Goal: Task Accomplishment & Management: Manage account settings

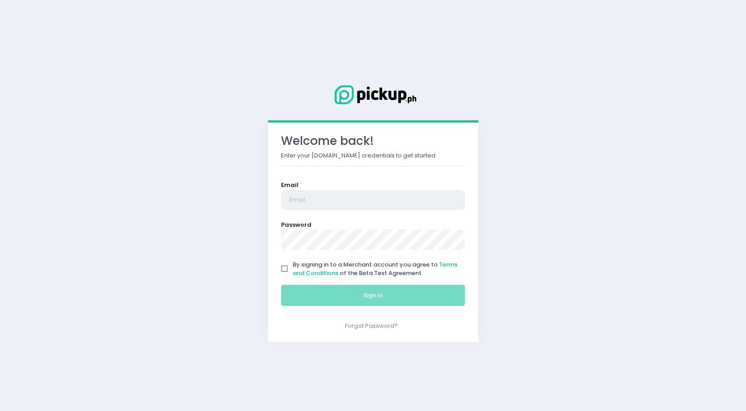
click at [350, 195] on input "email" at bounding box center [373, 200] width 184 height 21
type input "[EMAIL_ADDRESS][DOMAIN_NAME]"
click at [282, 266] on input "By signing in to a Merchant account you agree to Terms and Conditions of the Be…" at bounding box center [284, 269] width 17 height 17
checkbox input "true"
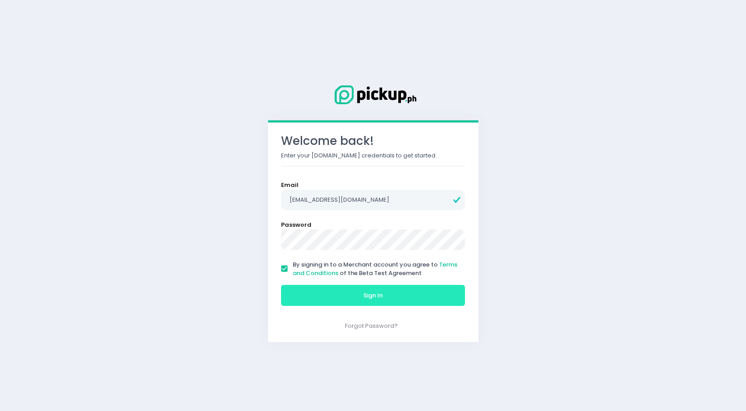
click at [339, 296] on button "Sign In" at bounding box center [373, 295] width 184 height 21
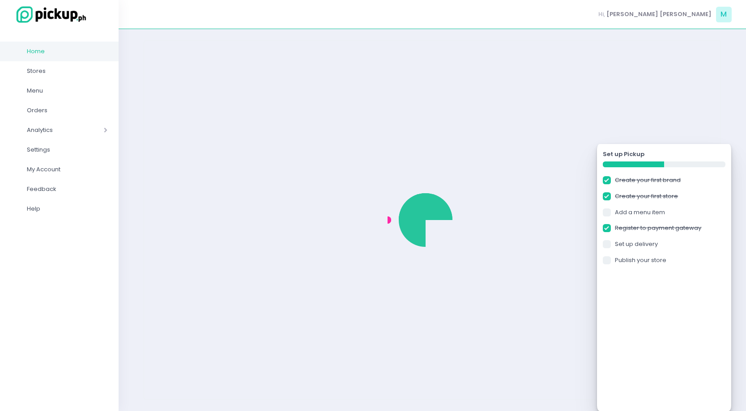
checkbox input "true"
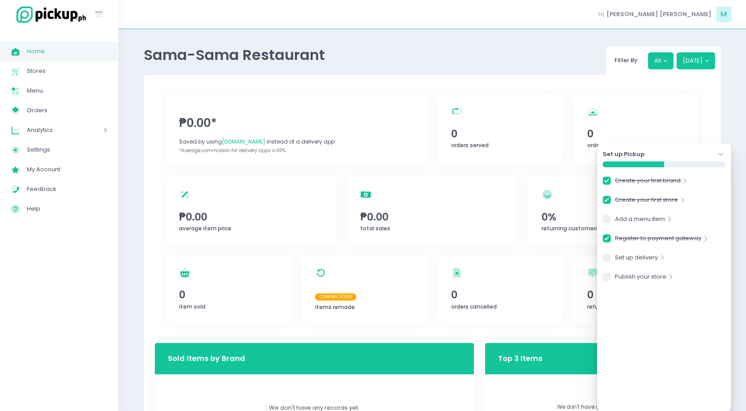
click at [724, 126] on div "Sama-Sama Restaurant Filter By: All Today ₱0.00* Saved by using PickUp.ph inste…" at bounding box center [433, 297] width 600 height 514
click at [723, 151] on icon "Stockholm-icons / Navigation / Angle-down Created with Sketch." at bounding box center [721, 154] width 9 height 9
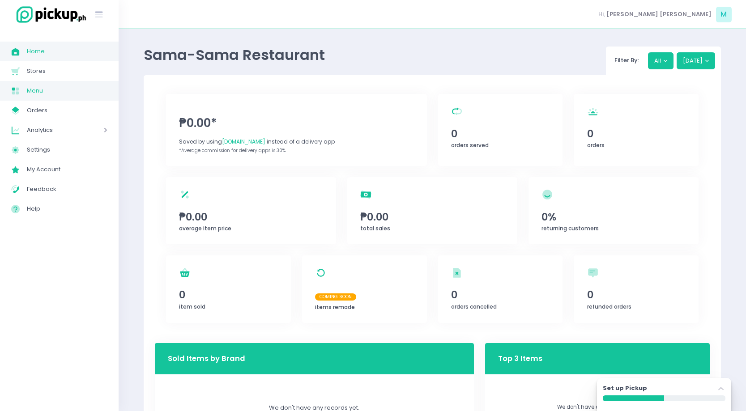
click at [39, 84] on link "Menu Created with Sketch. Menu" at bounding box center [59, 91] width 119 height 20
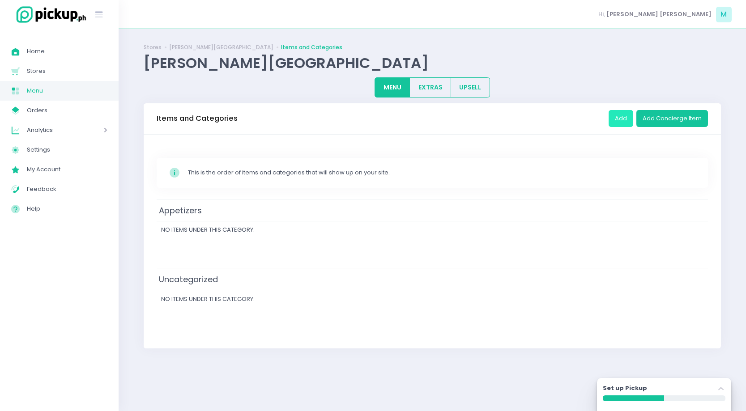
click at [629, 120] on button "Add" at bounding box center [621, 118] width 25 height 17
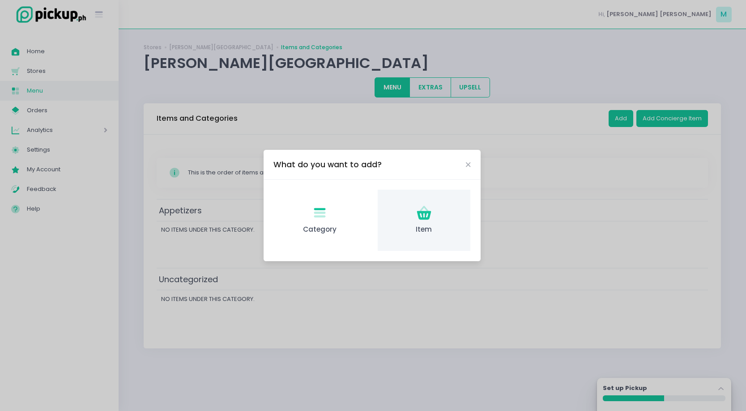
click at [437, 215] on div "Item Created with Sketch. Item" at bounding box center [424, 220] width 93 height 61
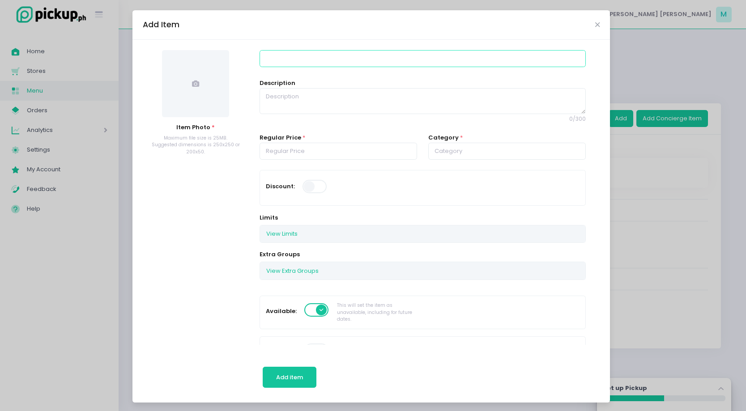
click at [302, 62] on input at bounding box center [423, 58] width 326 height 17
type input "Rellenong Itlog"
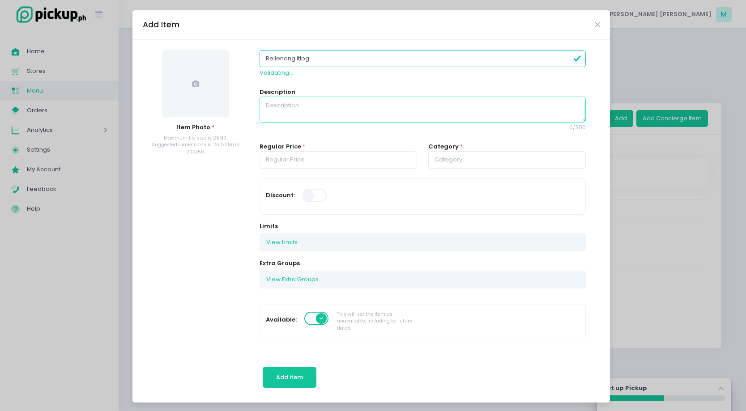
click at [308, 112] on textarea at bounding box center [423, 110] width 326 height 26
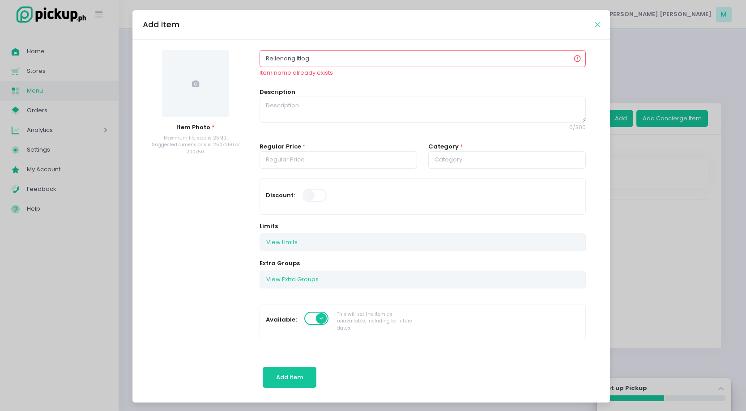
click at [598, 23] on icon "Close" at bounding box center [597, 24] width 4 height 7
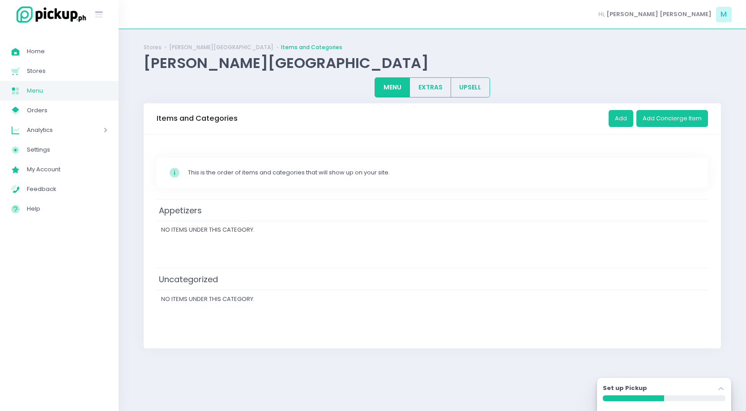
click at [231, 274] on td "Uncategorized" at bounding box center [433, 279] width 552 height 22
click at [473, 248] on div "Appetizers No items under this category." at bounding box center [433, 233] width 552 height 69
click at [217, 228] on span "No items under this category." at bounding box center [208, 230] width 94 height 9
click at [205, 219] on td "Appetizers" at bounding box center [433, 210] width 552 height 22
click at [462, 246] on div "Appetizers No items under this category." at bounding box center [433, 233] width 552 height 69
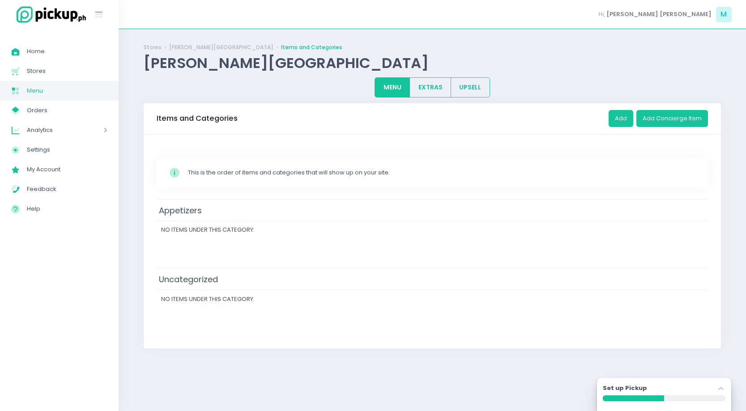
click at [676, 391] on div "Set up Pickup Stockholm-icons / Navigation / Angle-up Created with Sketch." at bounding box center [664, 390] width 123 height 12
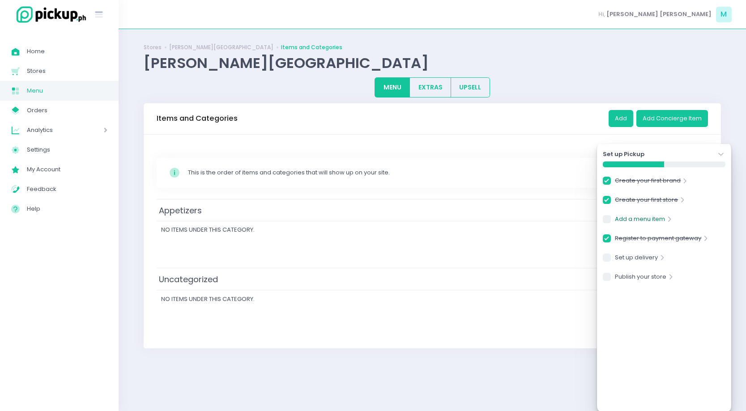
click at [644, 217] on link "Add a menu item" at bounding box center [640, 221] width 50 height 12
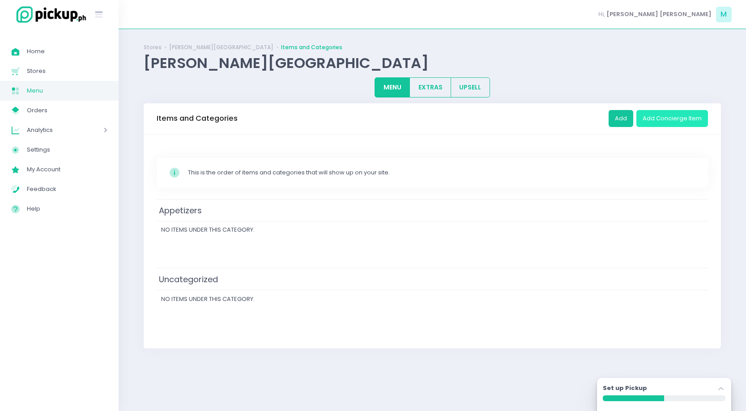
click at [670, 117] on button "Add Concierge Item" at bounding box center [673, 118] width 72 height 17
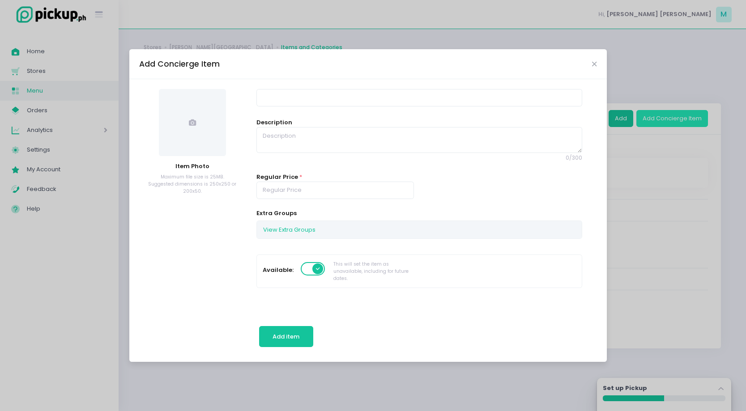
click at [670, 117] on div "Add Concierge Item Item Photo Maximum file size is 25MB. Suggested dimensions i…" at bounding box center [373, 205] width 746 height 411
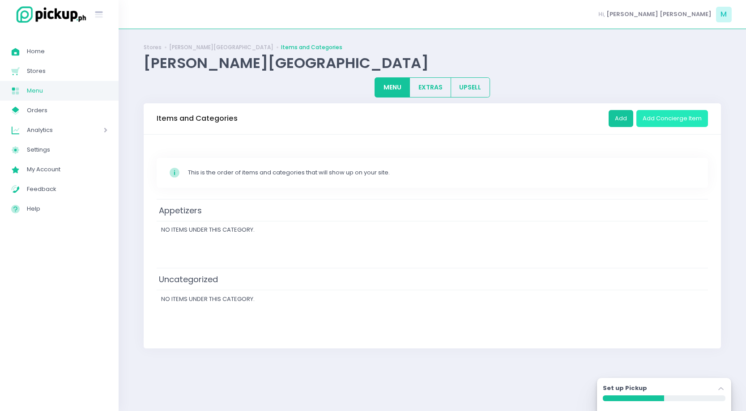
click at [670, 117] on button "Add Concierge Item" at bounding box center [673, 118] width 72 height 17
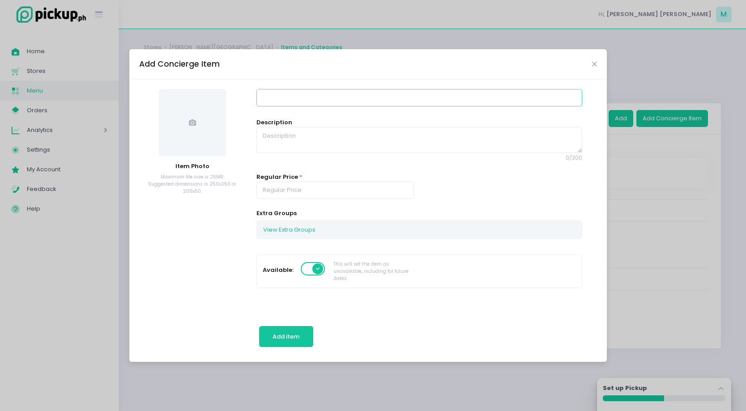
click at [317, 91] on input at bounding box center [420, 97] width 326 height 17
type input "Lechon Sisig Tacos"
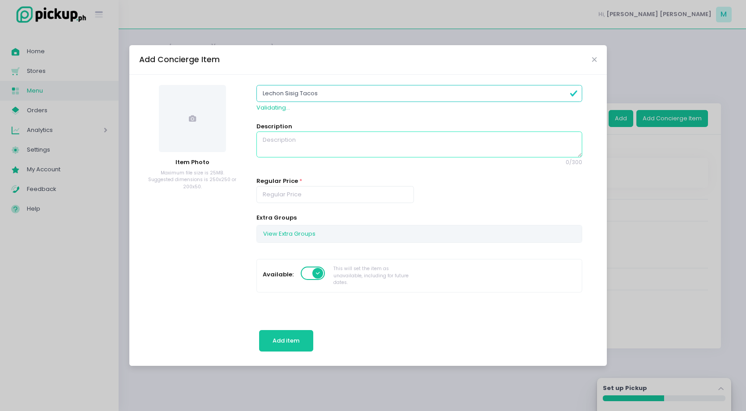
click at [282, 149] on textarea at bounding box center [420, 145] width 326 height 26
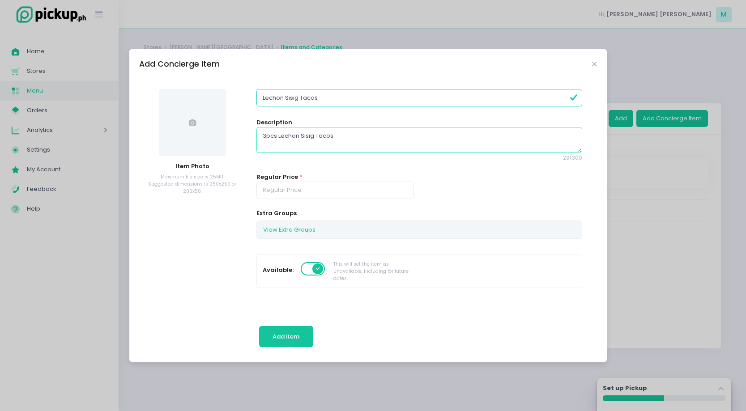
type textarea "3pcs Lechon Sisig Tacos"
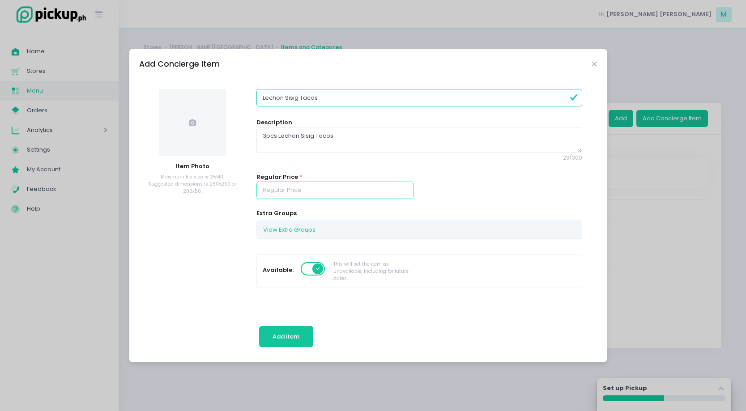
click at [276, 192] on input "number" at bounding box center [336, 190] width 158 height 17
type input "298.00"
click at [180, 123] on span at bounding box center [192, 122] width 67 height 67
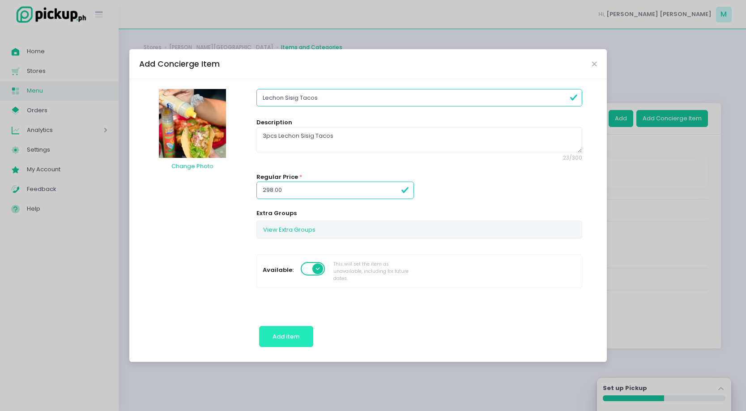
click at [295, 336] on span "Add item" at bounding box center [286, 337] width 27 height 9
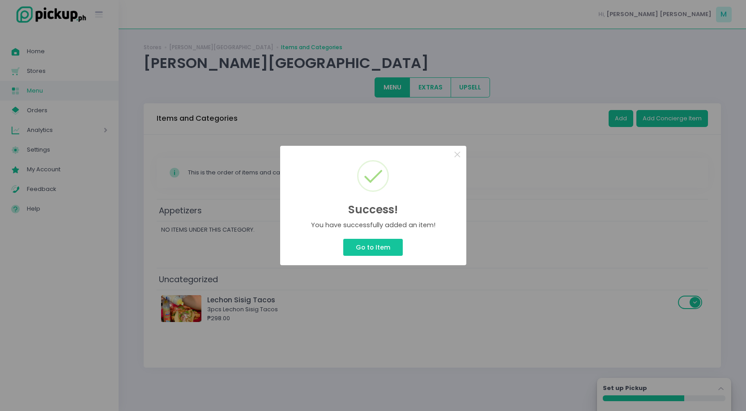
click at [392, 310] on div "Success! × You have successfully added an item! Go to Item Cancel" at bounding box center [373, 205] width 746 height 411
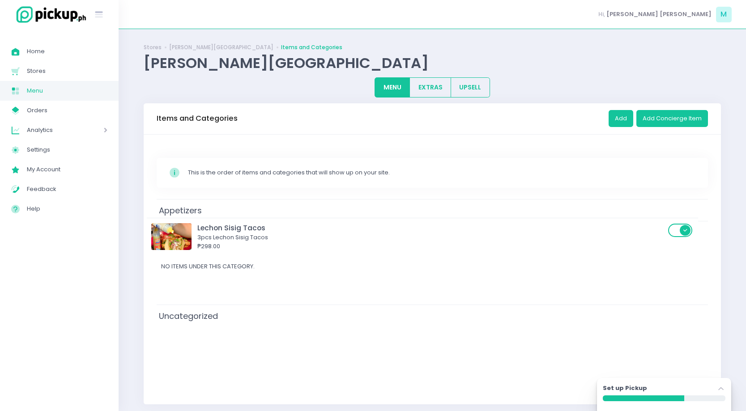
drag, startPoint x: 386, startPoint y: 307, endPoint x: 376, endPoint y: 235, distance: 72.7
click at [376, 235] on div "Appetizers No items under this category. Uncategorized Lechon Sisig Tacos 3pcs …" at bounding box center [433, 296] width 552 height 194
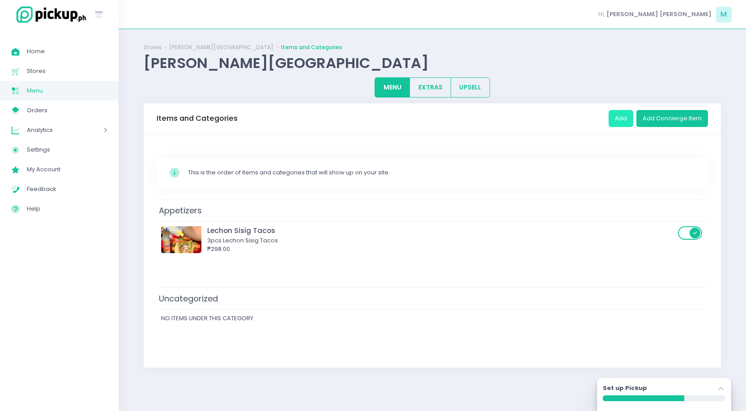
click at [626, 118] on button "Add" at bounding box center [621, 118] width 25 height 17
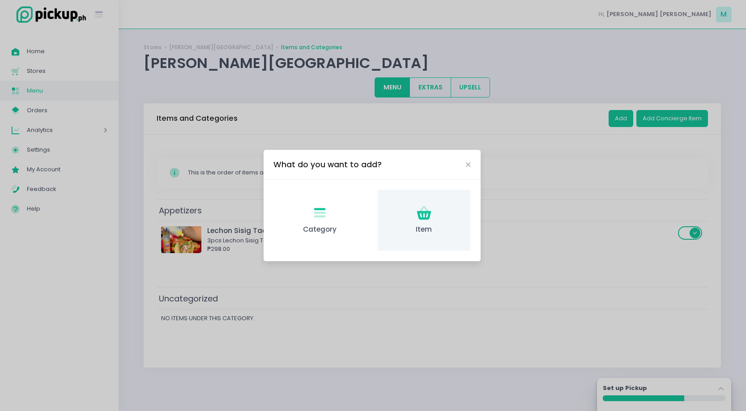
click at [423, 220] on icon "Item Created with Sketch." at bounding box center [423, 213] width 17 height 17
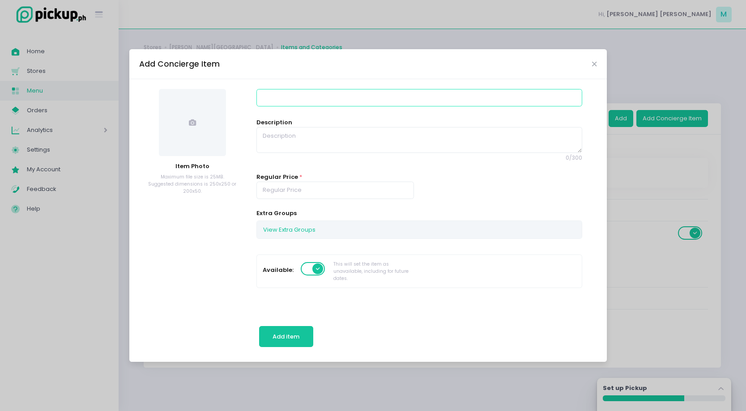
click at [291, 99] on input at bounding box center [420, 97] width 326 height 17
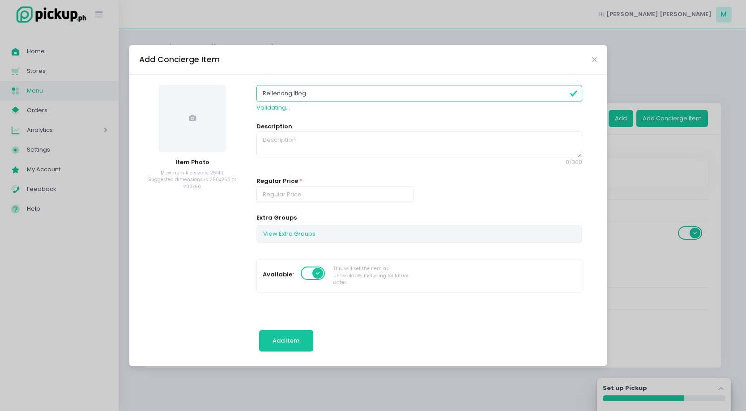
type input "Rellenong Itlog"
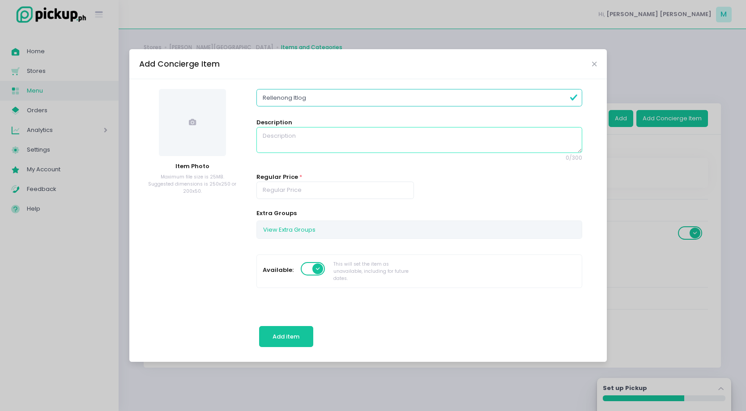
click at [274, 138] on textarea at bounding box center [420, 140] width 326 height 26
type textarea "Filipino-style Scotch Egg; Chicken minced wrapped egg deep fried to perfection1"
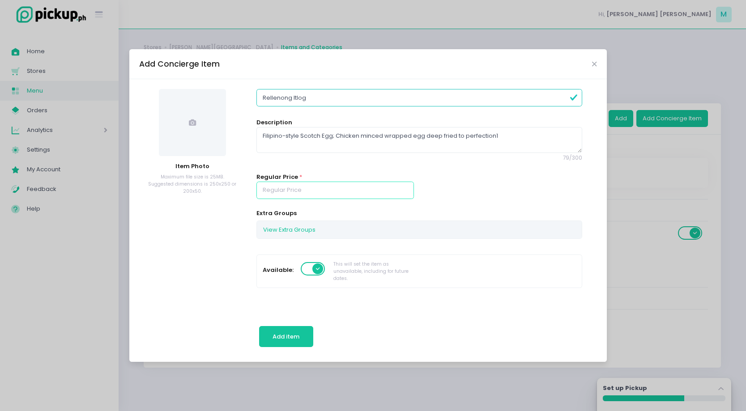
click at [267, 188] on input "number" at bounding box center [336, 190] width 158 height 17
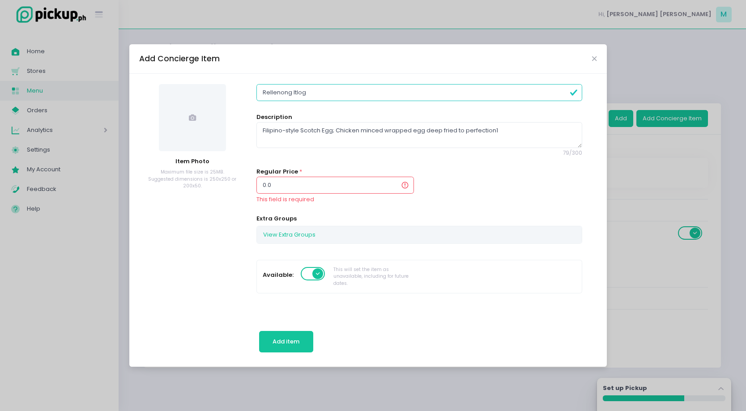
type input "0"
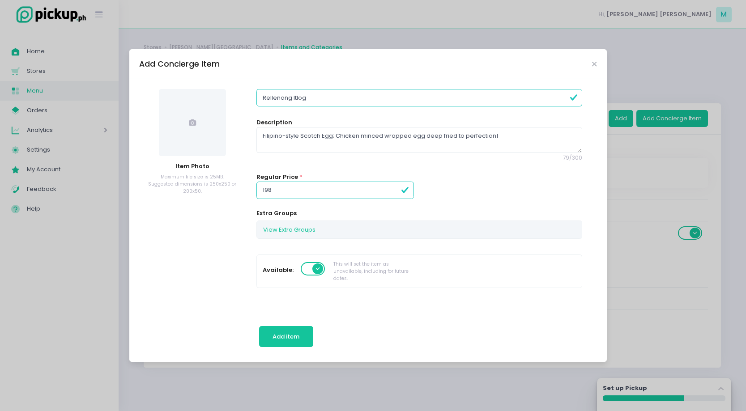
type input "198.00"
click at [183, 120] on span at bounding box center [192, 122] width 67 height 67
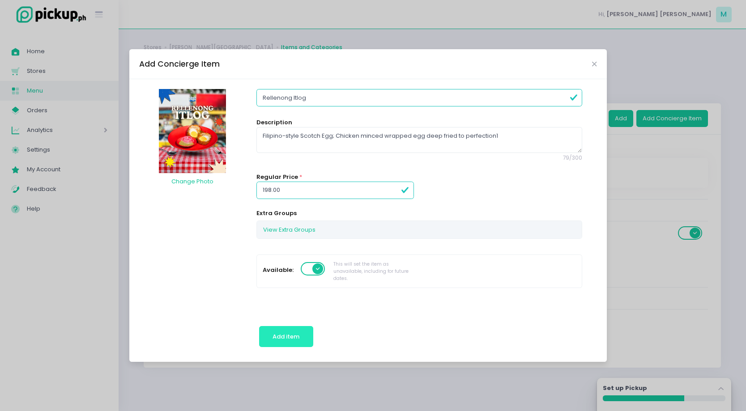
click at [287, 340] on span "Add item" at bounding box center [286, 337] width 27 height 9
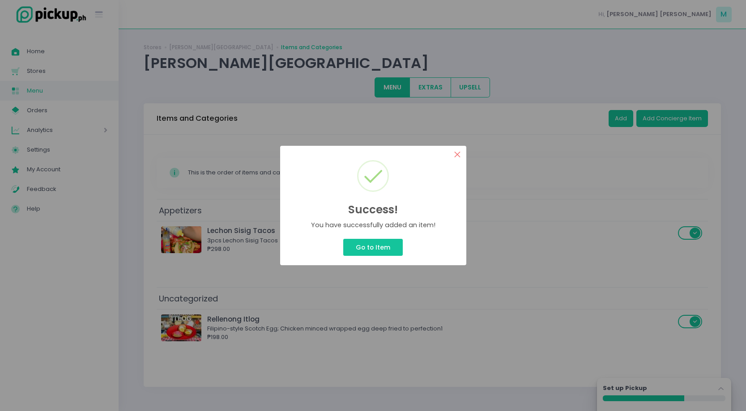
click at [456, 155] on button "×" at bounding box center [457, 154] width 17 height 17
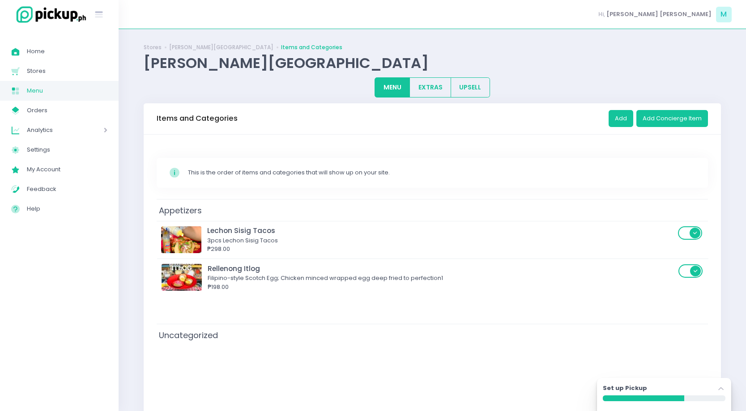
drag, startPoint x: 375, startPoint y: 328, endPoint x: 375, endPoint y: 274, distance: 54.6
click at [375, 274] on div "Appetizers Lechon Sisig Tacos 3pcs Lechon Sisig Tacos ₱298.00 Uncategorized Rel…" at bounding box center [433, 305] width 552 height 213
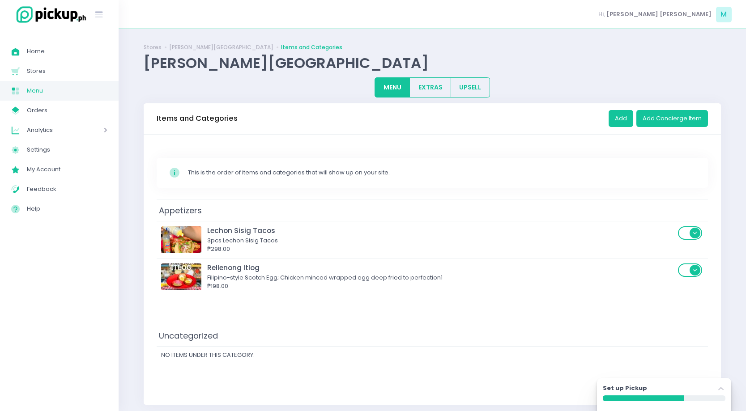
click at [428, 291] on td "Rellenong Itlog Filipino-style Scotch Egg; Chicken minced wrapped egg deep frie…" at bounding box center [433, 276] width 552 height 37
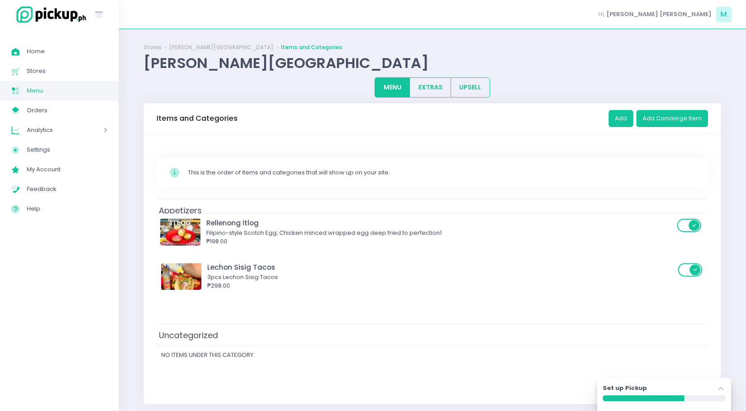
drag, startPoint x: 428, startPoint y: 291, endPoint x: 427, endPoint y: 244, distance: 47.0
click at [427, 244] on div "Appetizers Lechon Sisig Tacos 3pcs Lechon Sisig Tacos ₱298.00 Rellenong Itlog F…" at bounding box center [433, 296] width 552 height 194
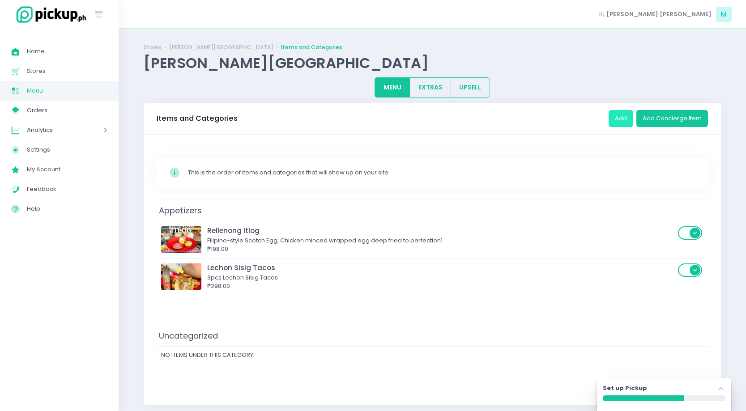
click at [624, 122] on button "Add" at bounding box center [621, 118] width 25 height 17
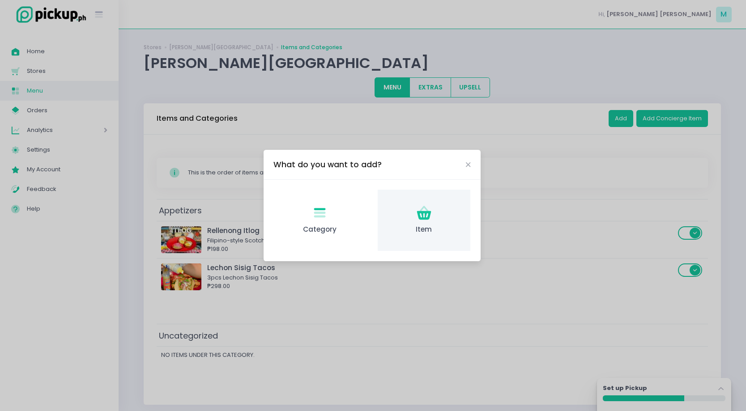
click at [401, 209] on div "Item Created with Sketch. Item" at bounding box center [424, 220] width 93 height 61
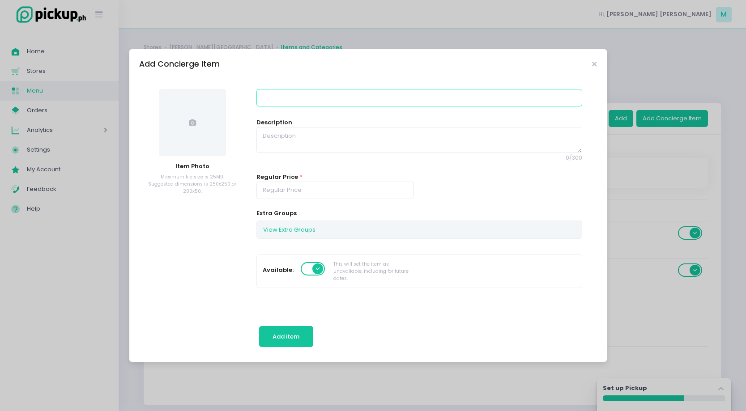
click at [282, 104] on input at bounding box center [420, 97] width 326 height 17
type input "Eggplant Fundido & Chips"
click at [206, 108] on span at bounding box center [192, 122] width 67 height 67
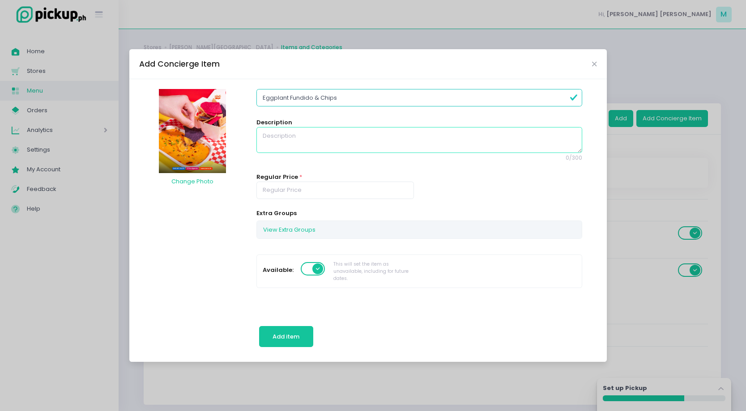
click at [327, 136] on textarea at bounding box center [420, 140] width 326 height 26
type textarea "C"
type textarea "Smoky roasted eggplant and bean dip, topped with cheese. Served with Nacho chip…"
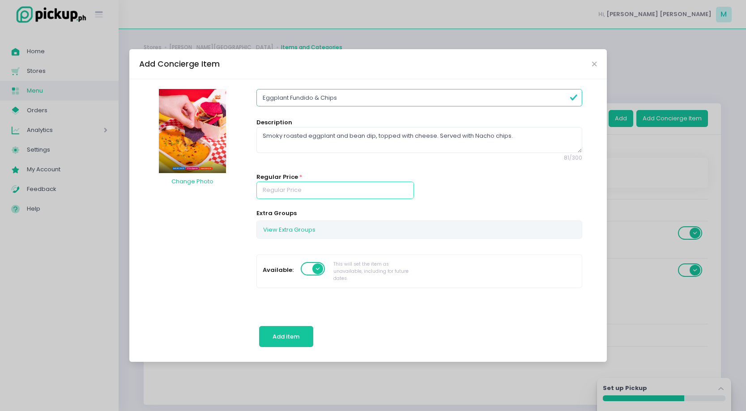
click at [312, 189] on input "number" at bounding box center [336, 190] width 158 height 17
type input "248.00"
click at [325, 170] on div "Eggplant Fundido & Chips Description Smoky roasted eggplant and bean dip, toppe…" at bounding box center [419, 196] width 337 height 215
click at [296, 342] on button "Add item" at bounding box center [286, 336] width 54 height 21
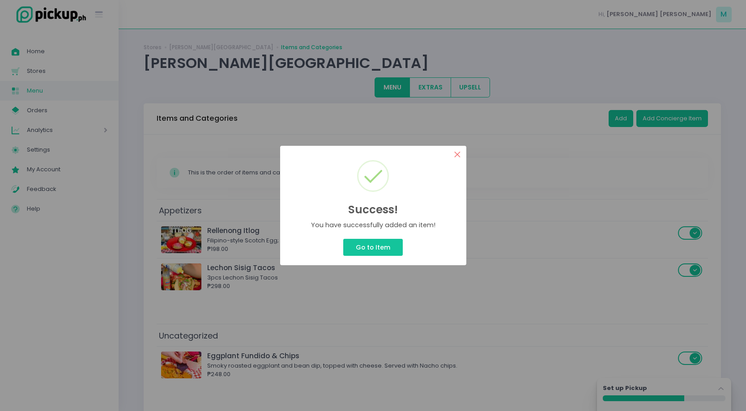
click at [457, 154] on button "×" at bounding box center [457, 154] width 17 height 17
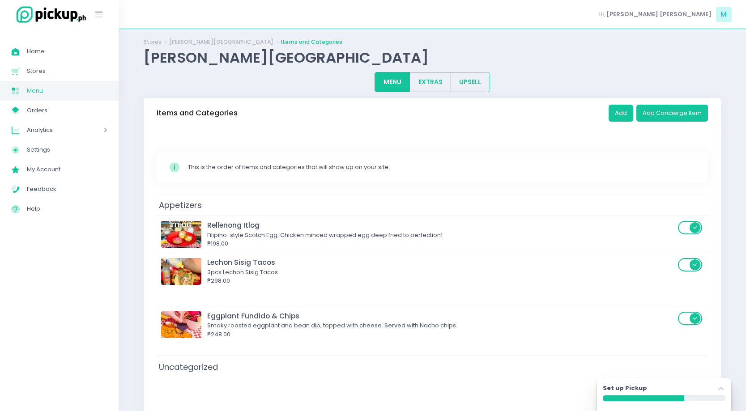
scroll to position [7, 0]
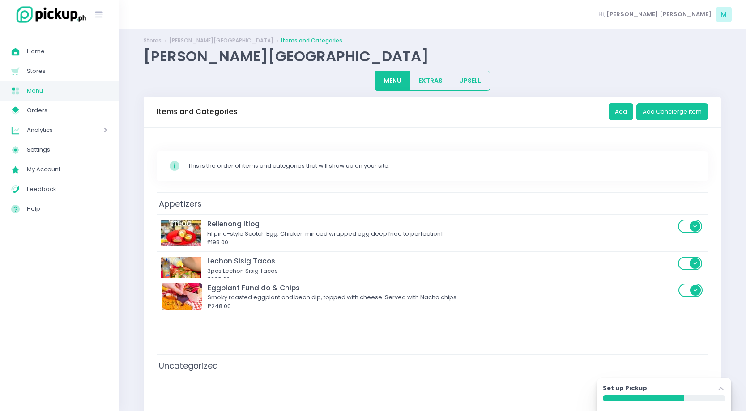
drag, startPoint x: 393, startPoint y: 373, endPoint x: 393, endPoint y: 304, distance: 69.4
click at [393, 304] on div "Appetizers Rellenong Itlog Filipino-style Scotch Egg; Chicken minced wrapped eg…" at bounding box center [433, 317] width 552 height 250
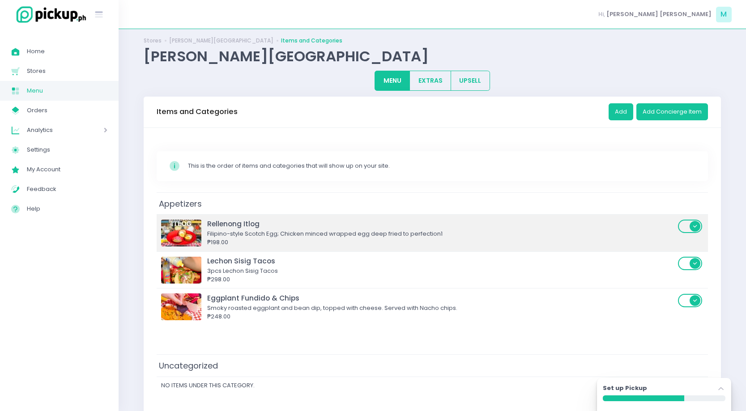
click at [411, 233] on div "Filipino-style Scotch Egg; Chicken minced wrapped egg deep fried to perfection1" at bounding box center [441, 234] width 468 height 9
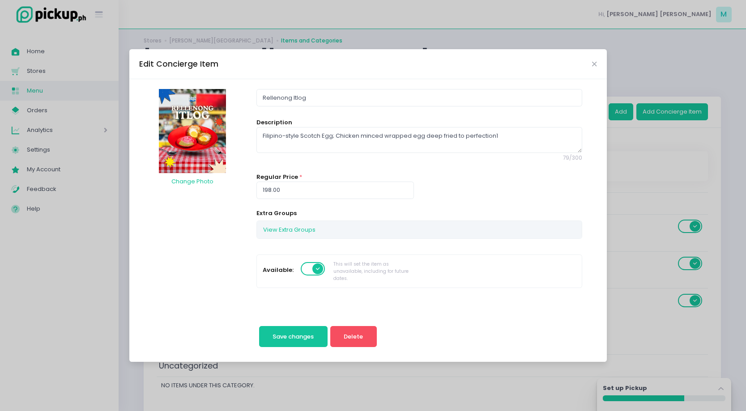
click at [188, 134] on img at bounding box center [192, 131] width 67 height 84
click at [201, 158] on img at bounding box center [192, 131] width 67 height 84
click at [201, 179] on button "Change Photo" at bounding box center [192, 181] width 43 height 17
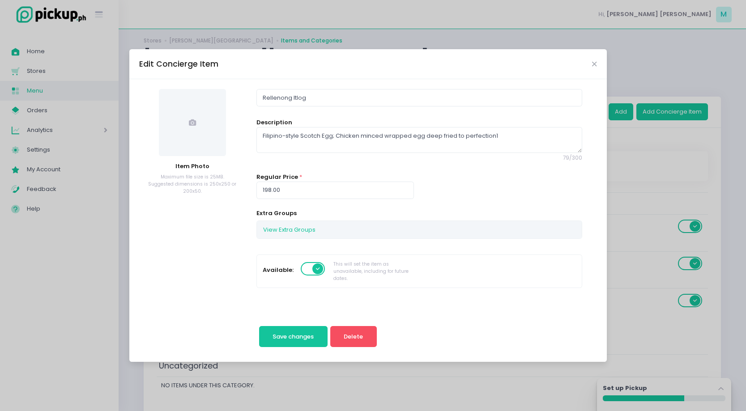
click at [194, 137] on span at bounding box center [192, 122] width 67 height 67
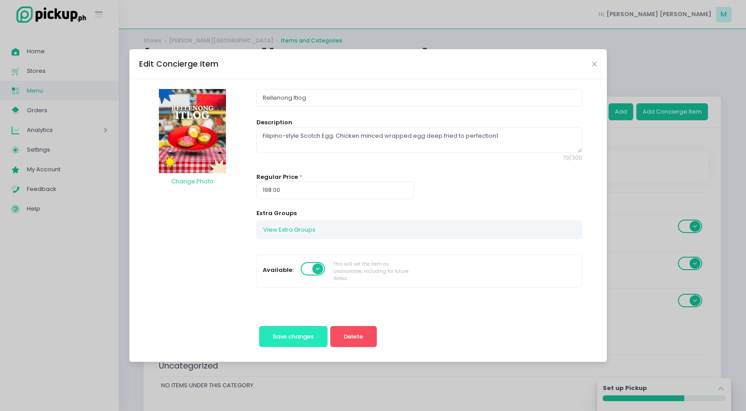
click at [293, 337] on span "Save changes" at bounding box center [293, 337] width 41 height 9
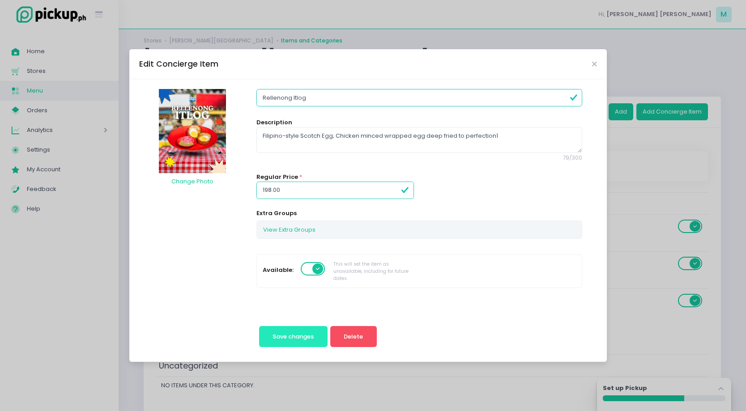
scroll to position [0, 0]
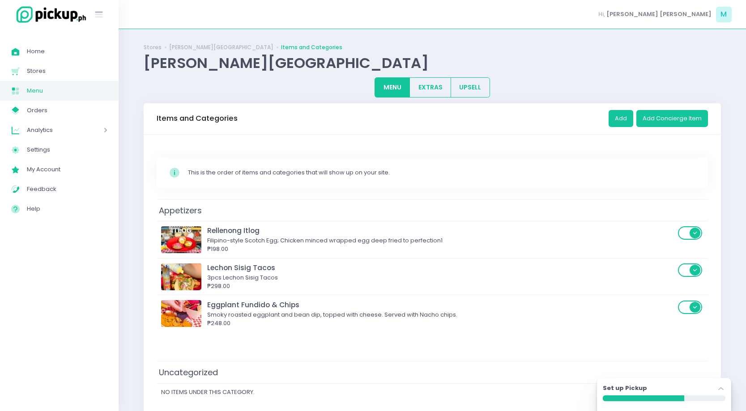
click at [383, 241] on div "Filipino-style Scotch Egg; Chicken minced wrapped egg deep fried to perfection1" at bounding box center [441, 240] width 468 height 9
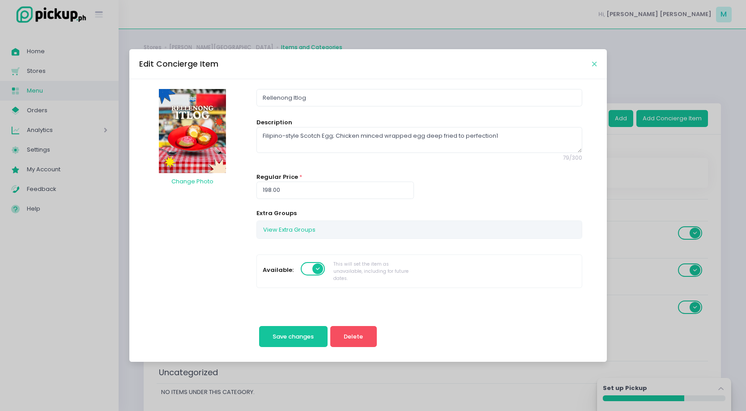
click at [595, 62] on icon "Close" at bounding box center [594, 64] width 4 height 7
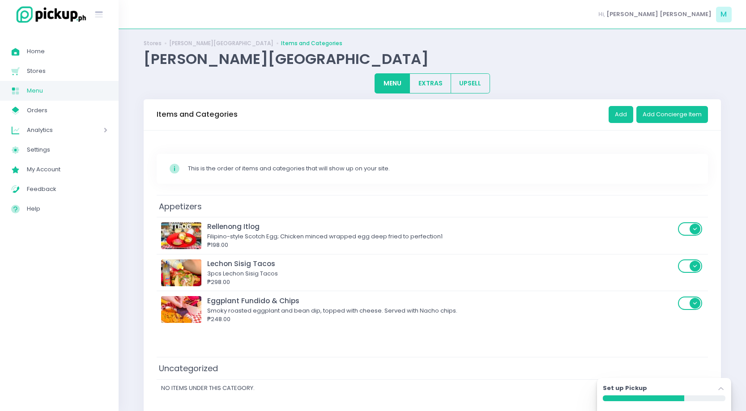
scroll to position [1, 0]
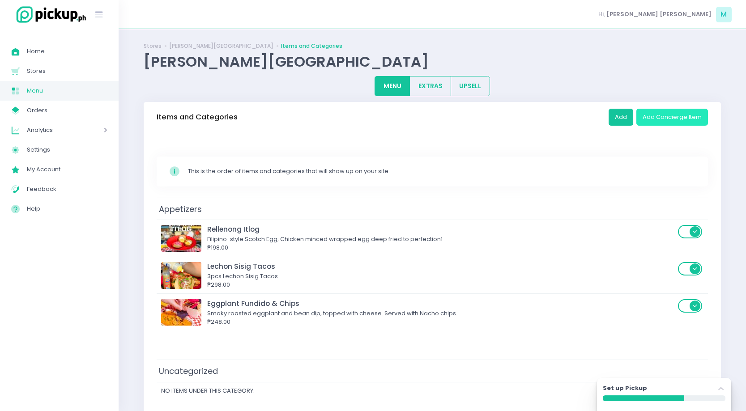
click at [680, 121] on button "Add Concierge Item" at bounding box center [673, 117] width 72 height 17
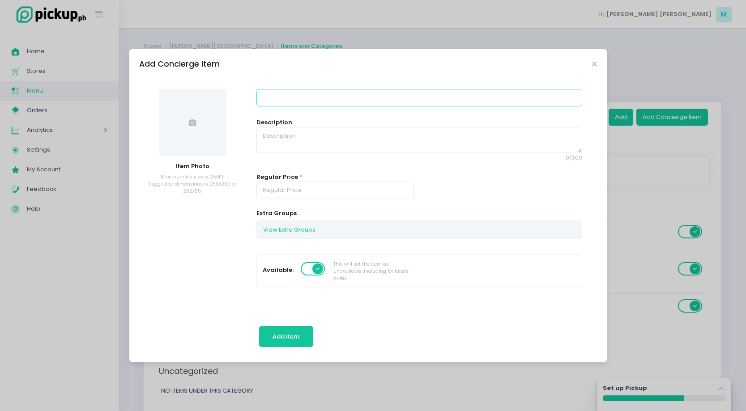
click at [306, 95] on input at bounding box center [420, 97] width 326 height 17
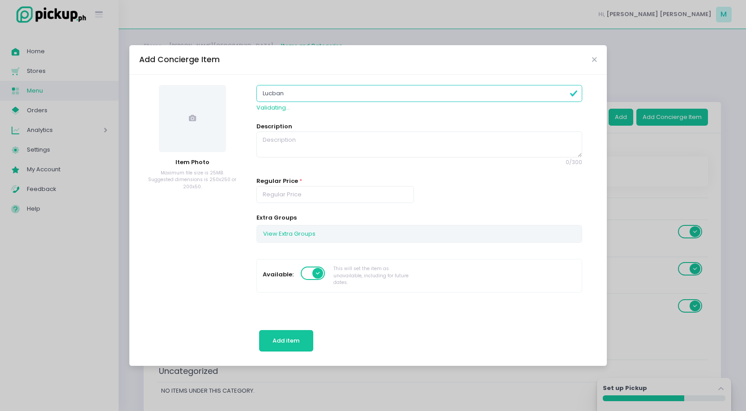
type input "Lucban Dynamite"
click at [311, 136] on textarea at bounding box center [420, 145] width 326 height 26
type textarea "F"
type textarea "C"
type textarea "F"
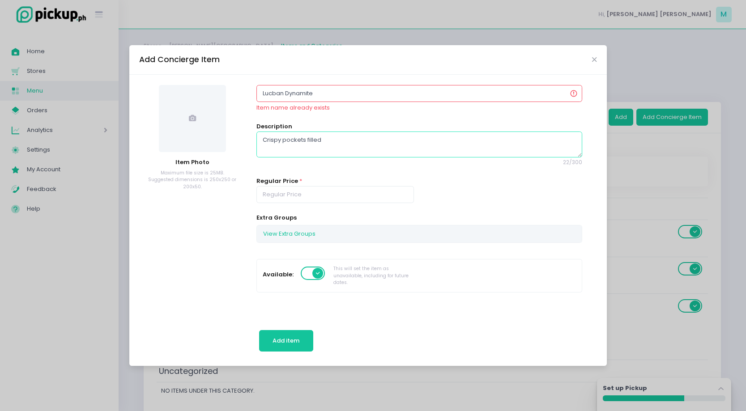
click at [281, 143] on textarea "Crispy pockets filled" at bounding box center [420, 145] width 326 height 26
click at [382, 144] on textarea "Crispy lumpia pockets filled" at bounding box center [420, 145] width 326 height 26
click at [466, 142] on textarea "Crispy lumpia pockets filled with Lucban Longganisa, Green Chili and Cheese." at bounding box center [420, 145] width 326 height 26
click at [469, 141] on textarea "Crispy lumpia pockets filled with Lucban Longganisa, Green Chili and Cheese." at bounding box center [420, 145] width 326 height 26
click at [442, 140] on textarea "Crispy lumpia pockets filled with Lucban Longganisa, Green Chili and cheese." at bounding box center [420, 145] width 326 height 26
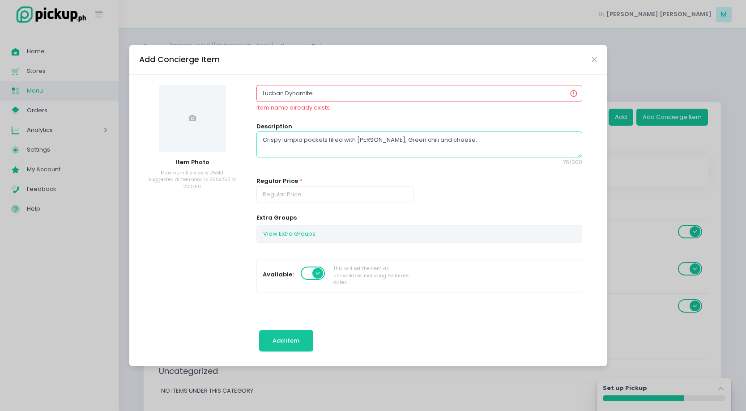
click at [421, 140] on textarea "Crispy lumpia pockets filled with Lucban Longganisa, Green chili and cheese." at bounding box center [420, 145] width 326 height 26
click at [414, 153] on textarea "Crispy lumpia pockets filled with Lucban Longganisa, green chili and cheese." at bounding box center [420, 145] width 326 height 26
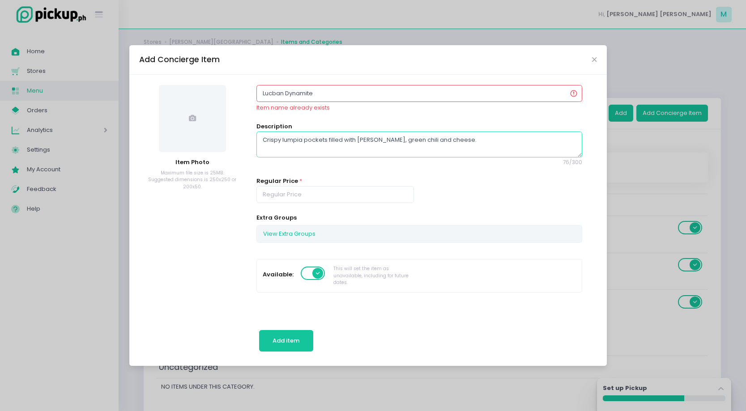
scroll to position [26, 0]
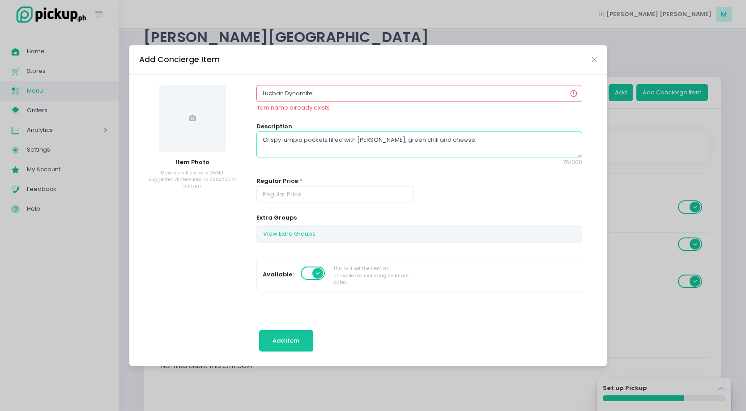
type textarea "Crispy lumpia pockets filled with Lucban Longganisa, green chili and cheese."
click at [301, 98] on input "Lucban Dynamite" at bounding box center [420, 93] width 326 height 17
click at [305, 111] on div "Item name already exists" at bounding box center [293, 107] width 73 height 9
click at [198, 130] on span at bounding box center [192, 118] width 67 height 67
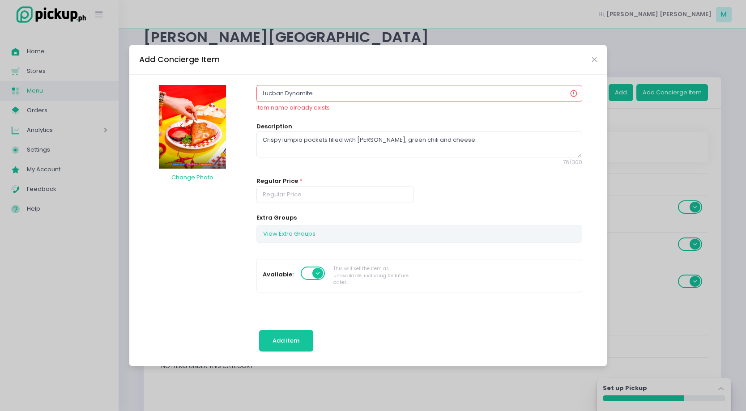
click at [338, 94] on input "Lucban Dynamite" at bounding box center [420, 93] width 326 height 17
type input "Lucban Dynamite"
click at [289, 96] on input "Lucban Dynamite" at bounding box center [420, 93] width 326 height 17
click at [284, 334] on button "Add item" at bounding box center [286, 340] width 54 height 21
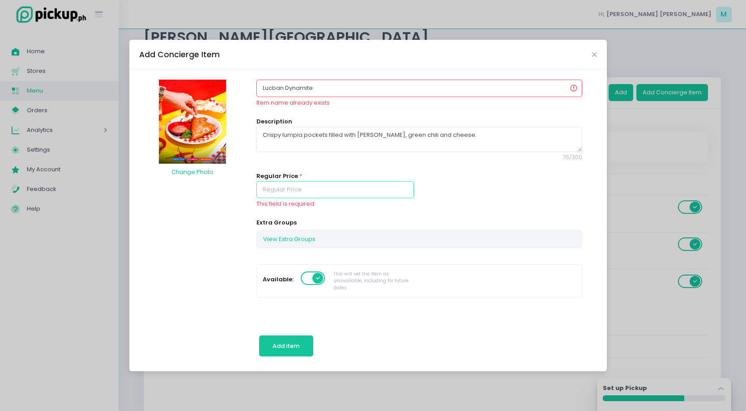
click at [297, 191] on input "number" at bounding box center [336, 189] width 158 height 17
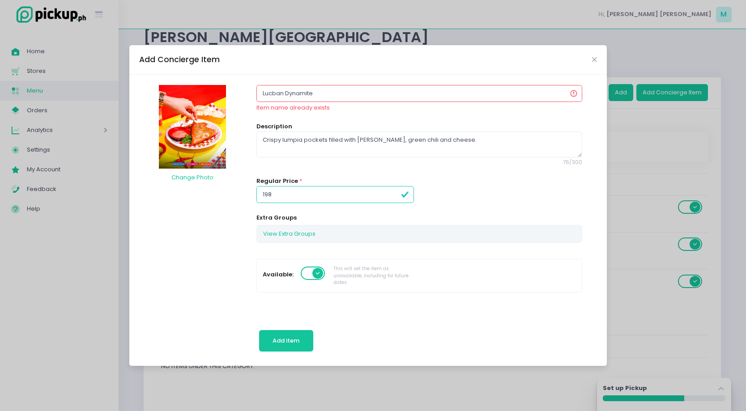
type input "198.00"
click at [325, 93] on input "Lucban Dynamite" at bounding box center [420, 93] width 326 height 17
click at [279, 95] on input "Lucban Dynamite" at bounding box center [420, 93] width 326 height 17
click at [285, 95] on input "Lucban Dynamite" at bounding box center [420, 93] width 326 height 17
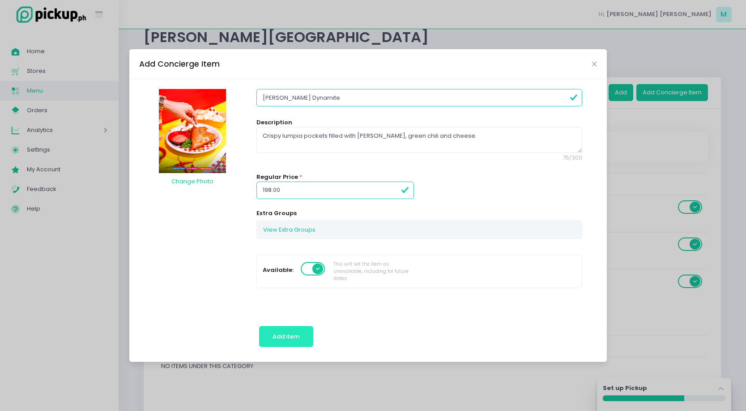
type input "Lucban Longganisa Dynamite"
click at [287, 334] on span "Add item" at bounding box center [286, 337] width 27 height 9
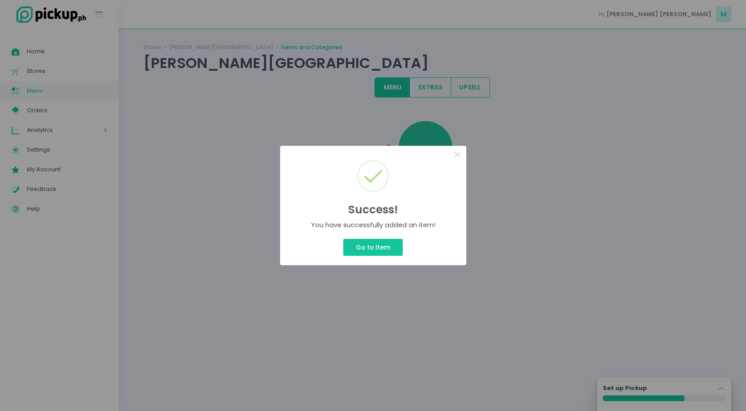
scroll to position [0, 0]
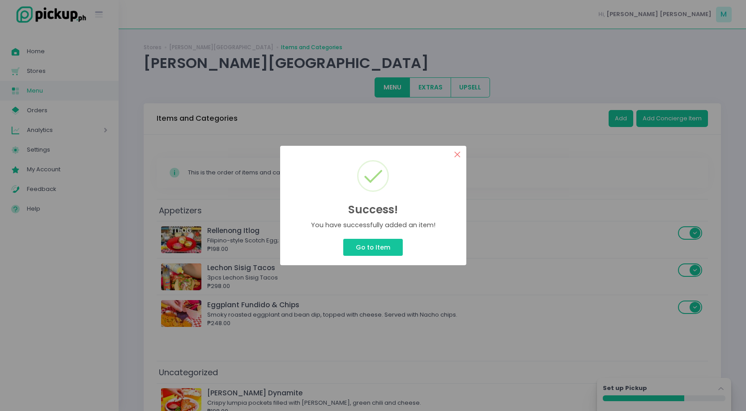
click at [457, 155] on button "×" at bounding box center [457, 154] width 17 height 17
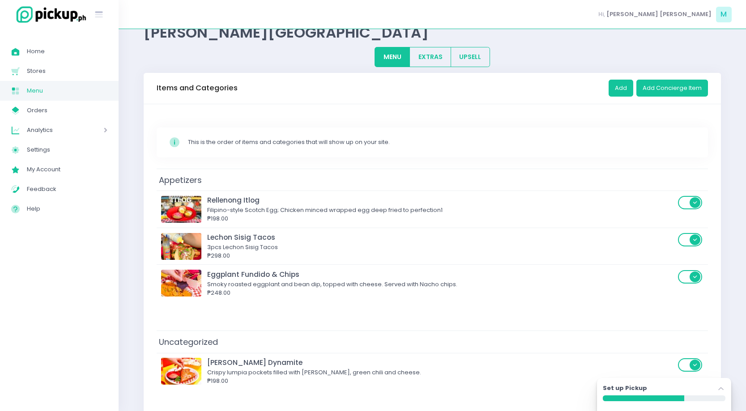
scroll to position [60, 0]
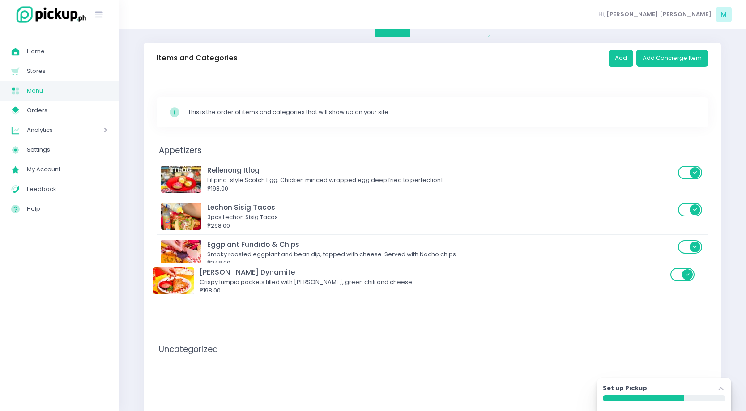
drag, startPoint x: 453, startPoint y: 348, endPoint x: 445, endPoint y: 285, distance: 63.1
click at [445, 285] on div "Appetizers Rellenong Itlog Filipino-style Scotch Egg; Chicken minced wrapped eg…" at bounding box center [433, 282] width 552 height 287
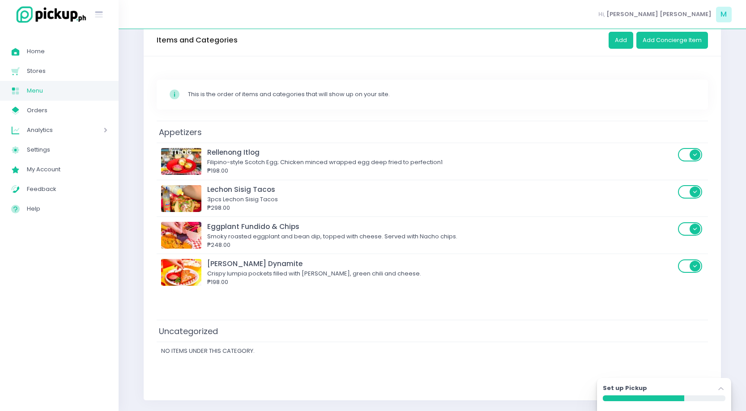
scroll to position [51, 0]
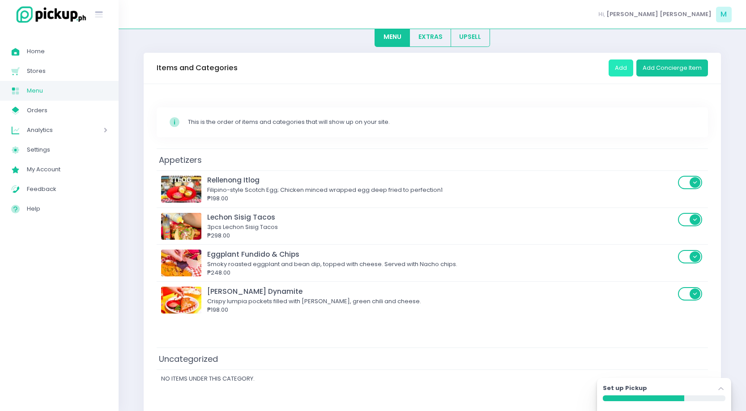
click at [622, 70] on button "Add" at bounding box center [621, 68] width 25 height 17
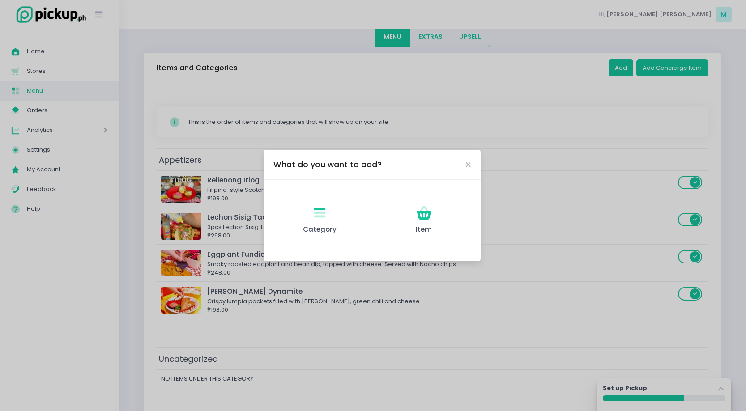
click at [475, 162] on div "What do you want to add?" at bounding box center [372, 165] width 217 height 30
click at [471, 162] on div "What do you want to add?" at bounding box center [372, 165] width 217 height 30
click at [468, 163] on icon "Close" at bounding box center [468, 165] width 4 height 7
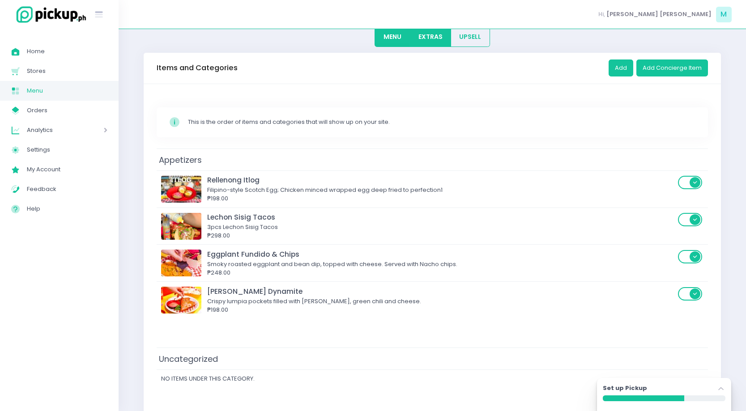
click at [436, 40] on button "EXTRAS" at bounding box center [431, 37] width 42 height 20
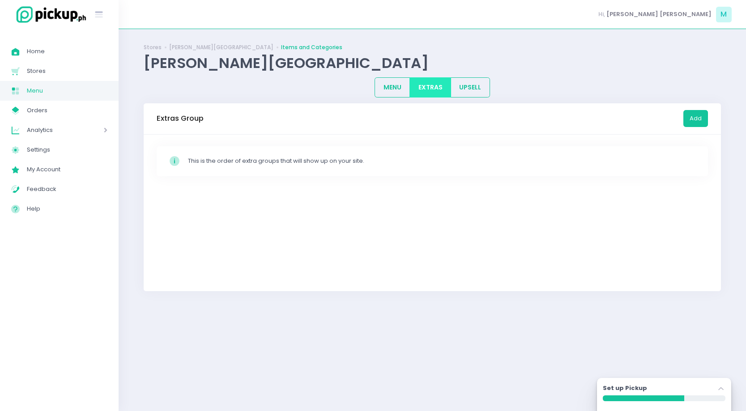
scroll to position [0, 0]
click at [392, 96] on button "MENU" at bounding box center [392, 87] width 35 height 20
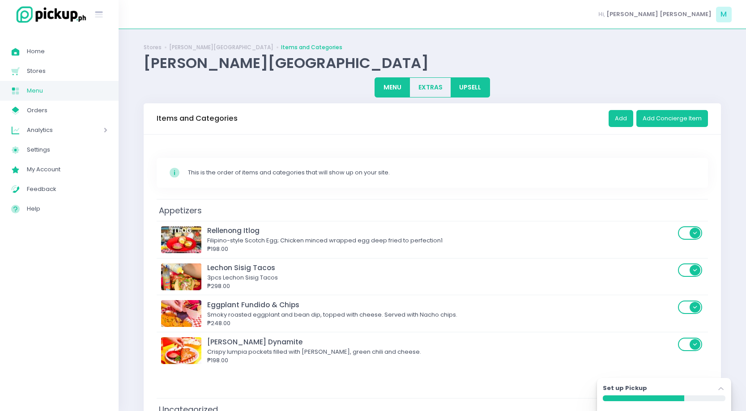
click at [469, 85] on button "UPSELL" at bounding box center [470, 87] width 39 height 20
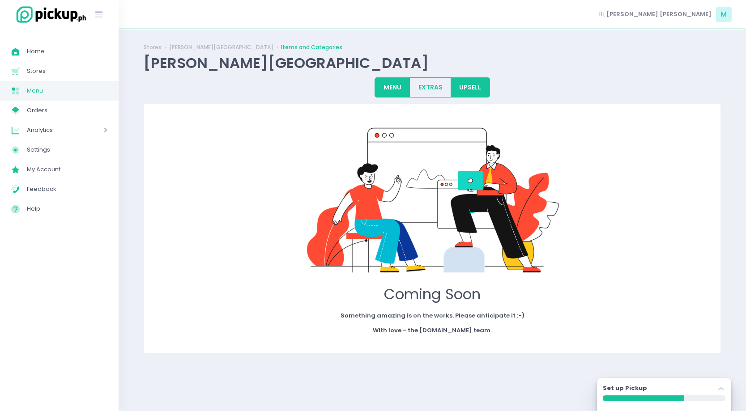
click at [393, 90] on button "MENU" at bounding box center [392, 87] width 35 height 20
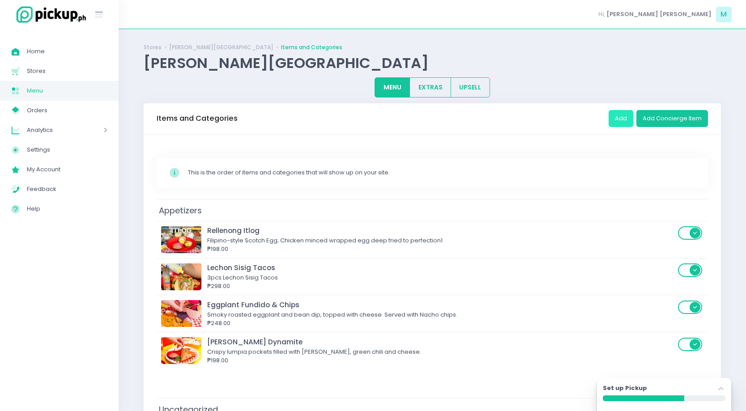
click at [616, 118] on button "Add" at bounding box center [621, 118] width 25 height 17
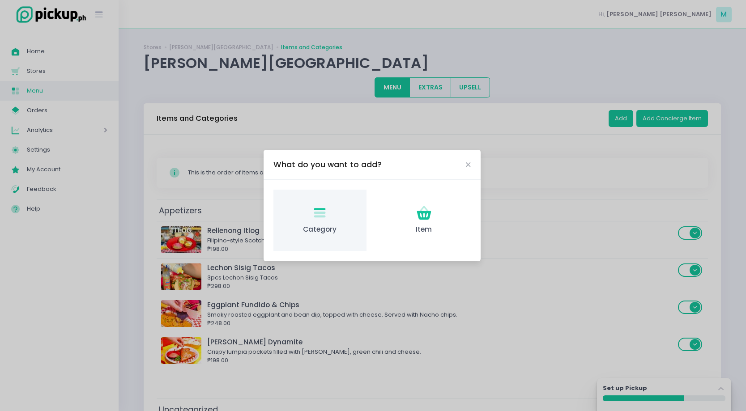
click at [321, 229] on span "Category" at bounding box center [320, 230] width 78 height 10
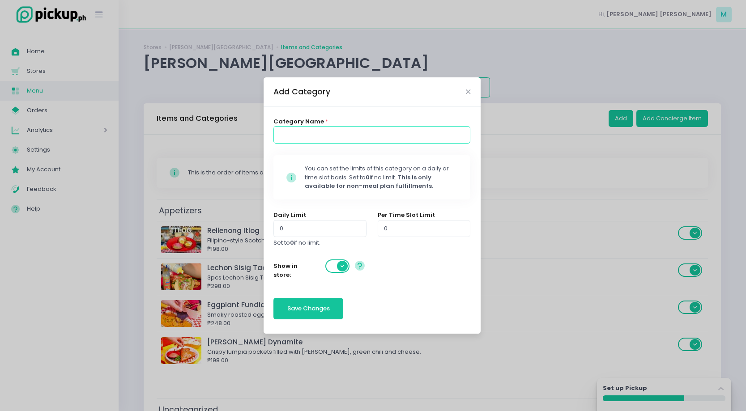
click at [310, 138] on input at bounding box center [372, 134] width 197 height 17
type input "Meals"
click at [319, 314] on button "Save Changes" at bounding box center [309, 308] width 70 height 21
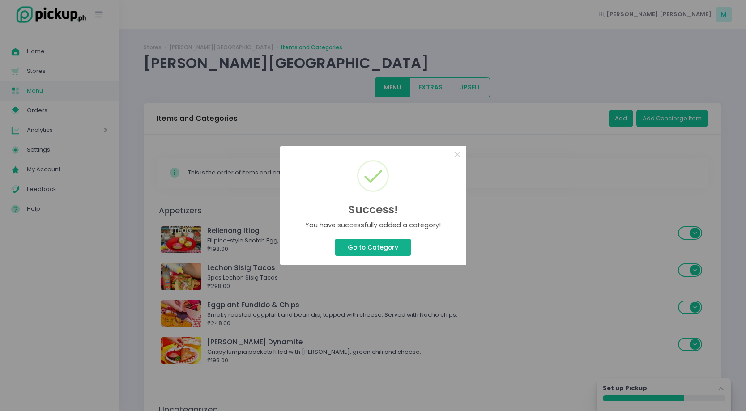
click at [387, 246] on button "Go to Category" at bounding box center [372, 247] width 75 height 17
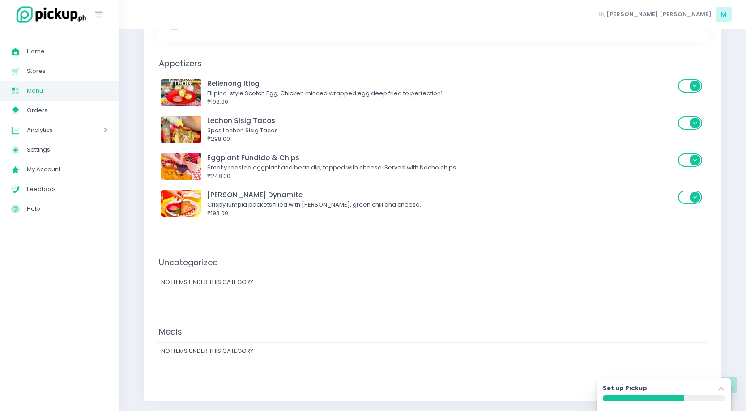
click at [409, 333] on td "Meals" at bounding box center [433, 332] width 552 height 22
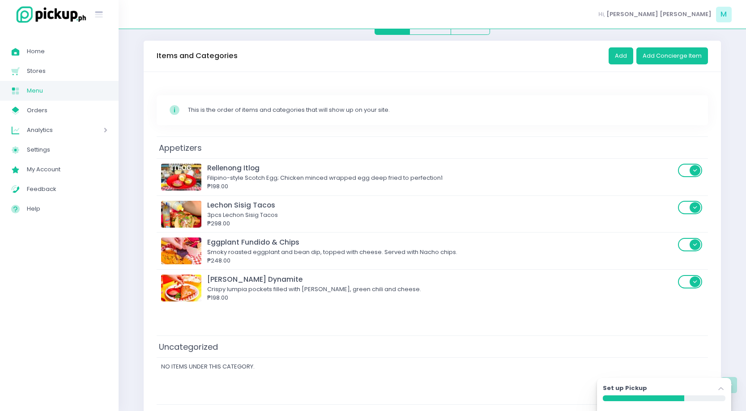
scroll to position [29, 0]
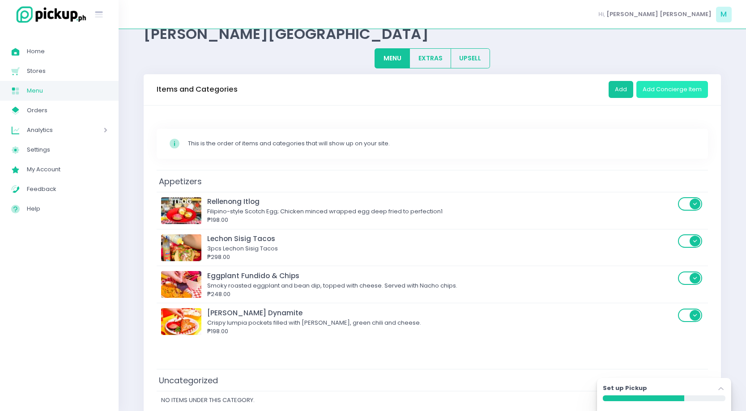
click at [647, 88] on button "Add Concierge Item" at bounding box center [673, 89] width 72 height 17
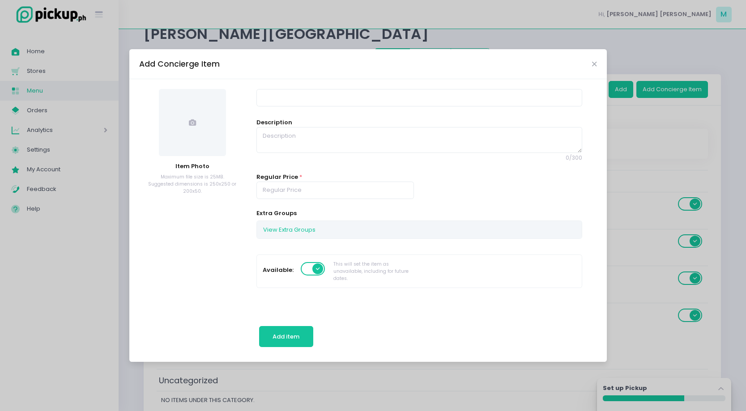
scroll to position [0, 0]
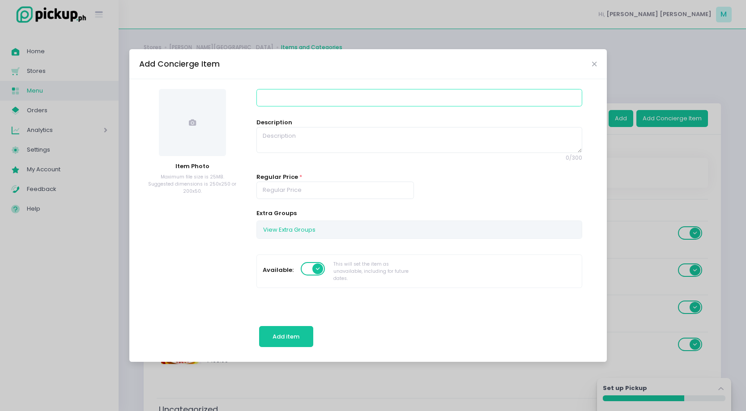
click at [279, 106] on input at bounding box center [420, 97] width 326 height 17
type input "Bu"
click at [269, 227] on button "View Extra Groups" at bounding box center [289, 229] width 65 height 17
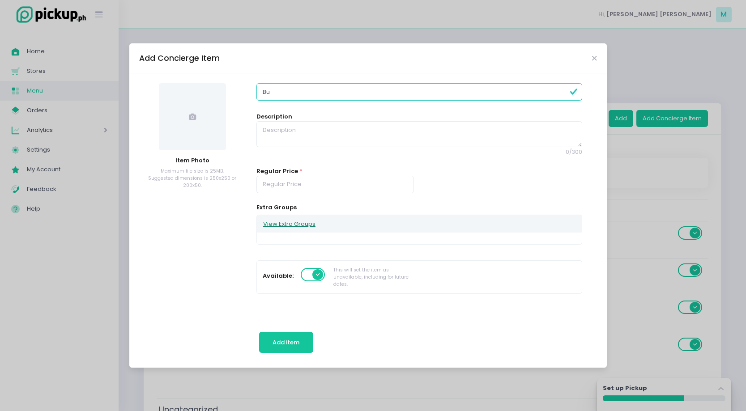
click at [296, 227] on button "View Extra Groups" at bounding box center [289, 223] width 65 height 17
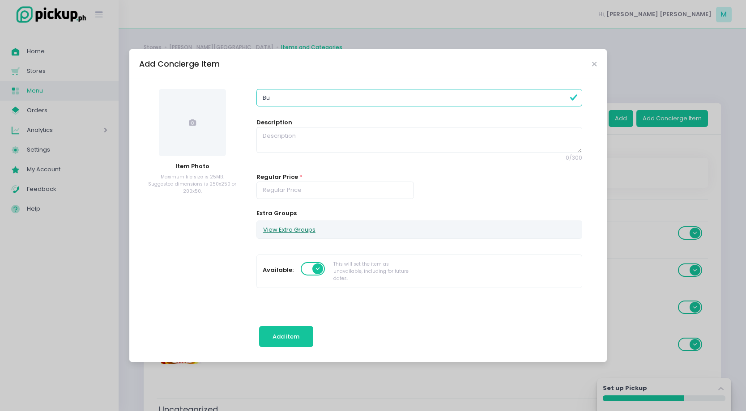
click at [296, 227] on button "View Extra Groups" at bounding box center [289, 229] width 65 height 17
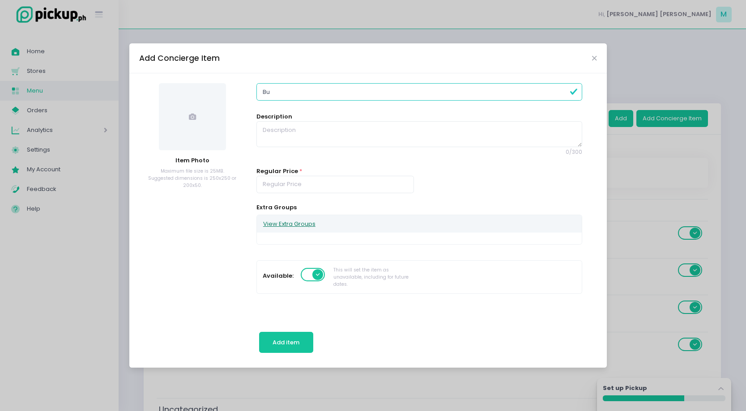
click at [296, 227] on button "View Extra Groups" at bounding box center [289, 223] width 65 height 17
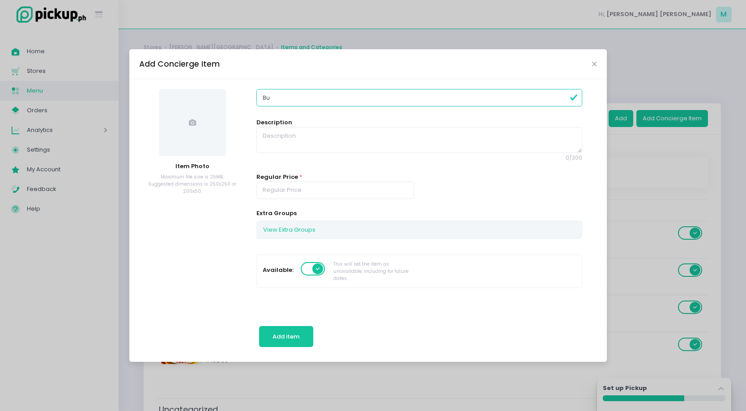
drag, startPoint x: 451, startPoint y: 97, endPoint x: 398, endPoint y: 87, distance: 53.7
click at [405, 91] on input "Bu" at bounding box center [420, 97] width 326 height 17
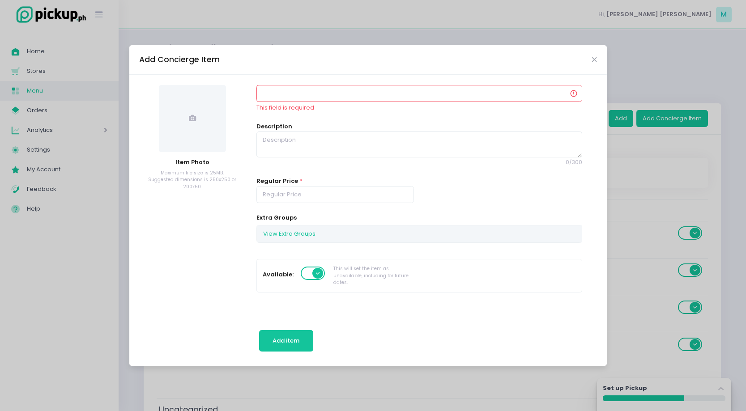
click at [596, 63] on div "Add Concierge Item" at bounding box center [368, 60] width 478 height 30
click at [594, 58] on icon "Close" at bounding box center [594, 59] width 4 height 7
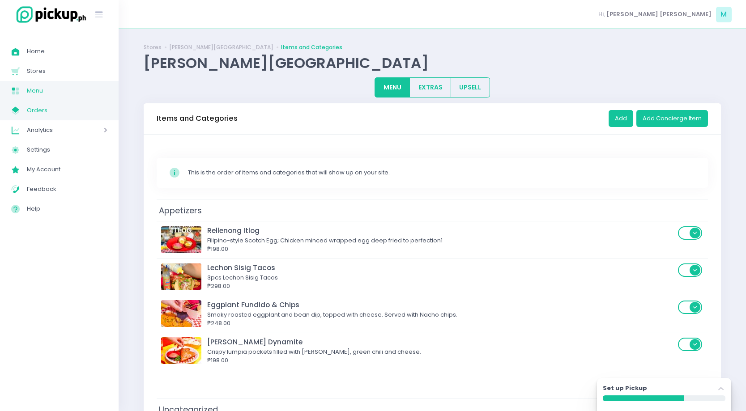
click at [85, 119] on link "My Store Created with Sketch. Orders" at bounding box center [59, 111] width 119 height 20
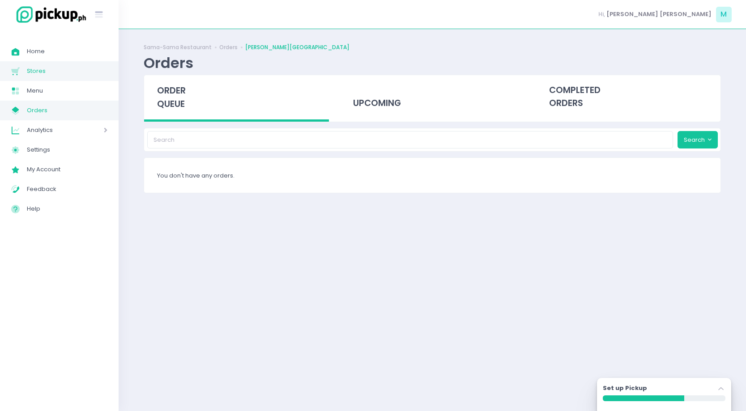
click at [58, 76] on span "Stores" at bounding box center [67, 71] width 81 height 12
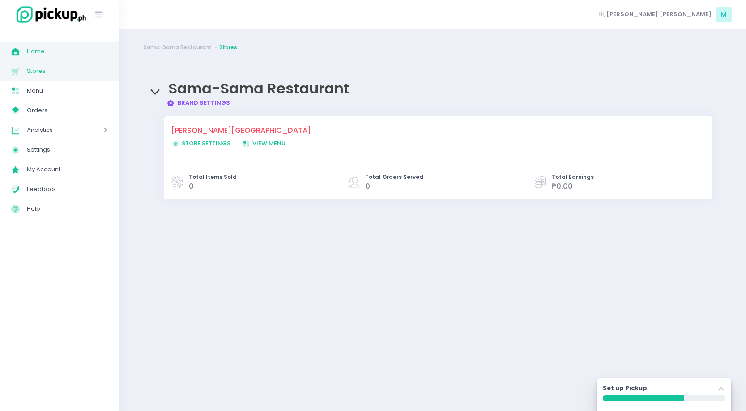
click at [56, 51] on span "Home" at bounding box center [67, 52] width 81 height 12
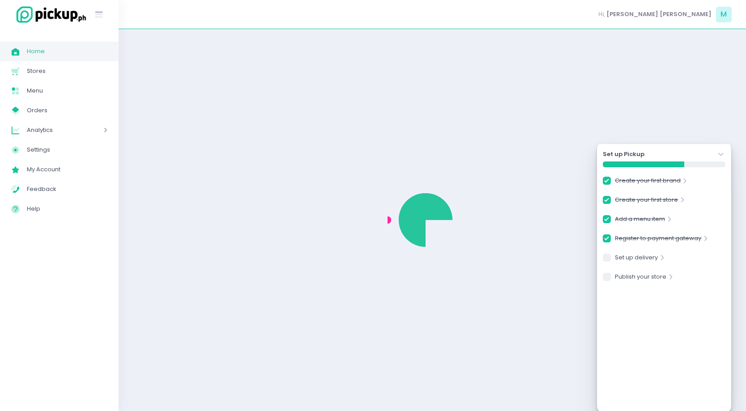
checkbox input "true"
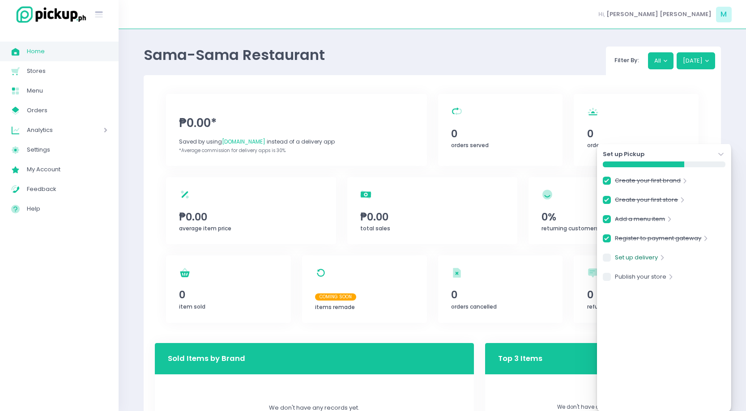
click at [637, 257] on link "Set up delivery" at bounding box center [636, 259] width 43 height 12
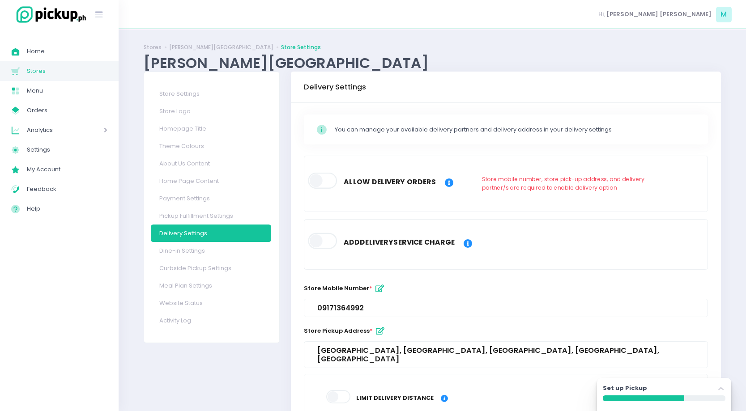
click at [338, 186] on label at bounding box center [323, 180] width 30 height 18
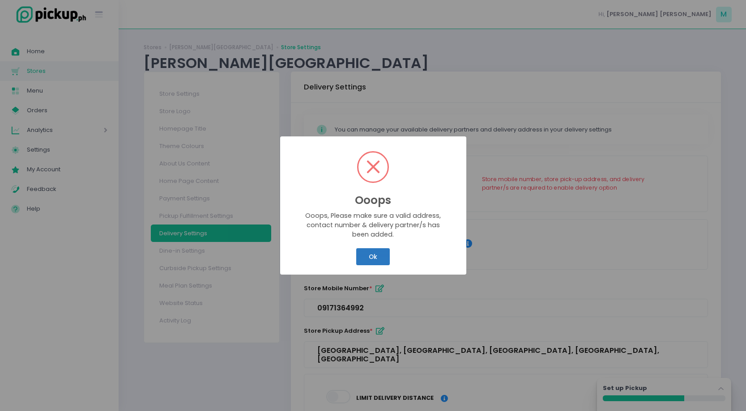
click at [378, 260] on button "Ok" at bounding box center [372, 256] width 33 height 17
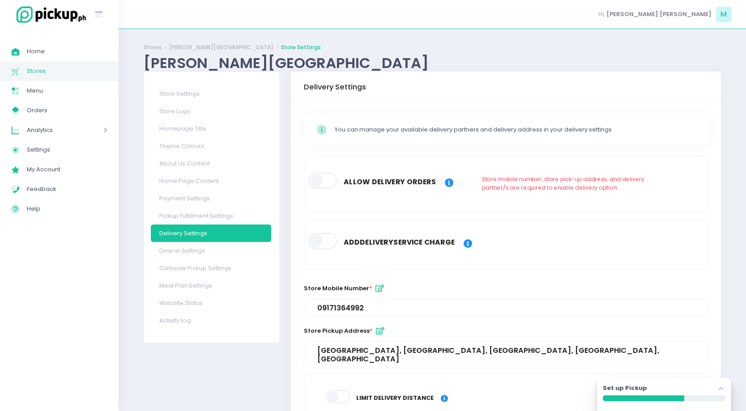
click at [326, 183] on span at bounding box center [323, 181] width 30 height 16
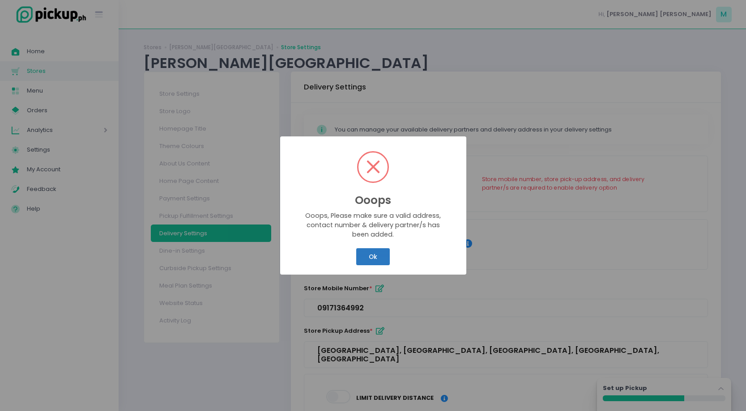
click at [377, 258] on button "Ok" at bounding box center [372, 256] width 33 height 17
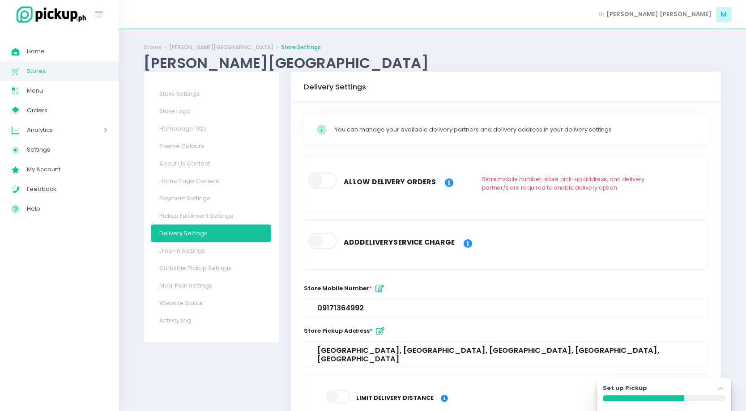
click at [379, 287] on icon "button" at bounding box center [380, 289] width 9 height 8
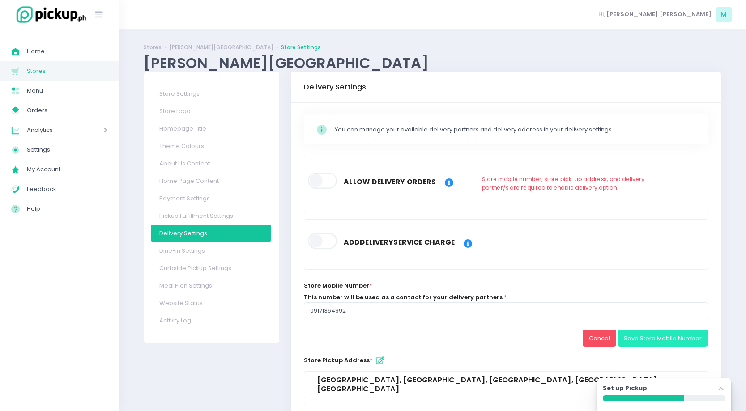
click at [659, 337] on button "Save Store Mobile Number" at bounding box center [663, 338] width 90 height 17
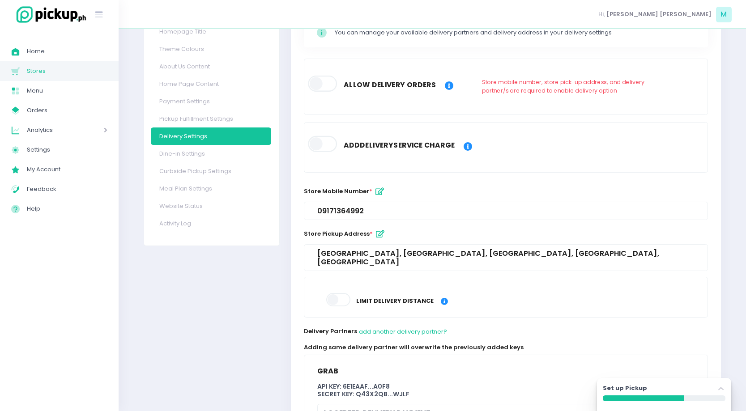
scroll to position [118, 0]
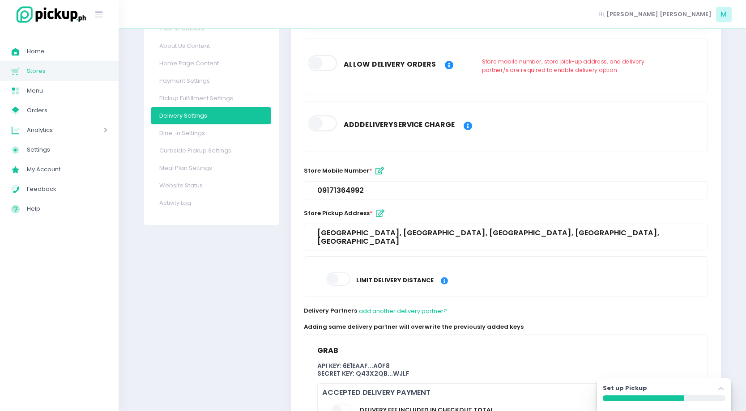
click at [426, 230] on div "[GEOGRAPHIC_DATA], [GEOGRAPHIC_DATA], [GEOGRAPHIC_DATA], [GEOGRAPHIC_DATA], [GE…" at bounding box center [505, 237] width 377 height 17
click at [377, 214] on icon "button" at bounding box center [380, 214] width 9 height 8
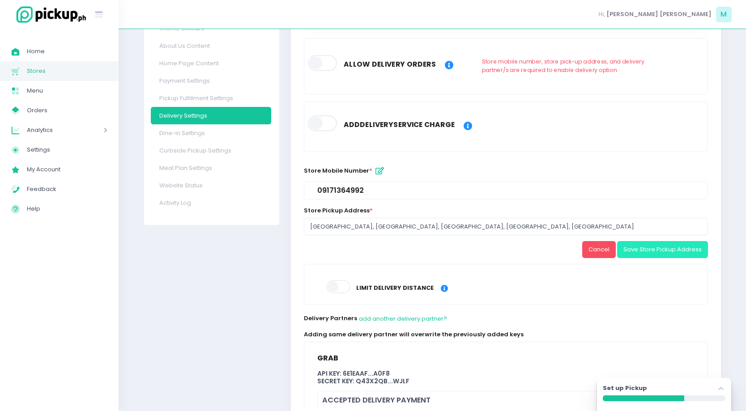
click at [635, 248] on button "Save Store Pickup Address" at bounding box center [662, 249] width 91 height 17
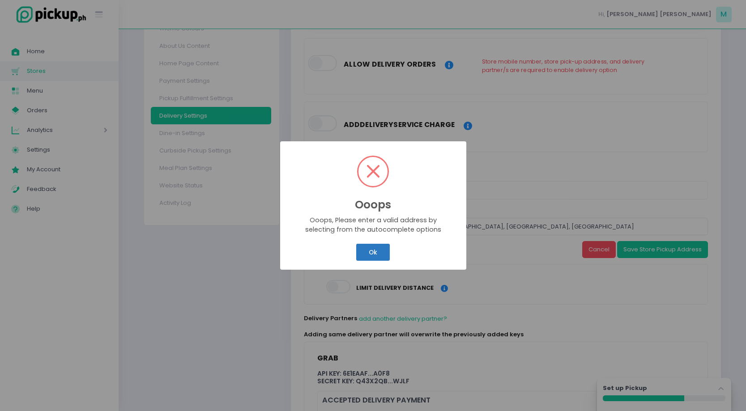
click at [372, 249] on button "Ok" at bounding box center [372, 252] width 33 height 17
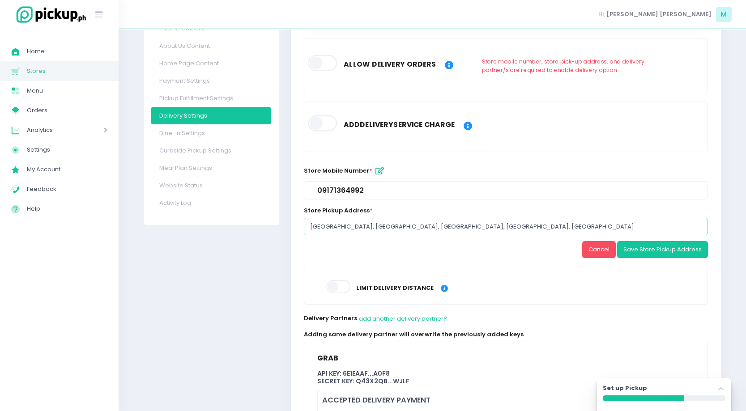
click at [370, 231] on input "[GEOGRAPHIC_DATA], [GEOGRAPHIC_DATA], [GEOGRAPHIC_DATA], [GEOGRAPHIC_DATA], [GE…" at bounding box center [506, 226] width 404 height 17
click at [370, 231] on input "Sama Sama, Urban Avenue, Makati City, Metro Manila, Philippines" at bounding box center [506, 226] width 404 height 17
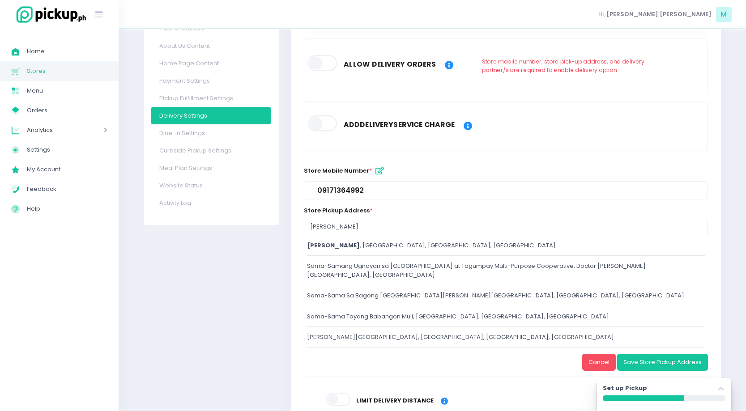
click at [398, 244] on div "Sama Sama , Urban Avenue, Makati City, Metro Manila, Philippines" at bounding box center [506, 245] width 398 height 9
type input "Sama Sama, Urban Avenue, Makati City, Metro Manila, Philippines"
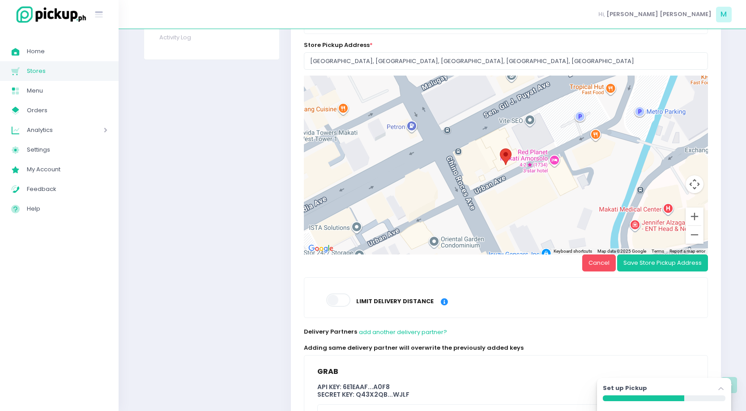
scroll to position [284, 0]
click at [649, 265] on button "Save Store Pickup Address" at bounding box center [662, 262] width 91 height 17
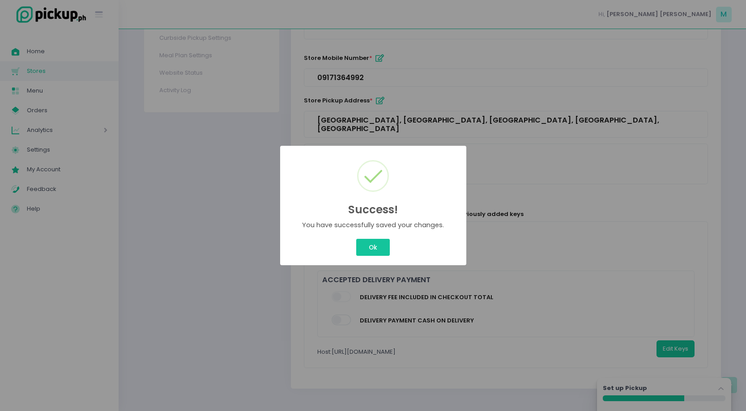
scroll to position [222, 0]
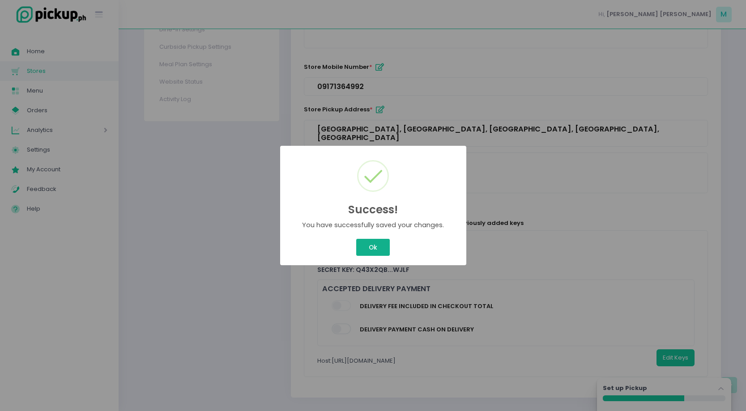
click at [386, 240] on button "Ok" at bounding box center [372, 247] width 33 height 17
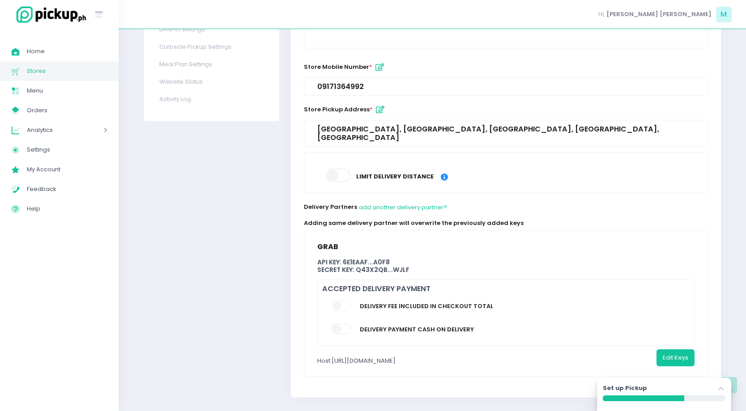
click at [344, 300] on span at bounding box center [342, 305] width 21 height 11
click at [347, 306] on span at bounding box center [339, 308] width 26 height 19
click at [349, 324] on span at bounding box center [342, 329] width 21 height 11
click at [340, 300] on span at bounding box center [342, 305] width 21 height 11
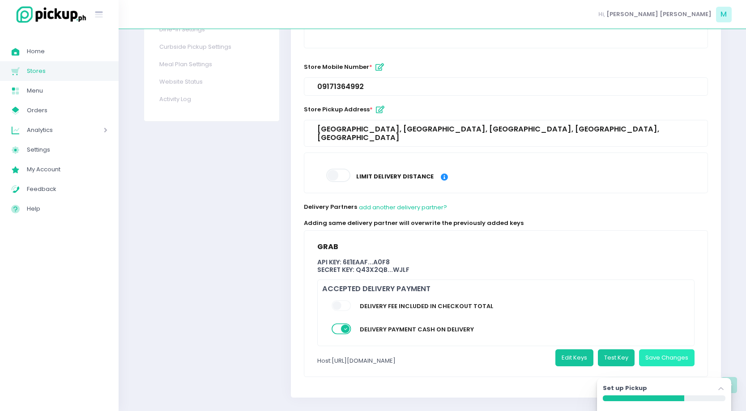
click at [659, 352] on button "Save Changes" at bounding box center [667, 358] width 56 height 17
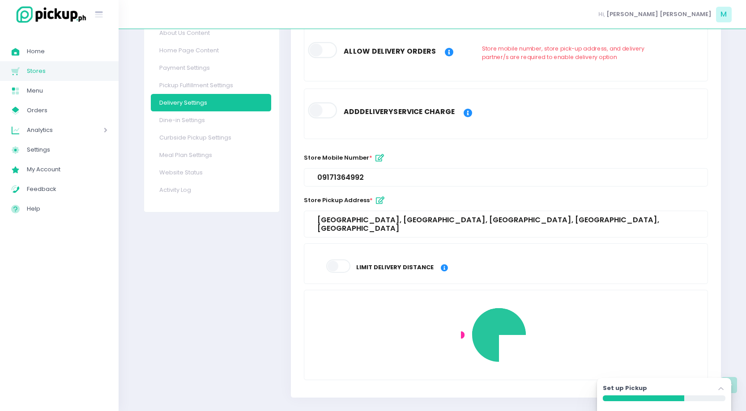
scroll to position [216, 0]
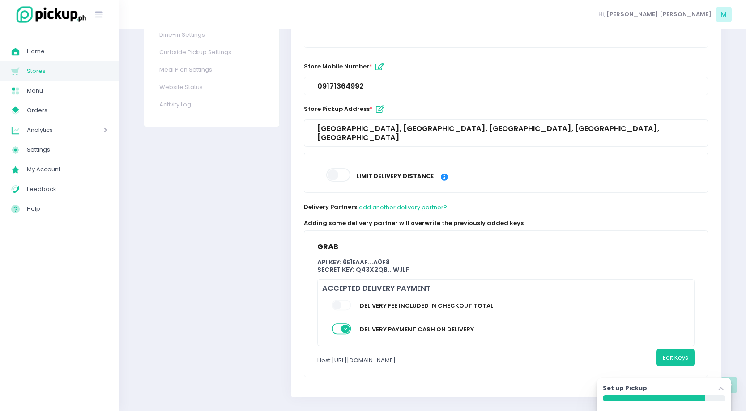
click at [343, 300] on span at bounding box center [342, 305] width 21 height 11
click at [398, 199] on button "add another delivery partner?" at bounding box center [403, 207] width 89 height 17
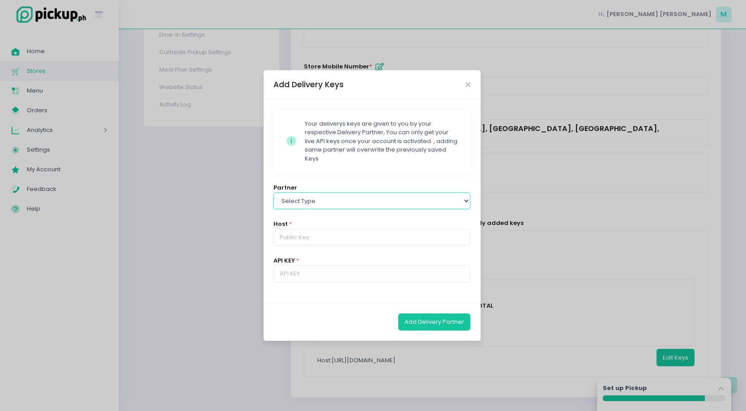
click at [398, 199] on select "Select type Lalamove Mr Speedy Grab" at bounding box center [372, 200] width 197 height 17
select select "lalamove"
click at [274, 192] on select "Select type Lalamove Mr Speedy Grab" at bounding box center [372, 200] width 197 height 17
type input "https://rest.sandbox.lalamove.com"
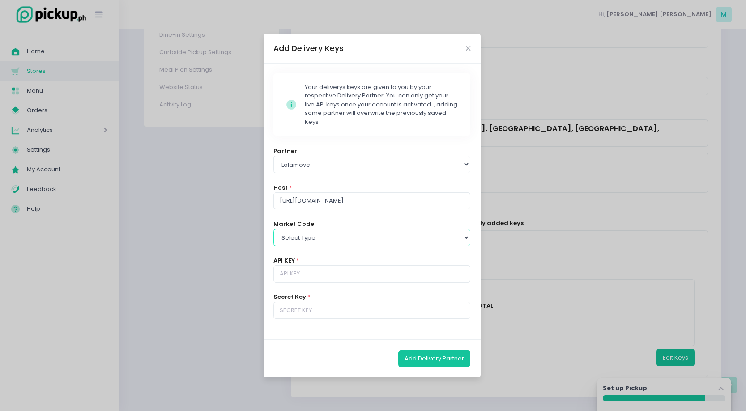
click at [397, 229] on select "Select type PH_CEB PH_MNL PH_PAM" at bounding box center [372, 237] width 197 height 17
select select "PH_MNL"
click at [274, 229] on select "Select type PH_CEB PH_MNL PH_PAM" at bounding box center [372, 237] width 197 height 17
click at [403, 274] on input "text" at bounding box center [372, 273] width 197 height 17
click at [468, 47] on icon "Close" at bounding box center [468, 48] width 4 height 7
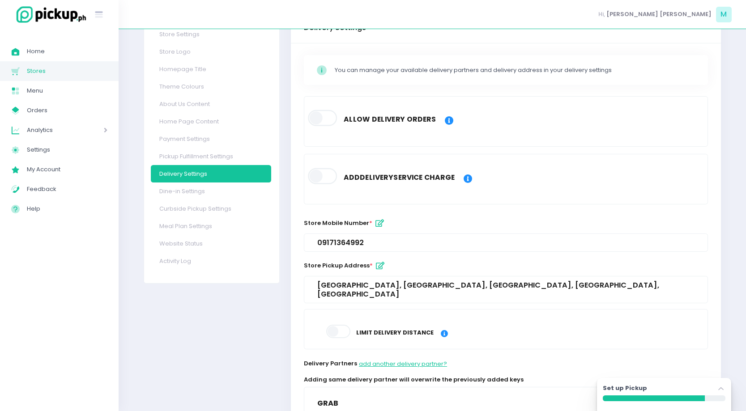
scroll to position [0, 0]
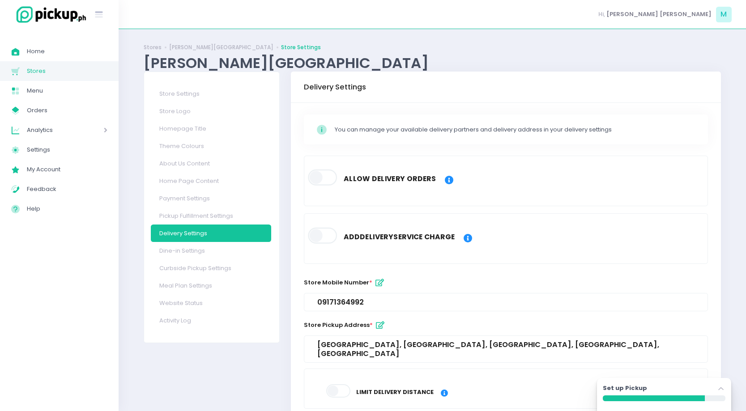
click at [324, 235] on span at bounding box center [323, 236] width 30 height 16
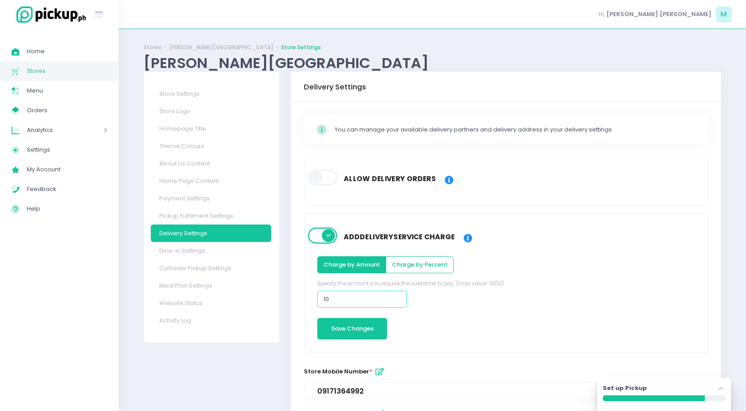
click at [393, 302] on input "10" at bounding box center [362, 299] width 90 height 17
click at [361, 304] on input "10" at bounding box center [362, 299] width 90 height 17
type input "1"
type input "2"
click at [395, 316] on div "Charge by Amount Charge by Percent Specify the amount you require the customer …" at bounding box center [506, 295] width 388 height 89
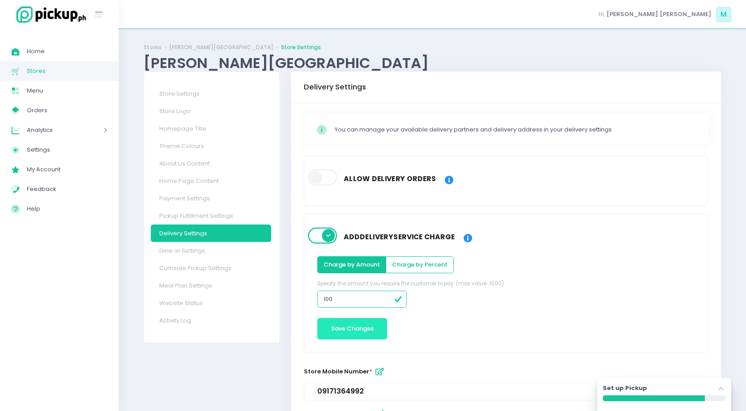
click at [373, 324] on button "Save Changes" at bounding box center [352, 328] width 70 height 21
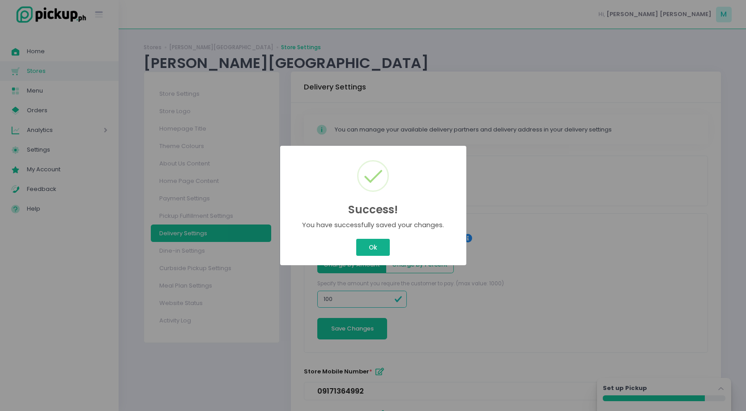
click at [371, 252] on button "Ok" at bounding box center [372, 247] width 33 height 17
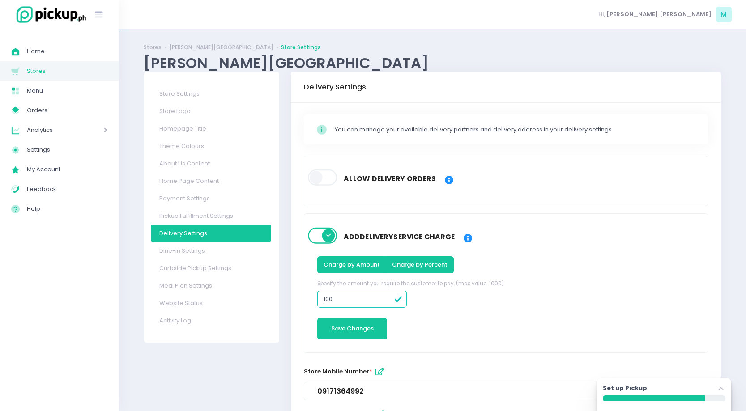
click at [409, 272] on button "Charge by Percent" at bounding box center [420, 265] width 68 height 17
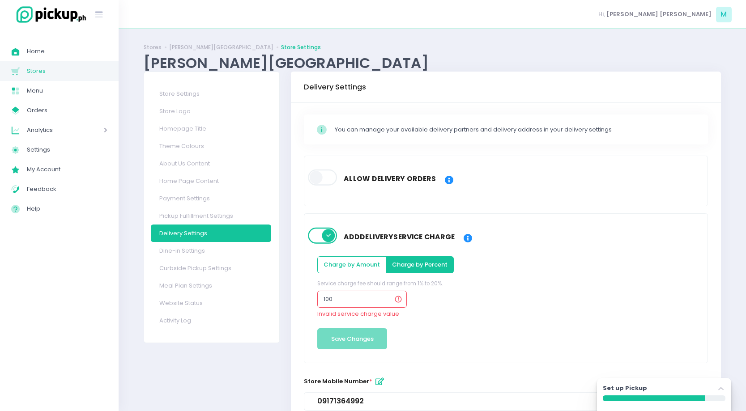
click at [438, 199] on div "Allow delivery orders" at bounding box center [505, 181] width 403 height 50
click at [363, 298] on input "100" at bounding box center [362, 299] width 90 height 17
type input "125"
click at [370, 303] on input "125" at bounding box center [362, 299] width 90 height 17
click at [403, 312] on div "Invalid service charge value" at bounding box center [362, 314] width 90 height 9
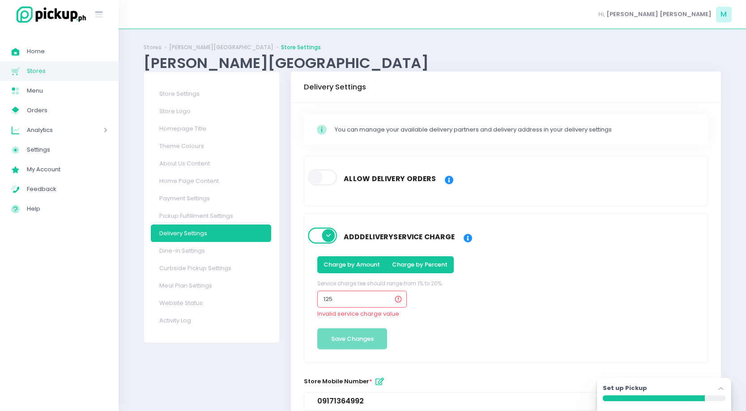
click at [358, 266] on button "Charge by Amount" at bounding box center [351, 265] width 69 height 17
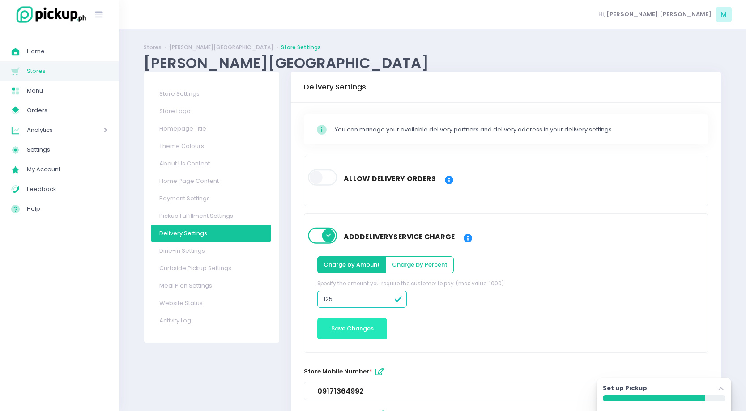
click at [379, 325] on button "Save Changes" at bounding box center [352, 328] width 70 height 21
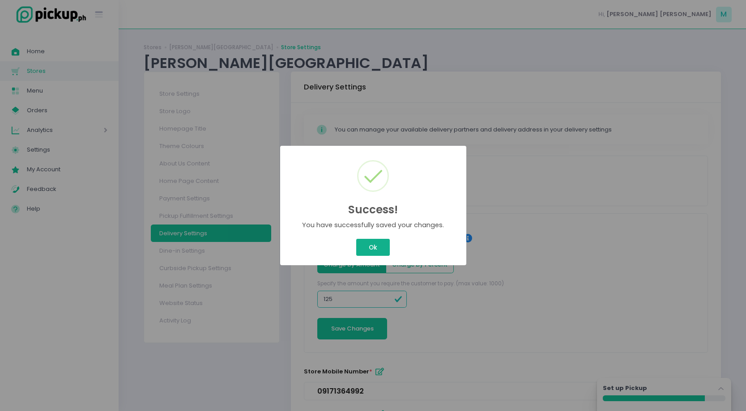
click at [376, 245] on button "Ok" at bounding box center [372, 247] width 33 height 17
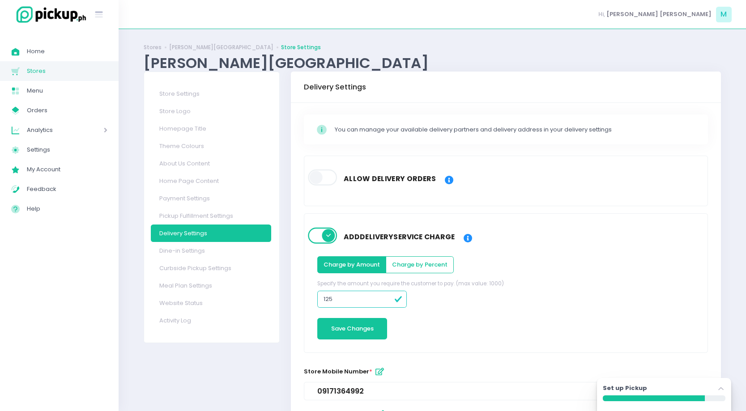
click at [328, 176] on span at bounding box center [323, 178] width 30 height 16
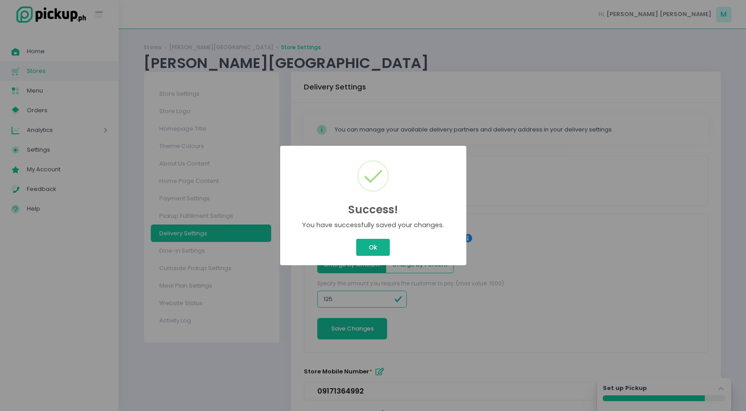
click at [377, 243] on button "Ok" at bounding box center [372, 247] width 33 height 17
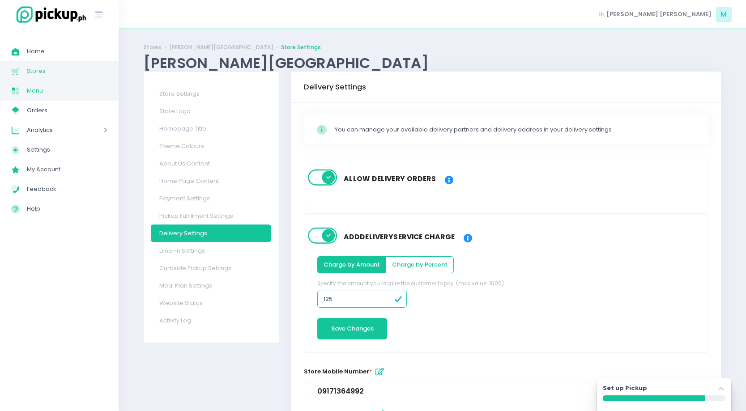
click at [53, 92] on span "Menu" at bounding box center [67, 91] width 81 height 12
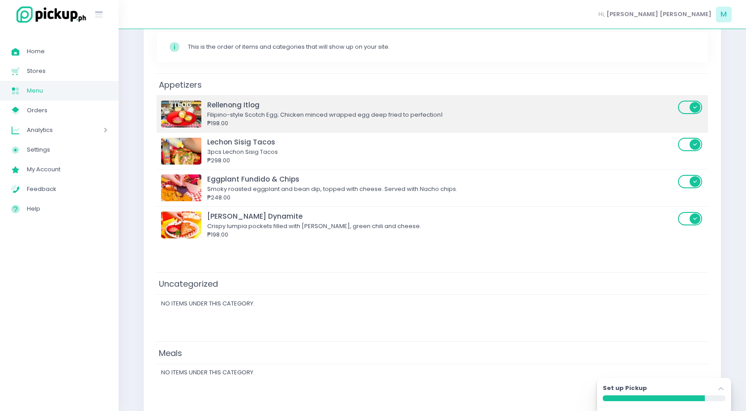
scroll to position [147, 0]
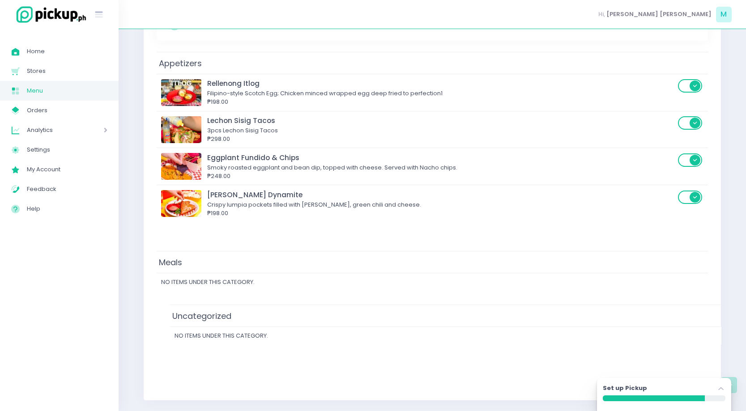
drag, startPoint x: 261, startPoint y: 263, endPoint x: 274, endPoint y: 320, distance: 57.9
click at [274, 320] on div "Appetizers Rellenong Itlog Filipino-style Scotch Egg; Chicken minced wrapped eg…" at bounding box center [433, 221] width 552 height 338
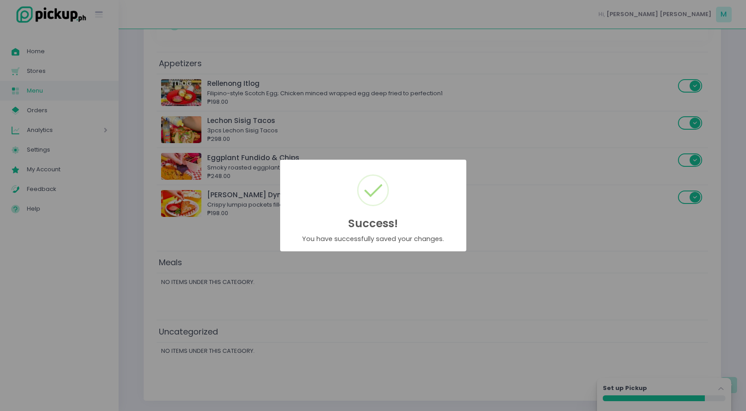
click at [208, 341] on div "Success! × You have successfully saved your changes. OK Cancel" at bounding box center [373, 205] width 746 height 411
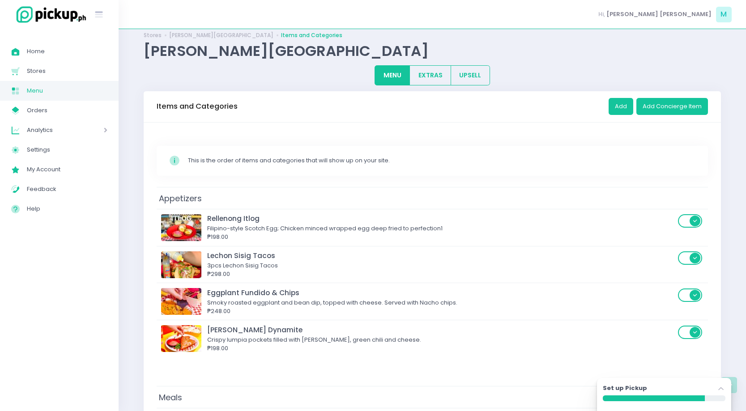
scroll to position [0, 0]
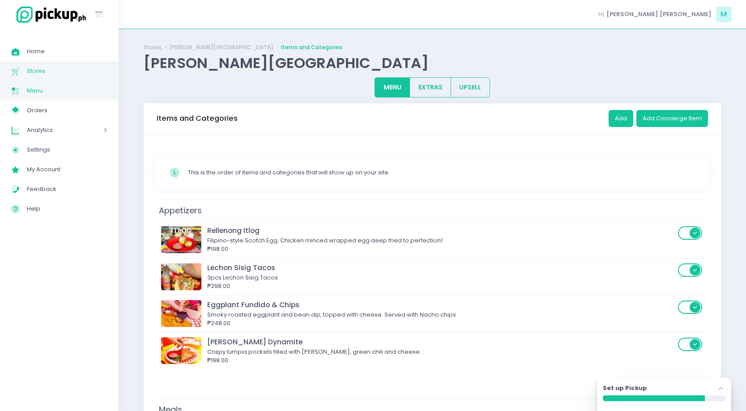
click at [85, 69] on span "Stores" at bounding box center [67, 71] width 81 height 12
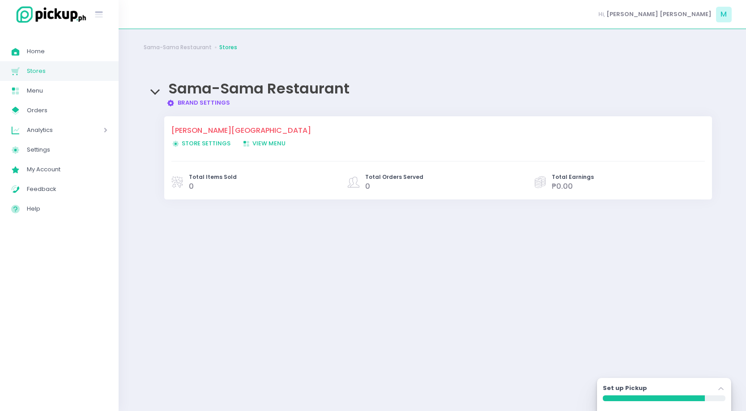
click at [277, 142] on span "View Menu Created with Sketch. View Menu" at bounding box center [263, 143] width 43 height 9
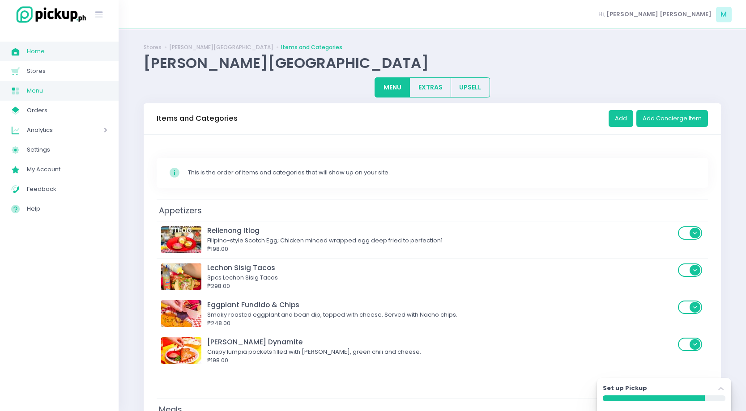
click at [49, 49] on span "Home" at bounding box center [67, 52] width 81 height 12
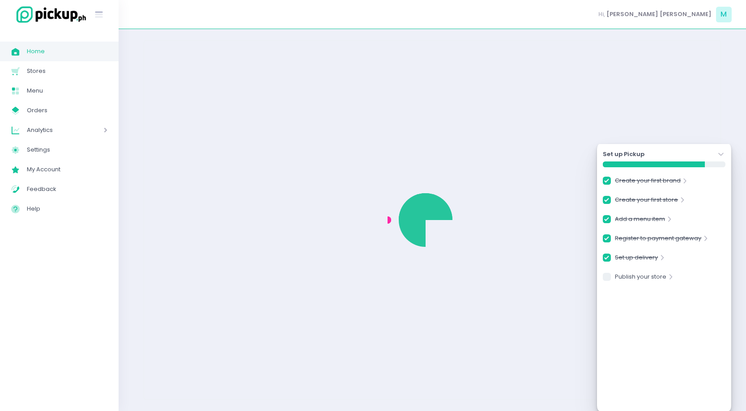
checkbox input "true"
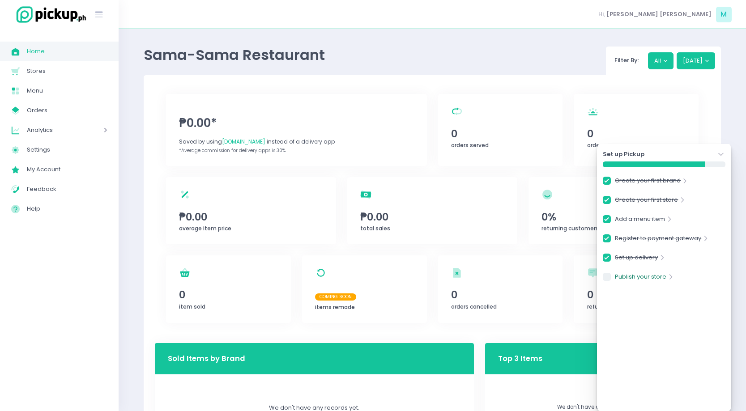
click at [663, 274] on link "Publish your store" at bounding box center [640, 279] width 51 height 12
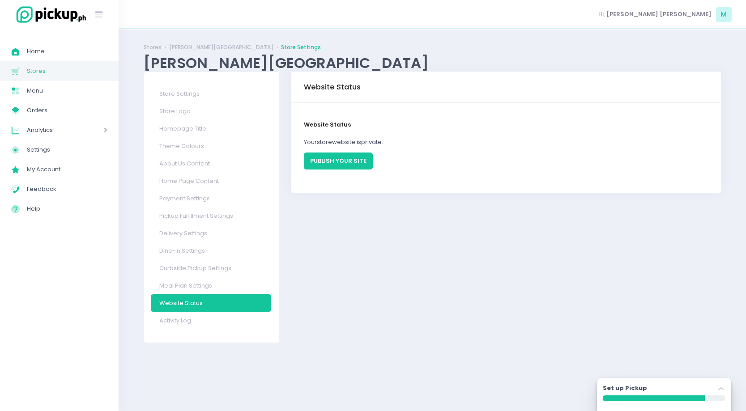
click at [344, 161] on button "PUBLISH YOUR SITE" at bounding box center [338, 161] width 69 height 17
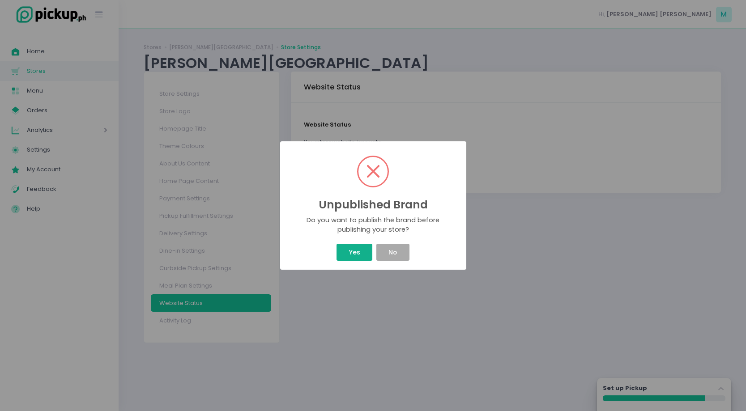
click at [356, 255] on button "Yes" at bounding box center [355, 252] width 36 height 17
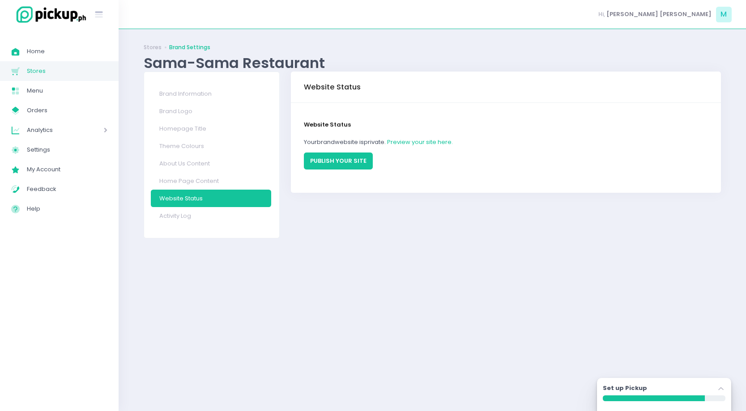
click at [356, 158] on button "PUBLISH YOUR SITE" at bounding box center [338, 161] width 69 height 17
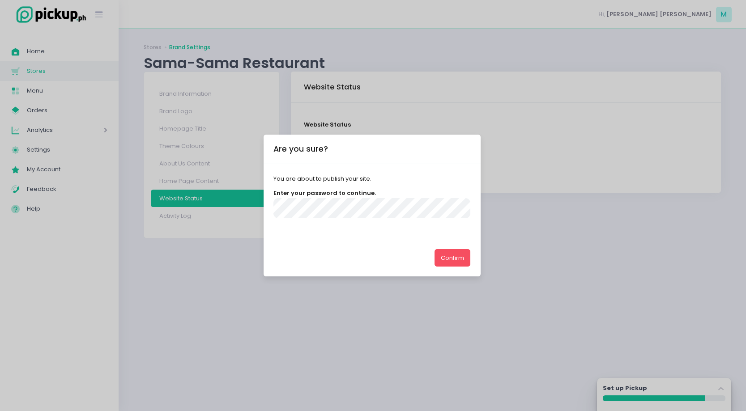
click at [435, 249] on button "Confirm" at bounding box center [453, 257] width 36 height 17
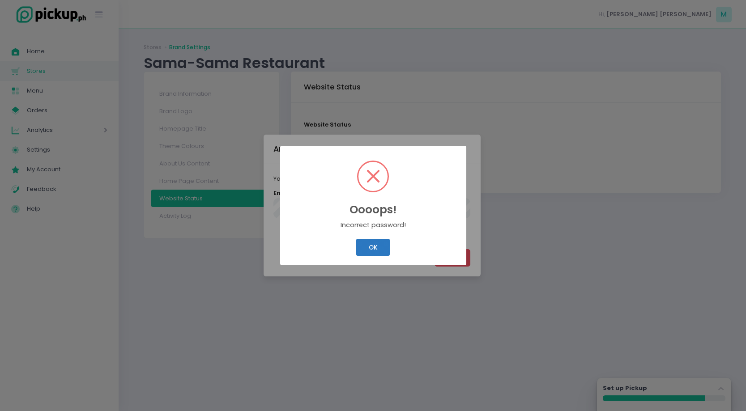
click at [374, 249] on button "OK" at bounding box center [373, 247] width 34 height 17
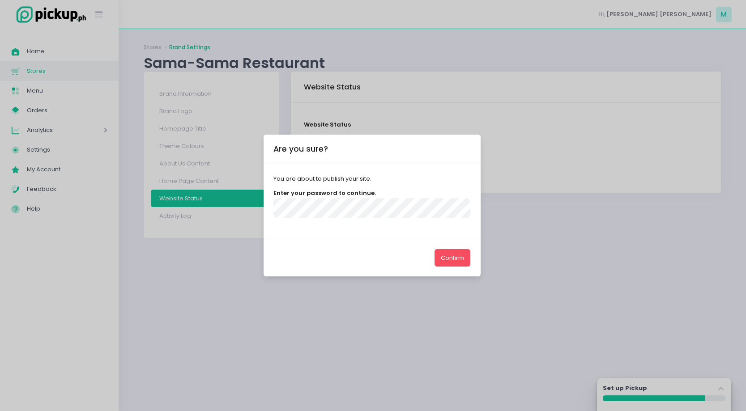
click at [435, 249] on button "Confirm" at bounding box center [453, 257] width 36 height 17
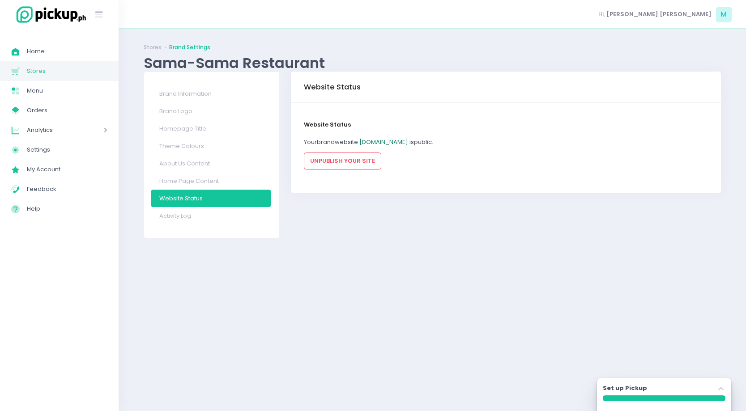
click at [408, 141] on link "[DOMAIN_NAME]" at bounding box center [383, 142] width 49 height 9
click at [210, 178] on link "Home Page Content" at bounding box center [211, 180] width 120 height 17
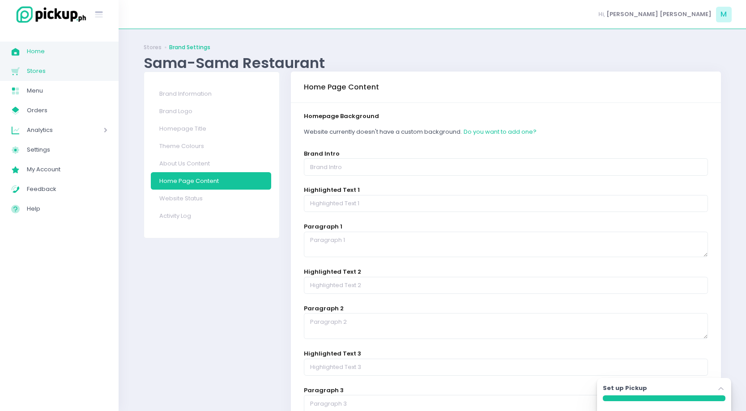
click at [43, 57] on link "Home Created with Sketch. Home" at bounding box center [59, 52] width 119 height 20
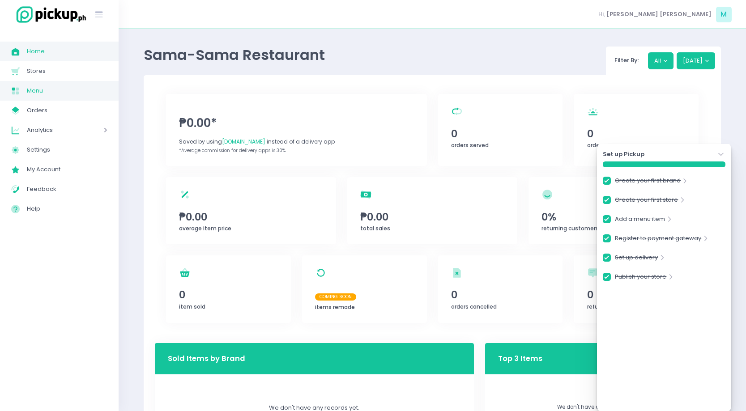
click at [68, 94] on span "Menu" at bounding box center [67, 91] width 81 height 12
checkbox input "true"
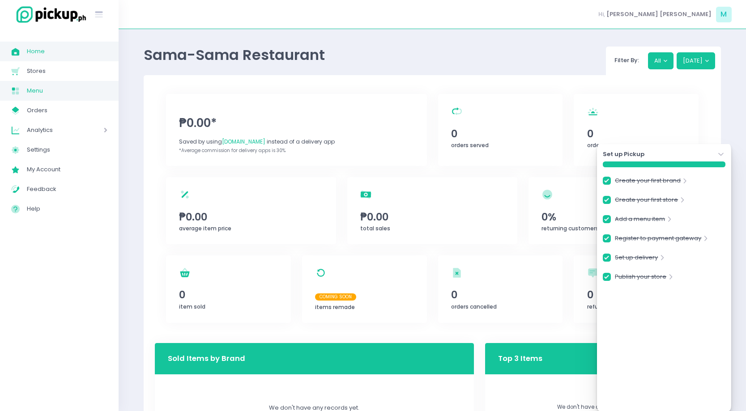
checkbox input "true"
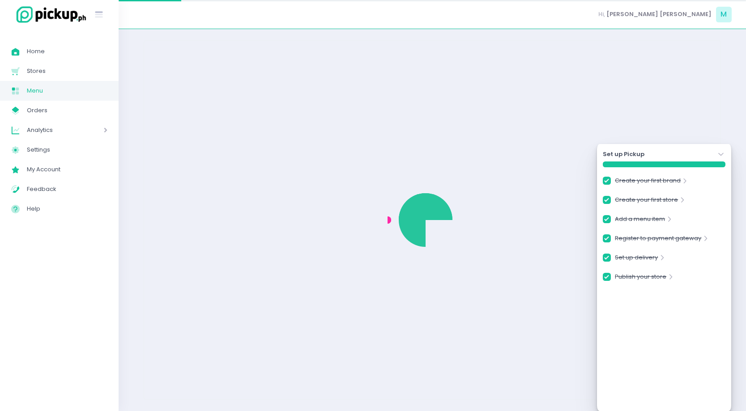
checkbox input "true"
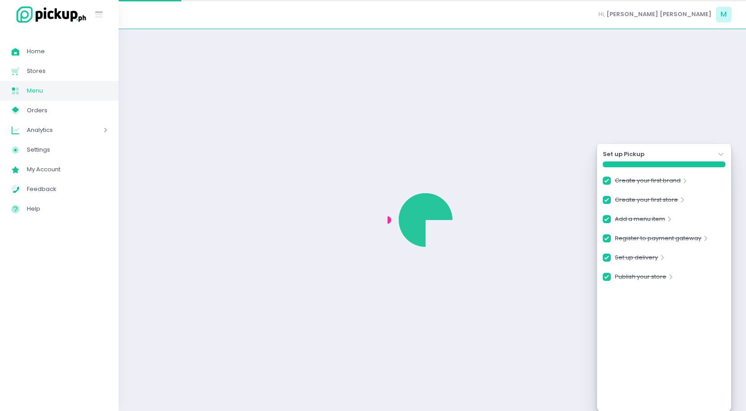
checkbox input "true"
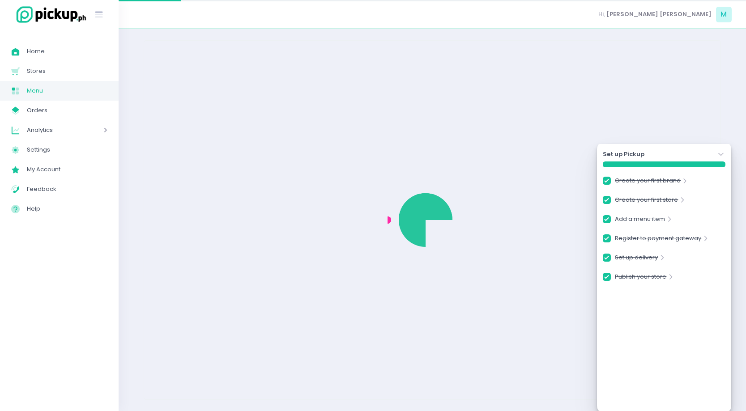
checkbox input "true"
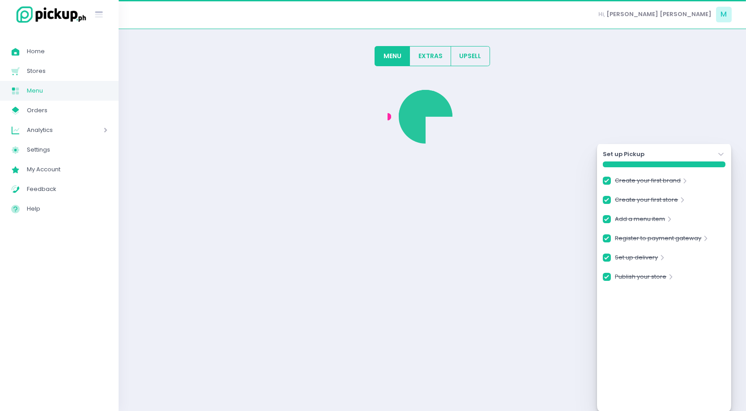
checkbox input "true"
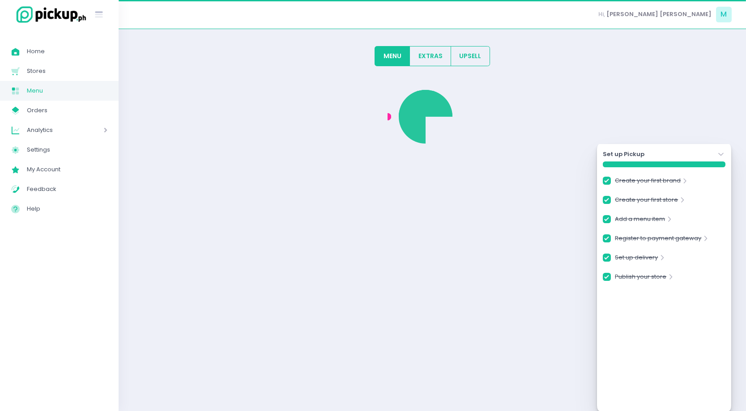
checkbox input "true"
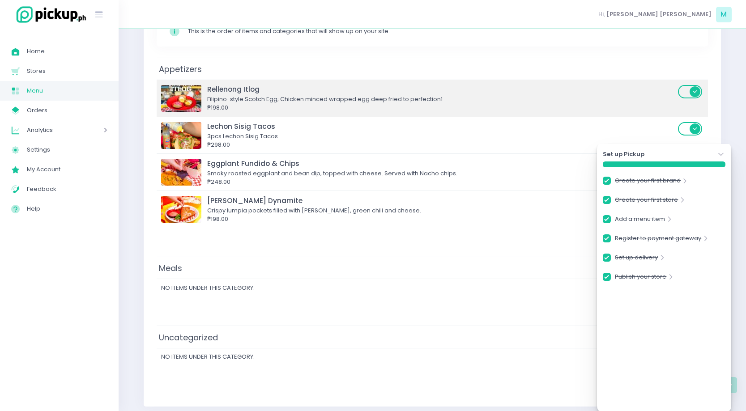
scroll to position [147, 0]
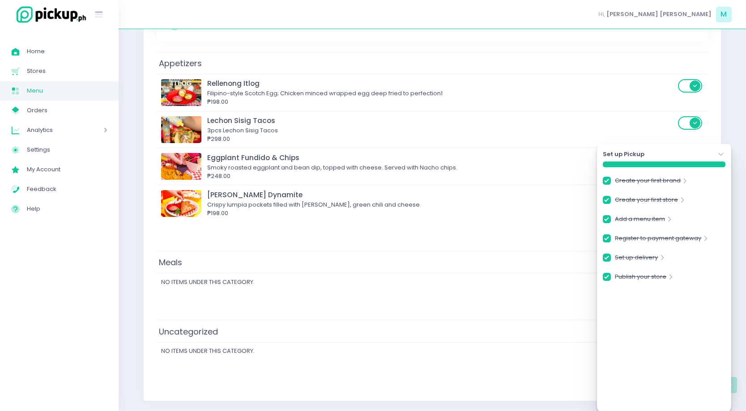
click at [208, 269] on td "Meals" at bounding box center [433, 263] width 552 height 22
click at [217, 278] on span "No items under this category." at bounding box center [208, 282] width 94 height 9
click at [717, 153] on icon "Stockholm-icons / Navigation / Angle-down Created with Sketch." at bounding box center [721, 154] width 9 height 9
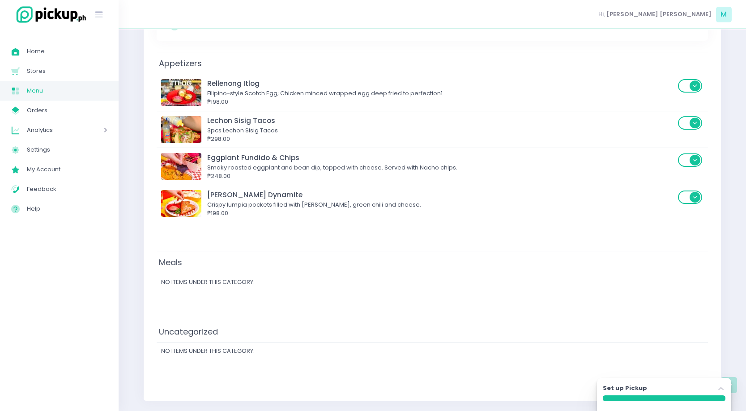
click at [676, 284] on td "No items under this category." at bounding box center [433, 283] width 552 height 18
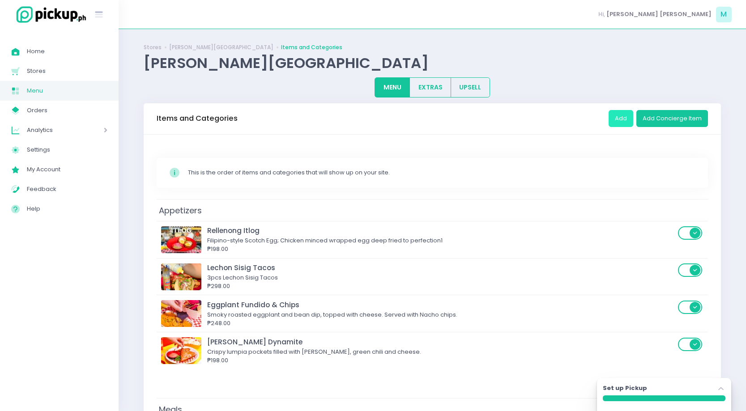
click at [622, 120] on button "Add" at bounding box center [621, 118] width 25 height 17
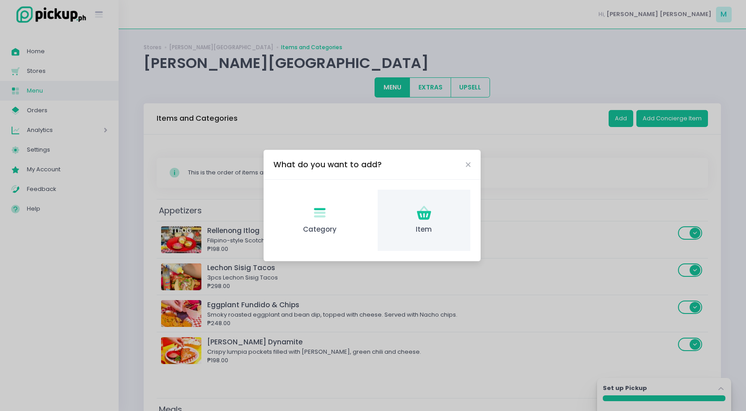
click at [420, 218] on icon at bounding box center [424, 215] width 14 height 9
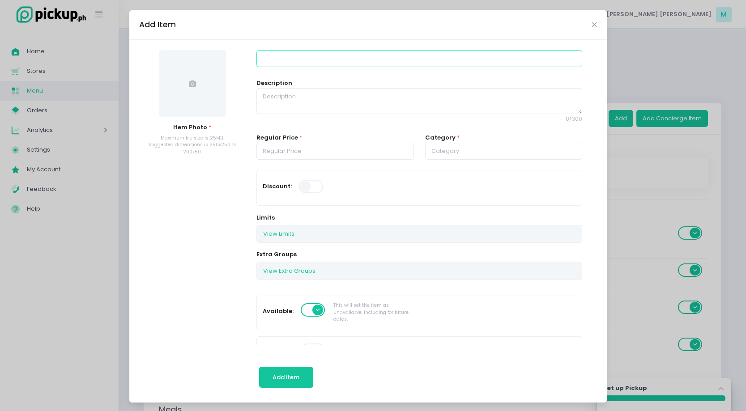
click at [280, 62] on input at bounding box center [420, 58] width 326 height 17
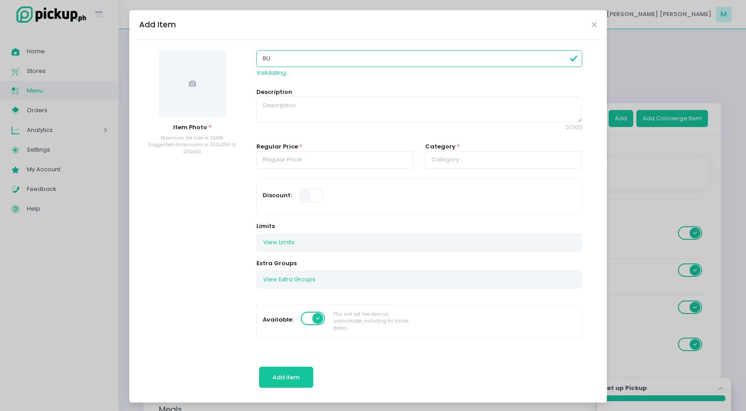
type input "B"
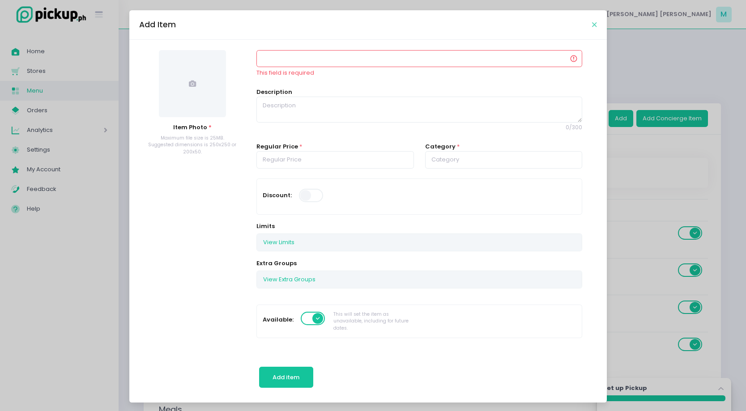
click at [596, 22] on icon "Close" at bounding box center [594, 24] width 4 height 7
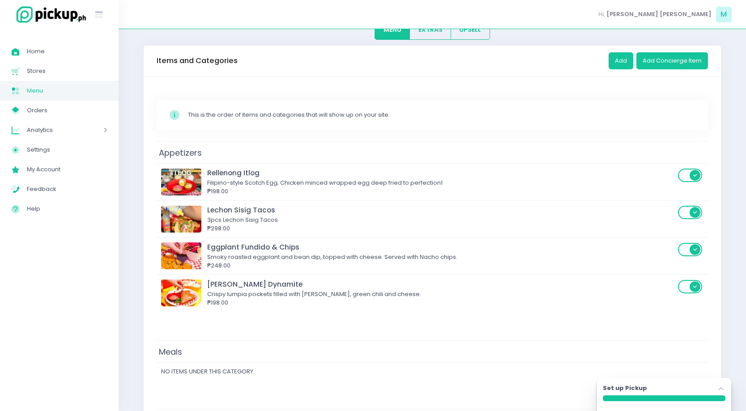
scroll to position [147, 0]
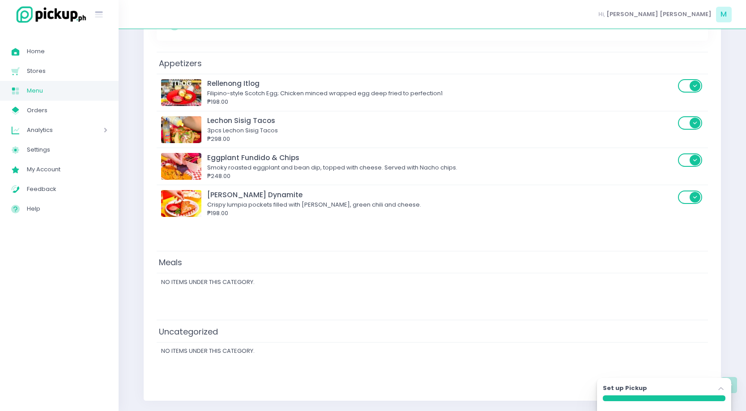
click at [212, 271] on td "Meals" at bounding box center [433, 263] width 552 height 22
click at [184, 271] on td "Meals" at bounding box center [433, 263] width 552 height 22
click at [355, 279] on td "No items under this category." at bounding box center [433, 283] width 552 height 18
click at [185, 272] on td "Meals" at bounding box center [433, 263] width 552 height 22
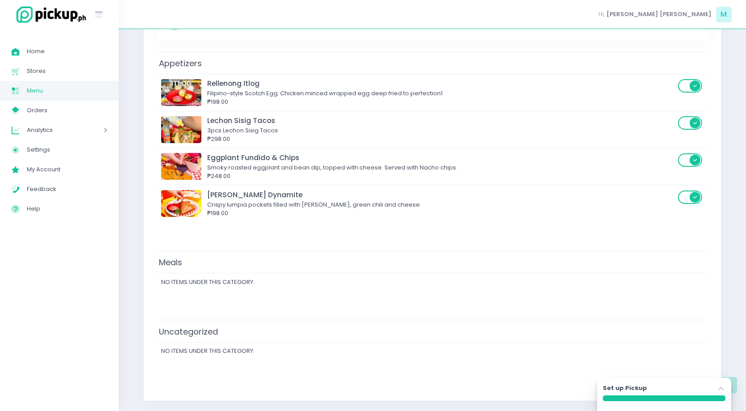
click at [185, 272] on td "Meals" at bounding box center [433, 263] width 552 height 22
click at [198, 288] on td "No items under this category." at bounding box center [433, 283] width 552 height 18
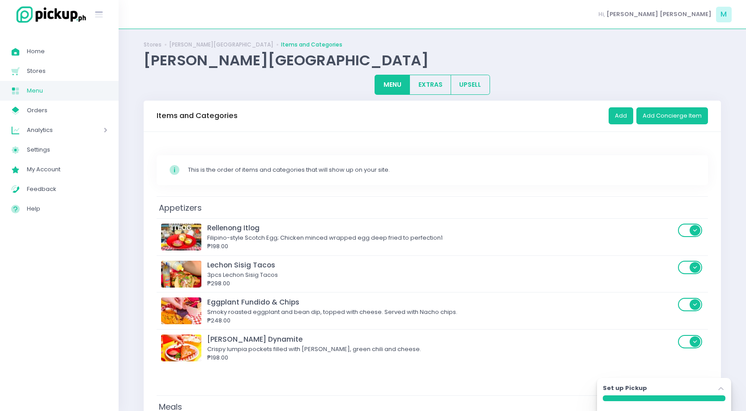
scroll to position [0, 0]
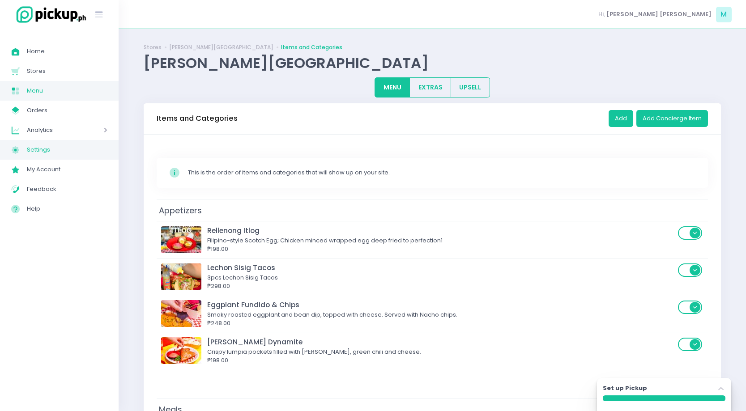
click at [42, 145] on span "Settings" at bounding box center [67, 150] width 81 height 12
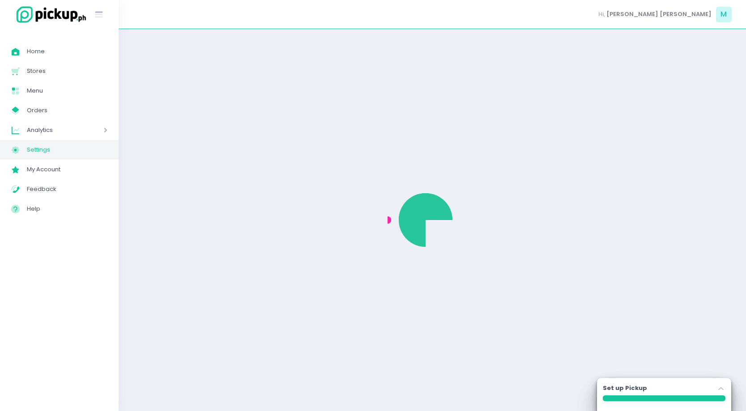
select select "active"
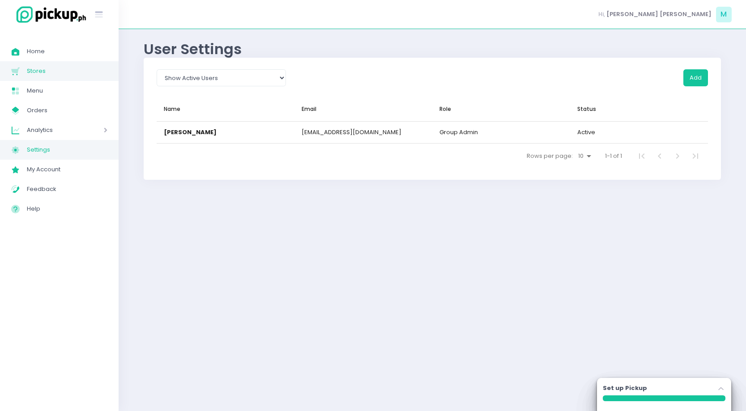
click at [47, 70] on span "Stores" at bounding box center [67, 71] width 81 height 12
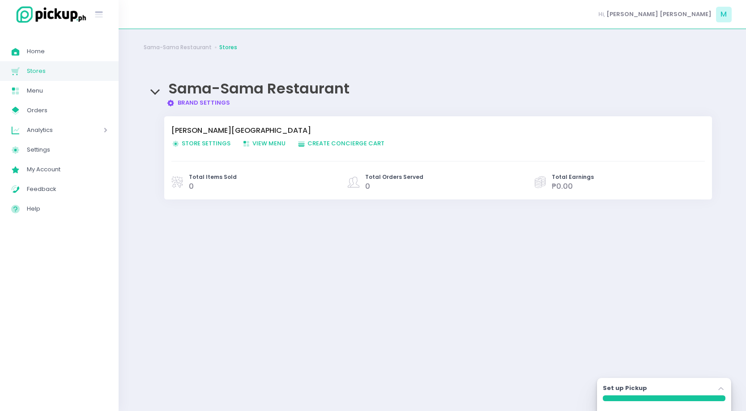
click at [214, 145] on span "Store Settings Created with Sketch. Store Settings" at bounding box center [200, 143] width 59 height 9
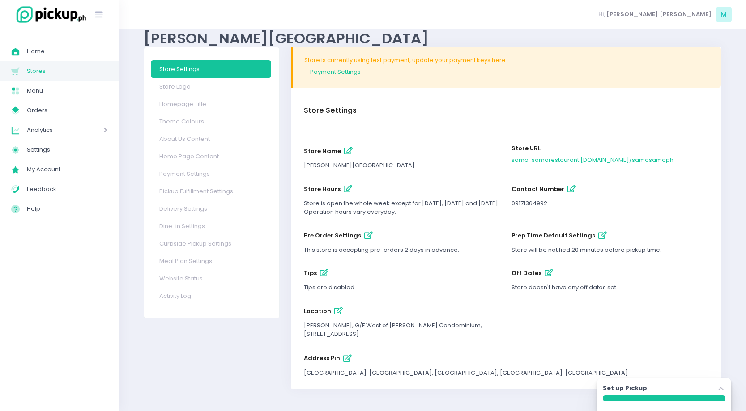
scroll to position [25, 0]
click at [346, 188] on icon "button" at bounding box center [348, 189] width 9 height 8
select select "09:00"
select select "18:00"
select select "11:00"
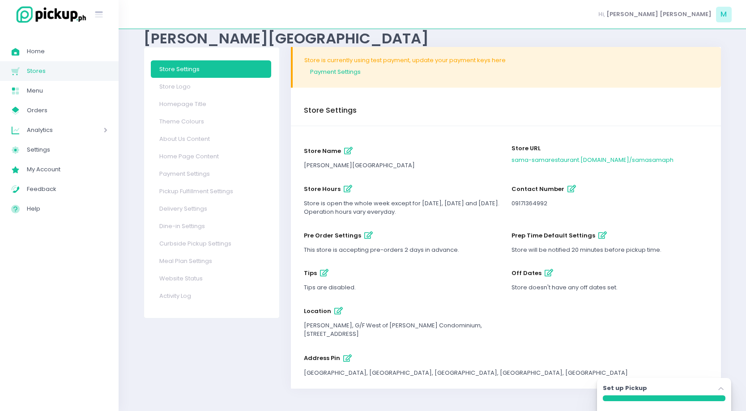
select select "20:00"
select select "11:00"
select select "20:00"
select select "11:00"
select select "20:00"
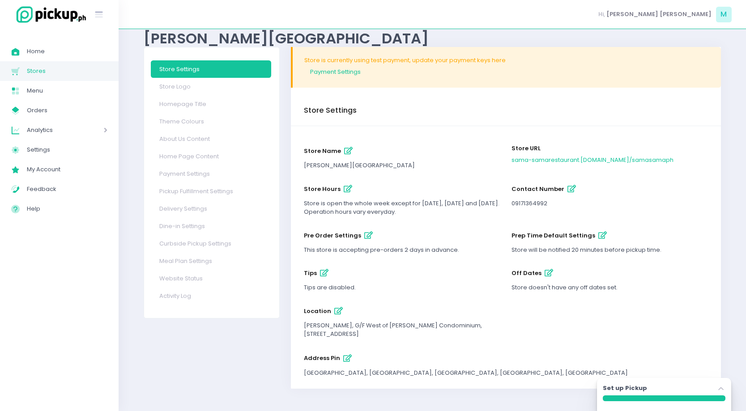
select select "11:00"
select select "20:00"
select select "11:00"
select select "20:00"
select select "09:00"
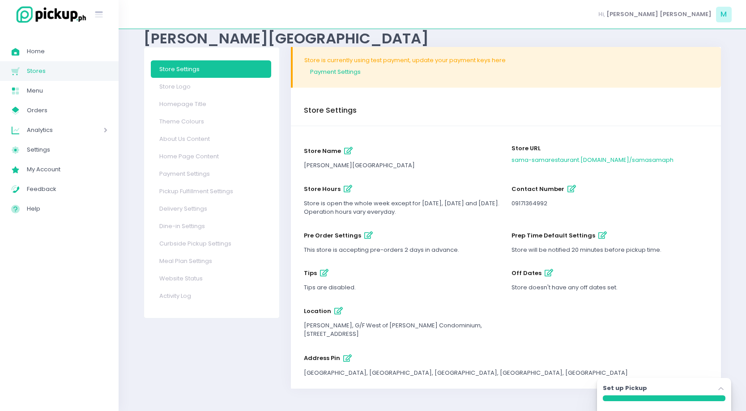
select select "20:00"
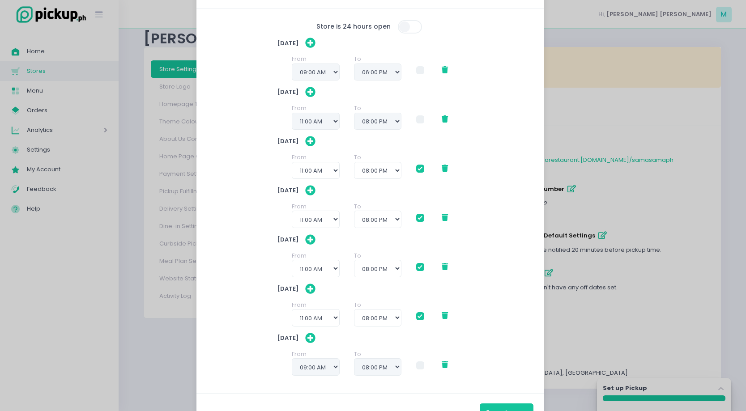
scroll to position [41, 0]
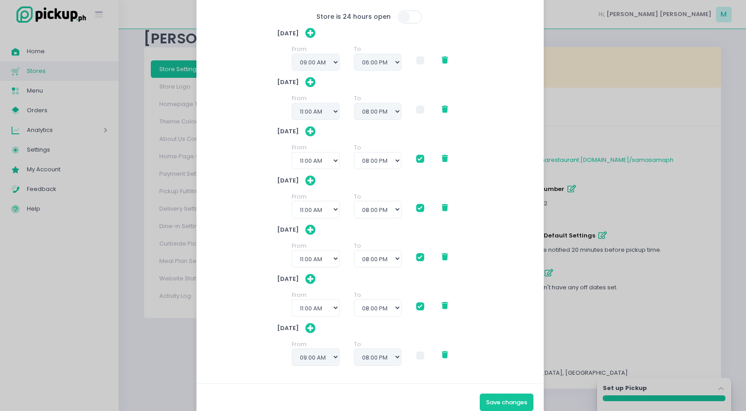
click at [419, 108] on span at bounding box center [420, 110] width 8 height 8
click at [428, 108] on input "checkbox" at bounding box center [431, 108] width 6 height 6
checkbox input "true"
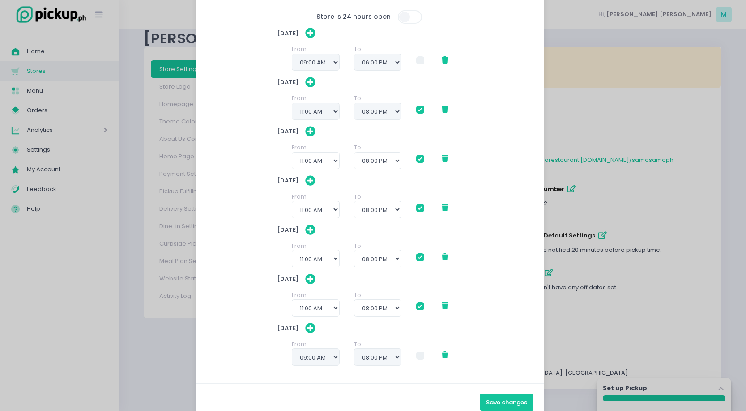
checkbox input "true"
click at [509, 405] on button "Save changes" at bounding box center [507, 402] width 54 height 17
checkbox input "true"
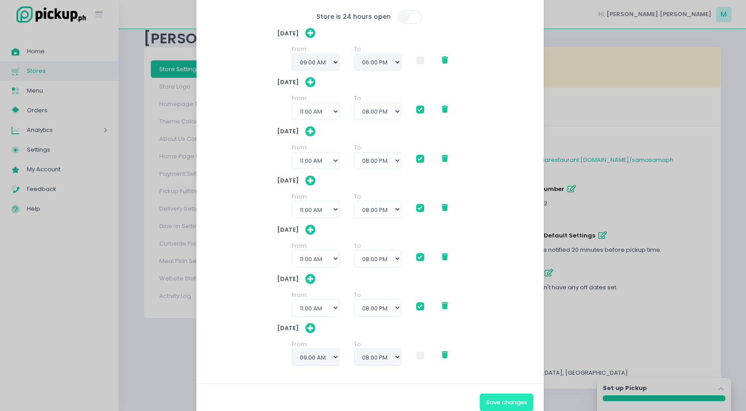
checkbox input "true"
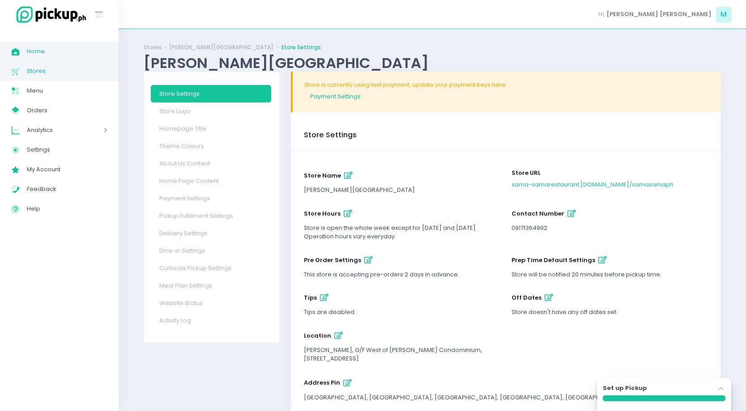
click at [74, 57] on link "Home Created with Sketch. Home" at bounding box center [59, 52] width 119 height 20
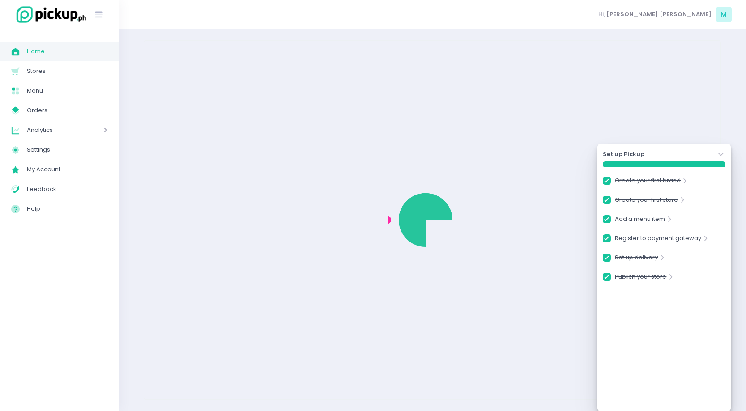
checkbox input "true"
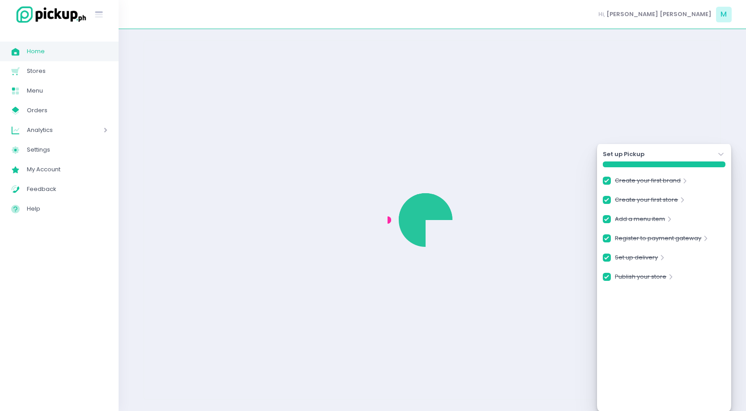
checkbox input "true"
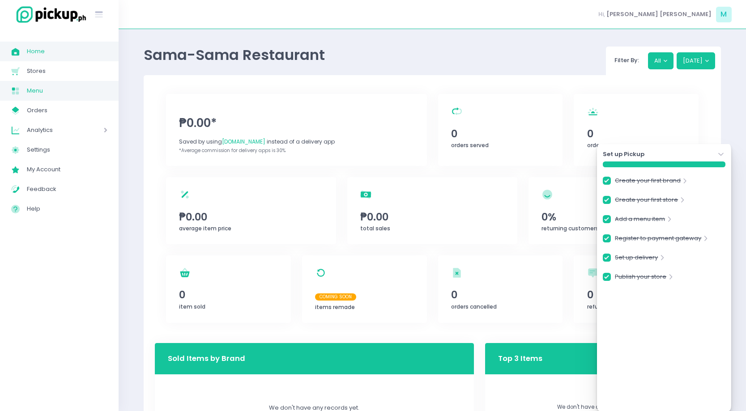
click at [68, 100] on link "Menu Created with Sketch. Menu" at bounding box center [59, 91] width 119 height 20
checkbox input "true"
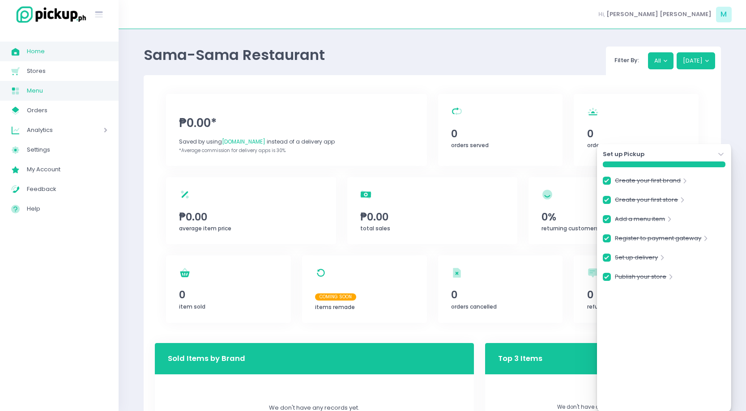
checkbox input "true"
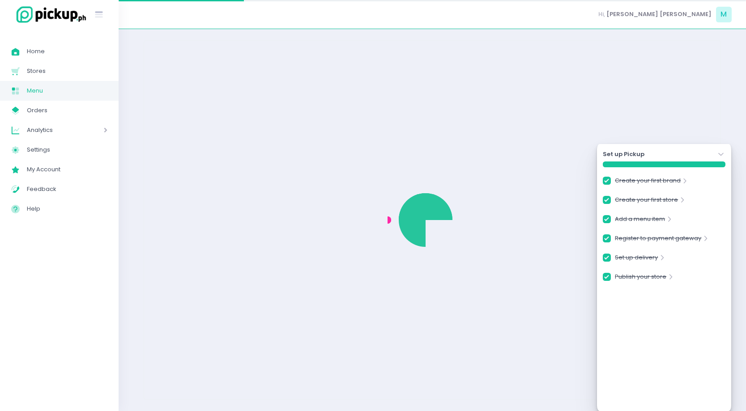
checkbox input "true"
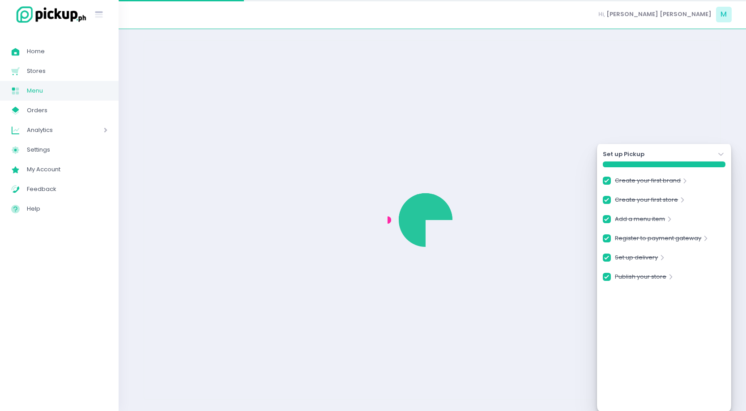
checkbox input "true"
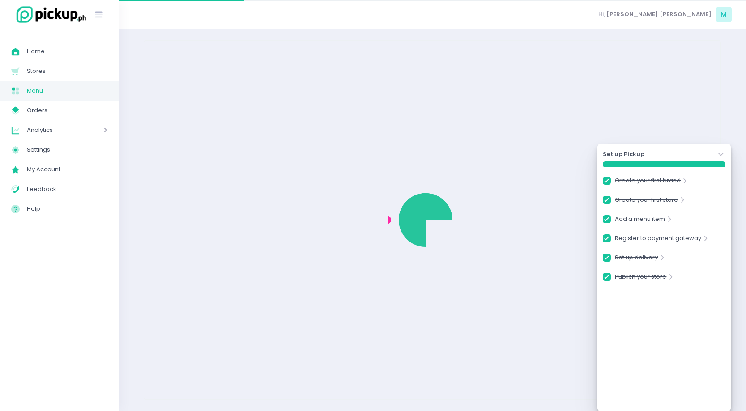
checkbox input "true"
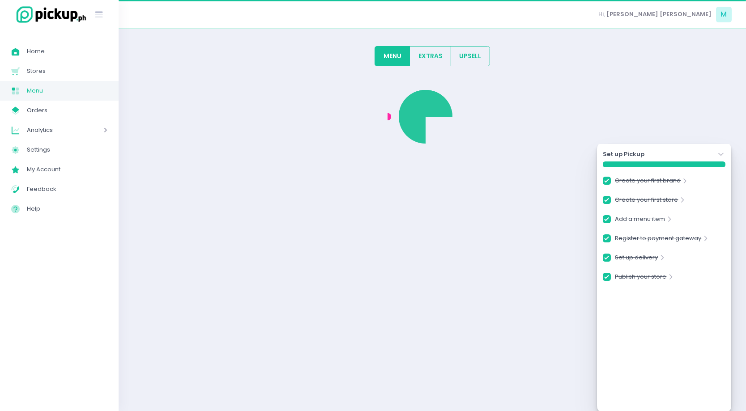
checkbox input "true"
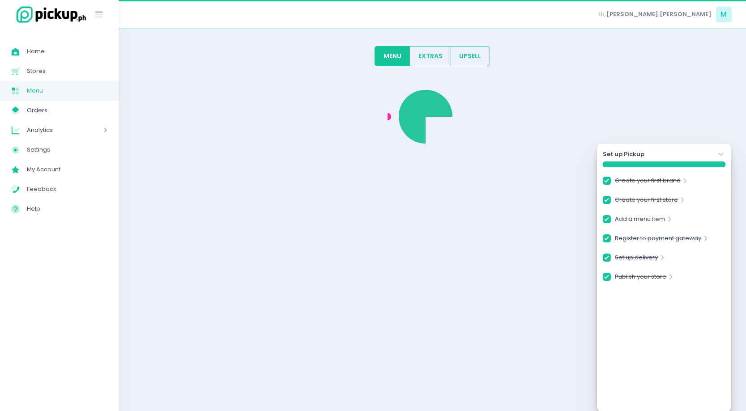
checkbox input "true"
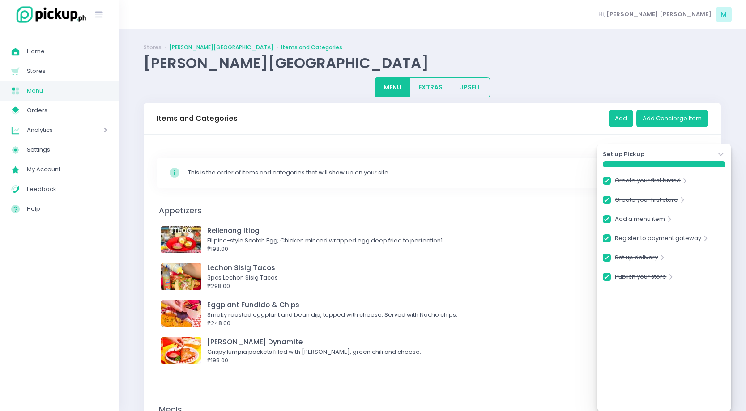
click at [181, 47] on link "Sama Sama - Urban Avenue" at bounding box center [221, 47] width 104 height 8
checkbox input "true"
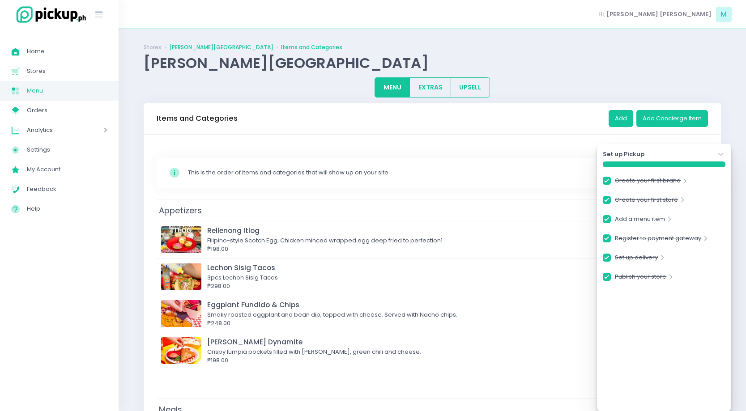
checkbox input "true"
click at [181, 47] on link "Sama Sama - Urban Avenue" at bounding box center [221, 47] width 104 height 8
checkbox input "true"
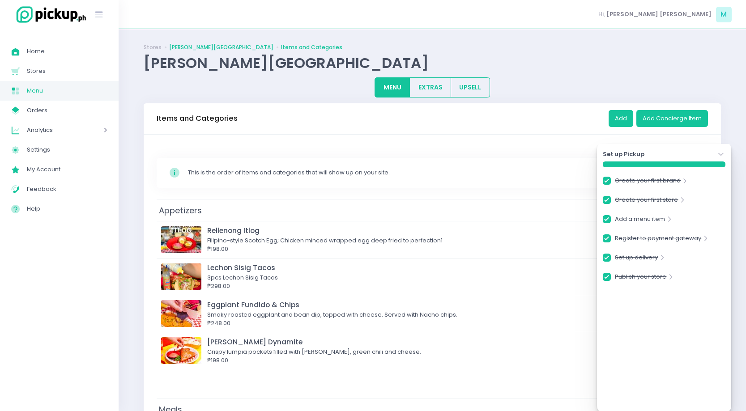
checkbox input "true"
click at [722, 152] on icon "Stockholm-icons / Navigation / Angle-down Created with Sketch." at bounding box center [721, 154] width 9 height 9
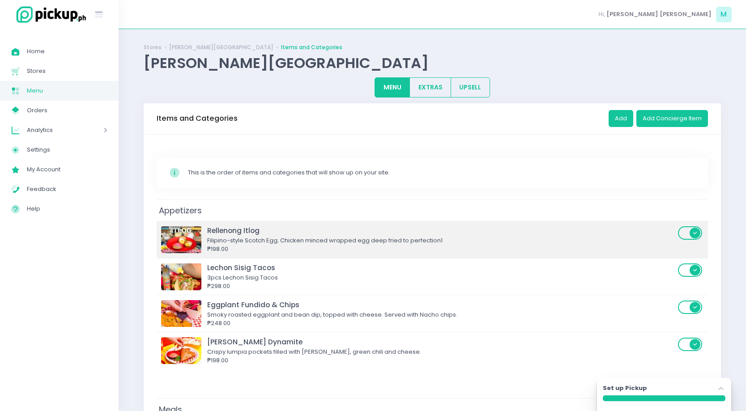
scroll to position [147, 0]
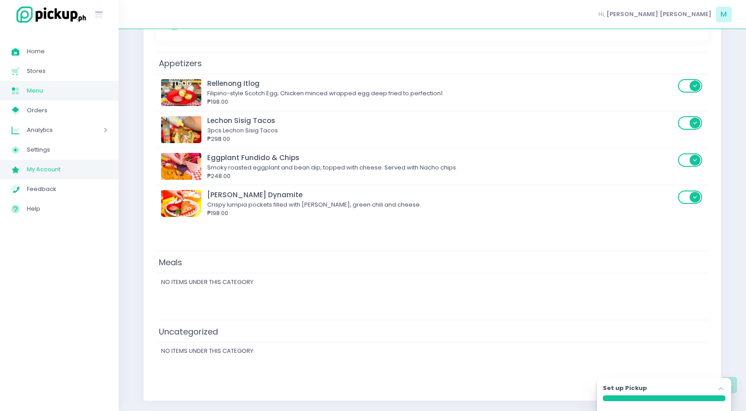
click at [82, 173] on span "My Account" at bounding box center [67, 170] width 81 height 12
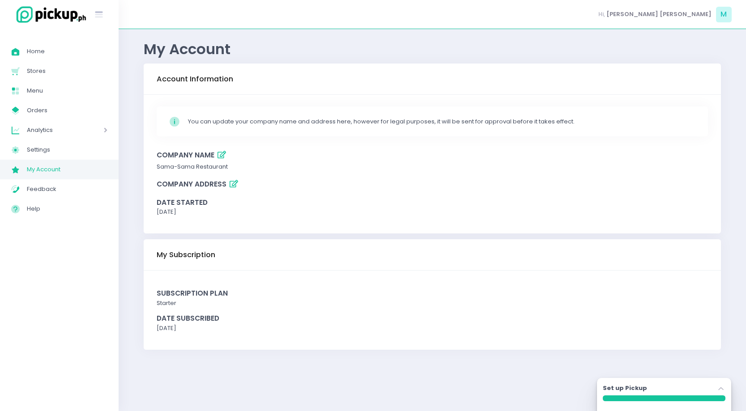
click at [232, 184] on icon "button" at bounding box center [234, 184] width 9 height 8
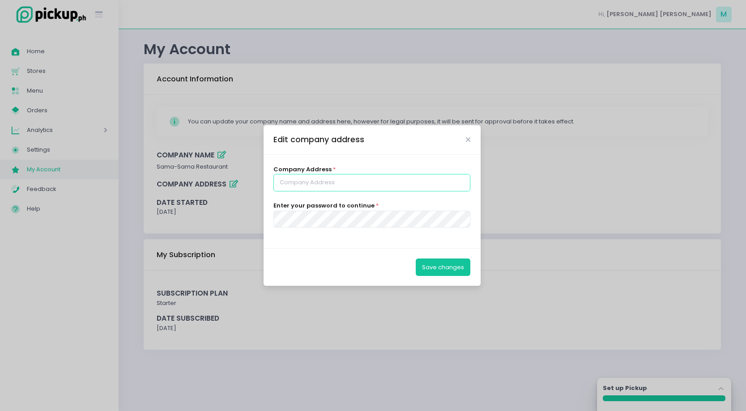
click at [325, 181] on input "text" at bounding box center [372, 182] width 197 height 17
click at [466, 137] on icon "Close" at bounding box center [468, 140] width 4 height 7
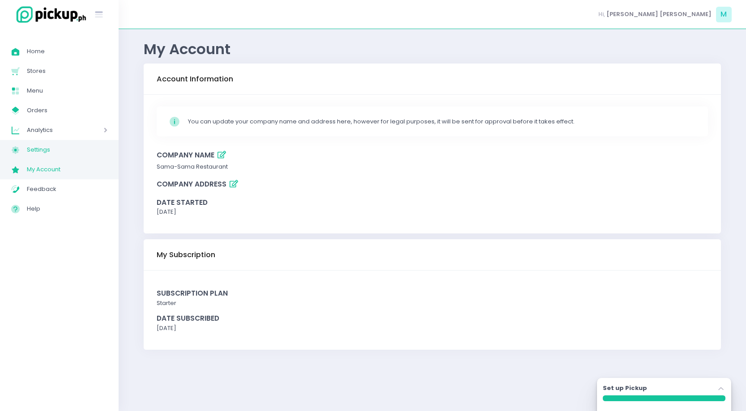
click at [59, 151] on span "Settings" at bounding box center [67, 150] width 81 height 12
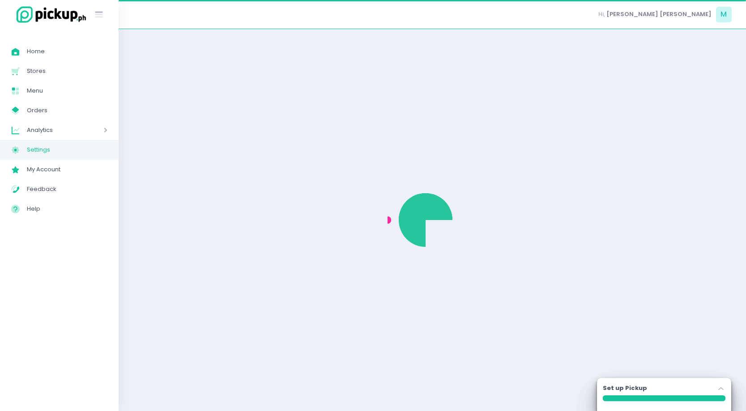
select select "active"
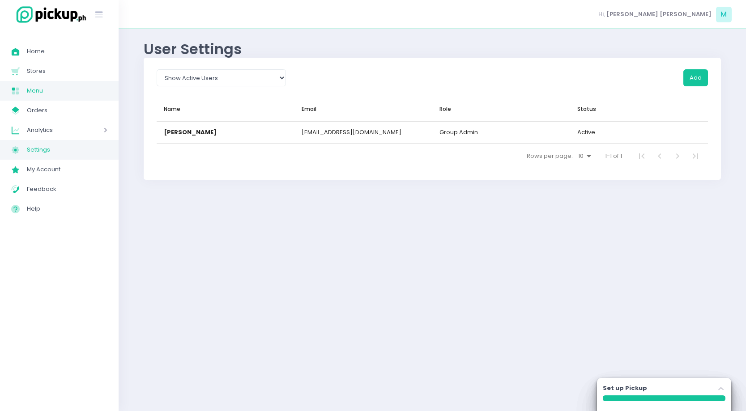
click at [33, 81] on link "Menu Created with Sketch. Menu" at bounding box center [59, 91] width 119 height 20
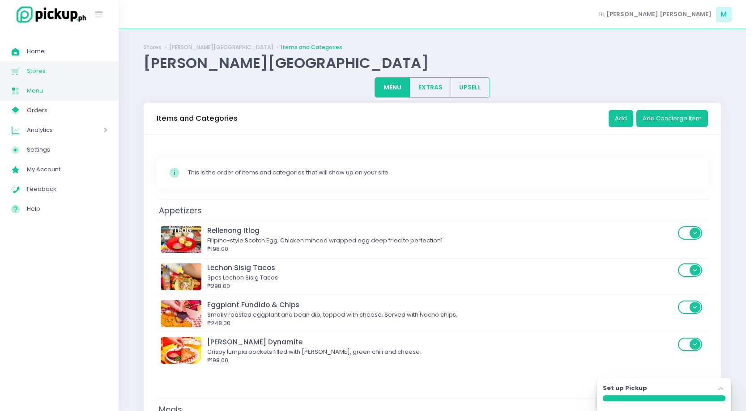
click at [33, 73] on span "Stores" at bounding box center [67, 71] width 81 height 12
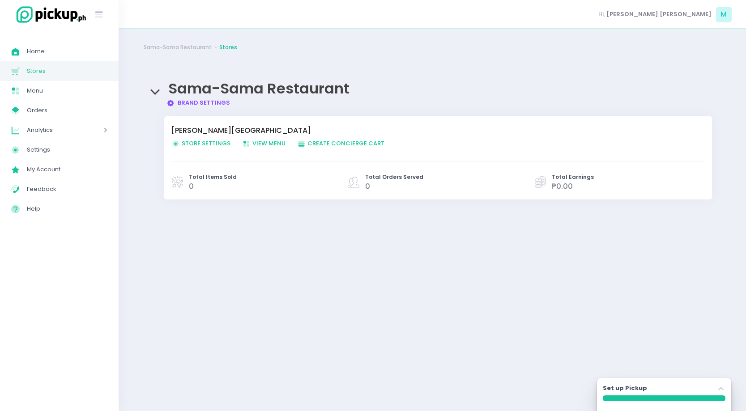
click at [265, 145] on span "View Menu Created with Sketch. View Menu" at bounding box center [263, 143] width 43 height 9
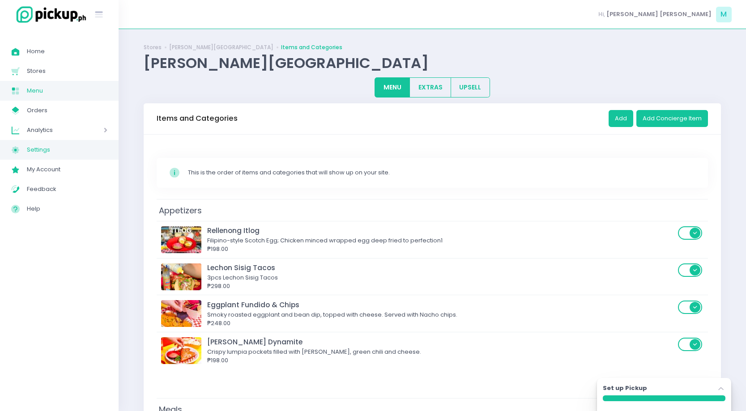
click at [85, 152] on span "Settings" at bounding box center [67, 150] width 81 height 12
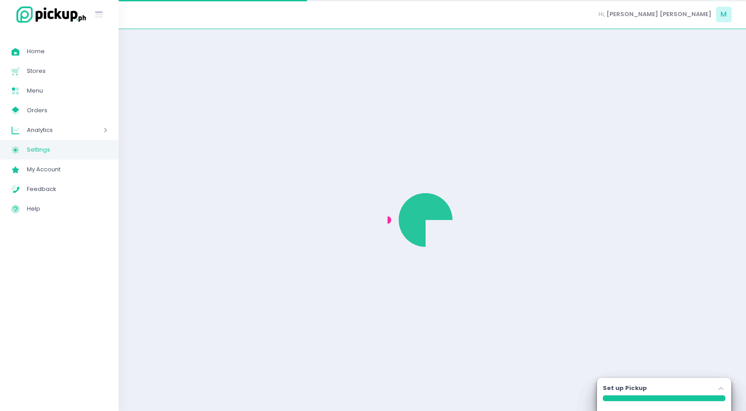
select select "active"
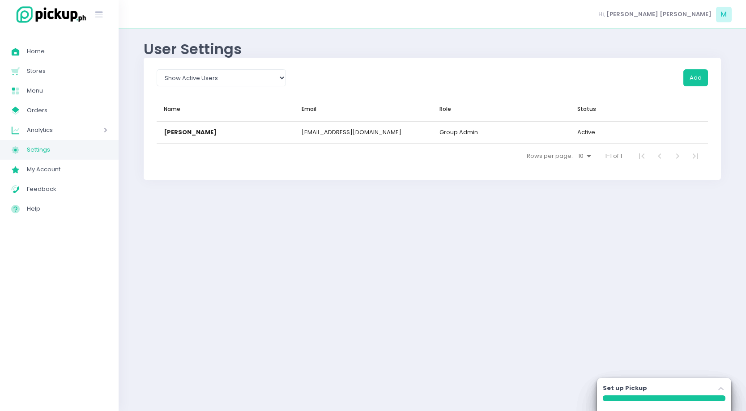
click at [712, 381] on div "Set up Pickup Stockholm-icons / Navigation / Angle-up Created with Sketch." at bounding box center [664, 394] width 134 height 33
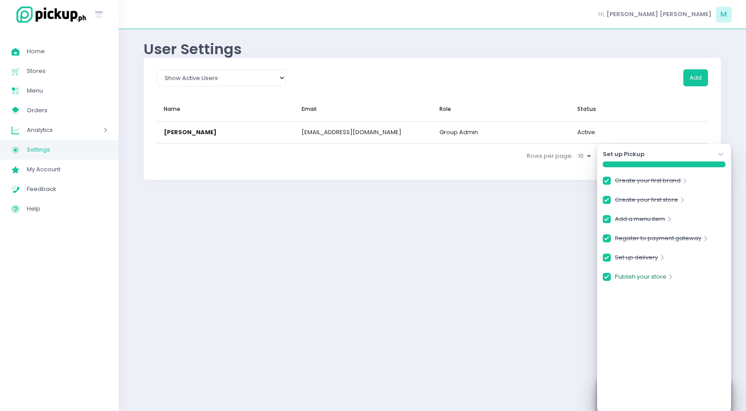
click at [641, 280] on link "Publish your store" at bounding box center [640, 279] width 51 height 12
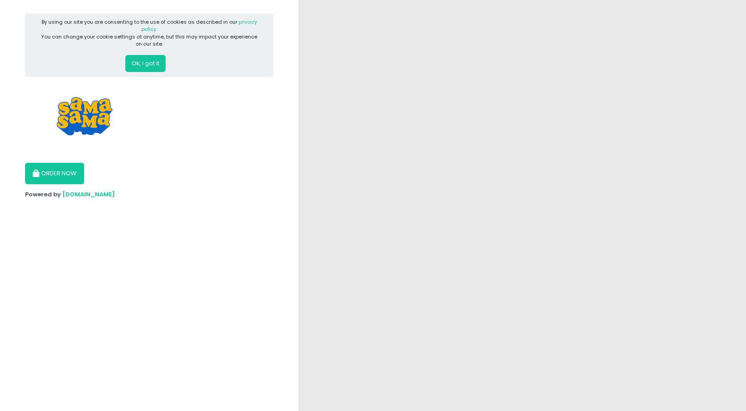
click at [136, 65] on button "Ok, I got it" at bounding box center [145, 63] width 40 height 17
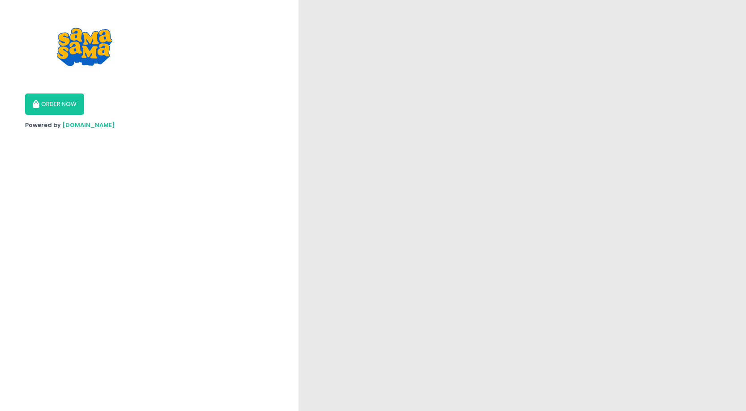
click at [73, 98] on button "ORDER NOW" at bounding box center [54, 104] width 59 height 21
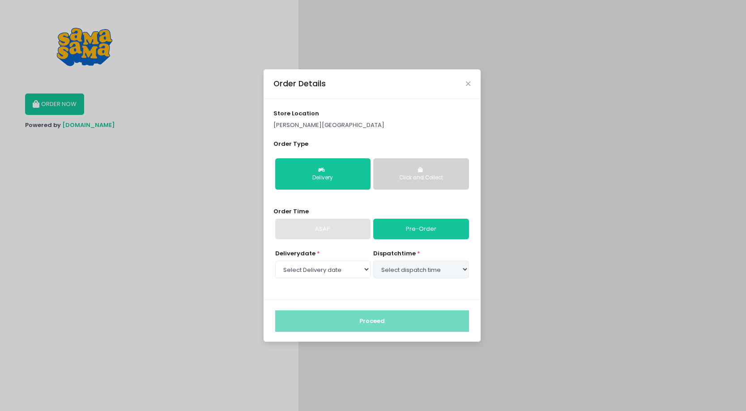
click at [333, 179] on div "Delivery" at bounding box center [323, 178] width 83 height 8
click at [405, 178] on div "Click and Collect" at bounding box center [421, 178] width 83 height 8
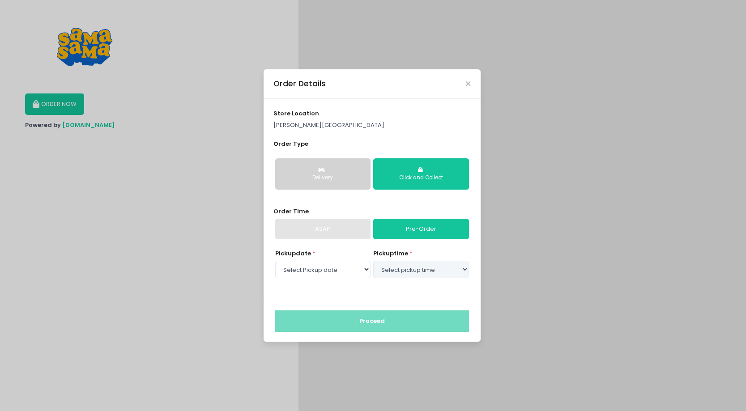
click at [321, 181] on div "Delivery" at bounding box center [323, 178] width 83 height 8
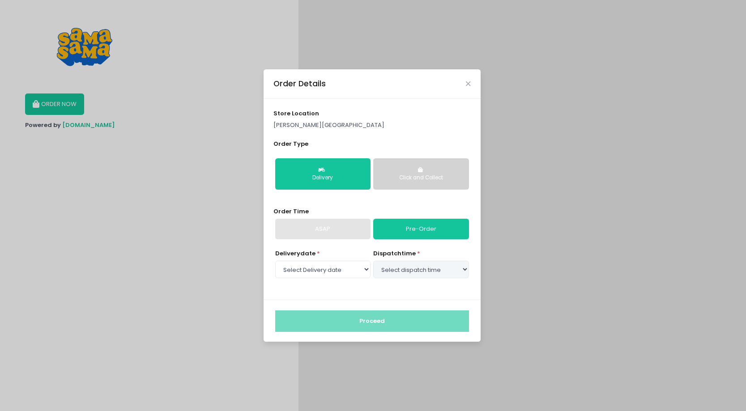
click at [344, 238] on div "ASAP" at bounding box center [322, 229] width 95 height 21
click at [331, 226] on div "ASAP" at bounding box center [322, 229] width 95 height 21
click at [355, 192] on div "Delivery Click and Collect" at bounding box center [372, 174] width 197 height 46
click at [368, 272] on select "Select Delivery date [DATE] [DATE]" at bounding box center [322, 269] width 95 height 17
click at [419, 163] on button "Click and Collect" at bounding box center [420, 173] width 95 height 31
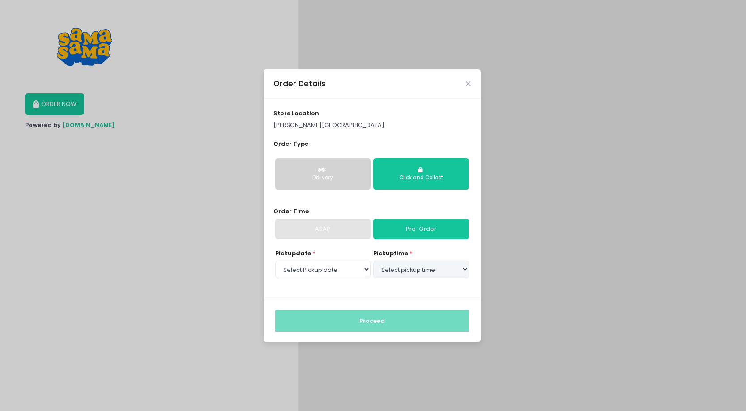
click at [322, 208] on div "Order Time ASAP Pre-Order" at bounding box center [372, 223] width 197 height 32
click at [322, 234] on div "ASAP" at bounding box center [322, 229] width 95 height 21
click at [468, 78] on div "Order Details" at bounding box center [372, 84] width 217 height 30
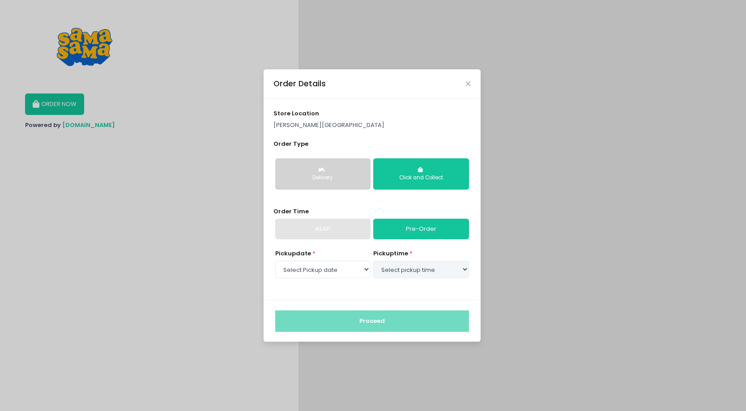
click at [470, 87] on div "Order Details" at bounding box center [372, 84] width 217 height 30
click at [470, 82] on icon "Close" at bounding box center [468, 84] width 4 height 7
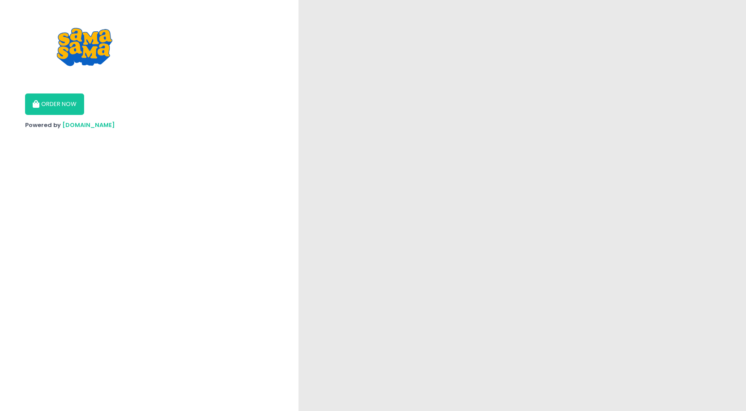
click at [47, 107] on button "ORDER NOW" at bounding box center [54, 104] width 59 height 21
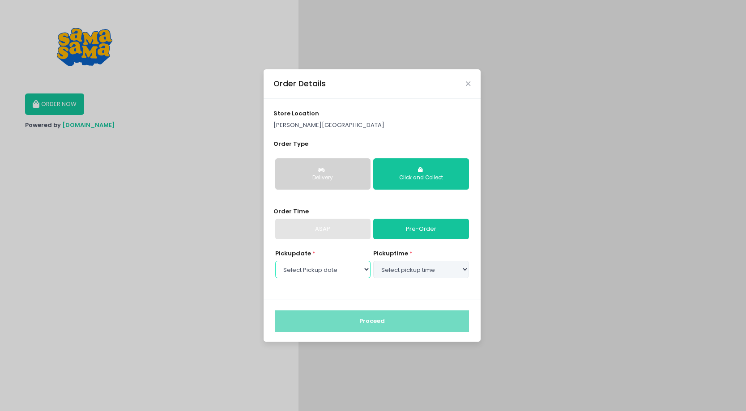
click at [342, 275] on select "Select Pickup date [DATE] [DATE]" at bounding box center [322, 269] width 95 height 17
click at [275, 261] on select "Select Pickup date [DATE] [DATE]" at bounding box center [322, 269] width 95 height 17
click at [330, 269] on select "Select Pickup date [DATE] [DATE]" at bounding box center [322, 269] width 95 height 17
select select "[DATE]"
click at [275, 261] on select "Select Pickup date [DATE] [DATE]" at bounding box center [322, 269] width 95 height 17
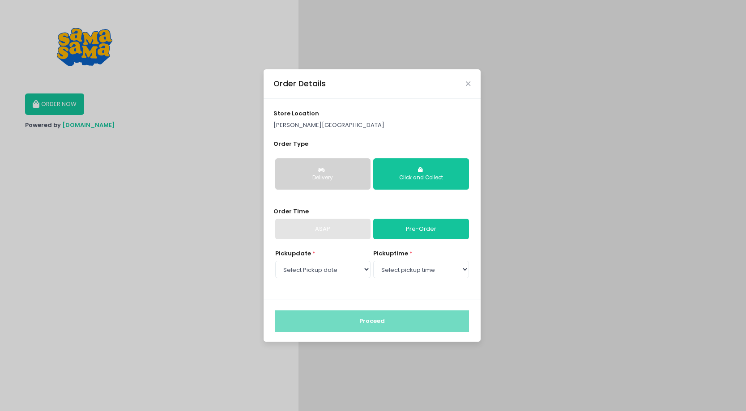
select select "11:00"
click at [373, 261] on select "Select pickup time 11:00 AM - 11:30 AM 11:30 AM - 12:00 PM 12:00 PM - 12:30 PM …" at bounding box center [420, 269] width 95 height 17
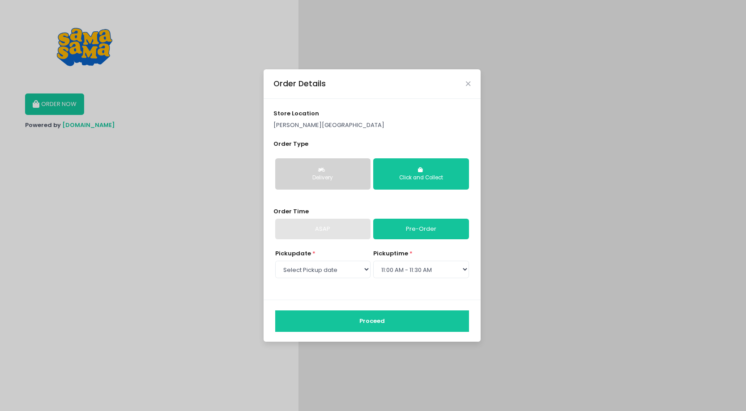
click at [436, 318] on button "Proceed" at bounding box center [372, 321] width 194 height 21
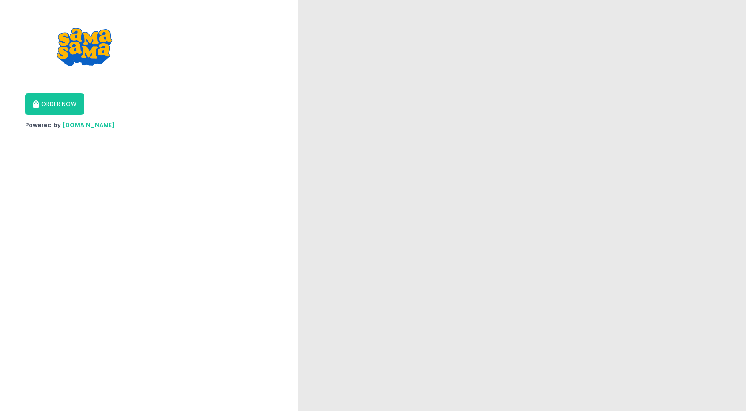
click at [60, 103] on button "ORDER NOW" at bounding box center [54, 104] width 59 height 21
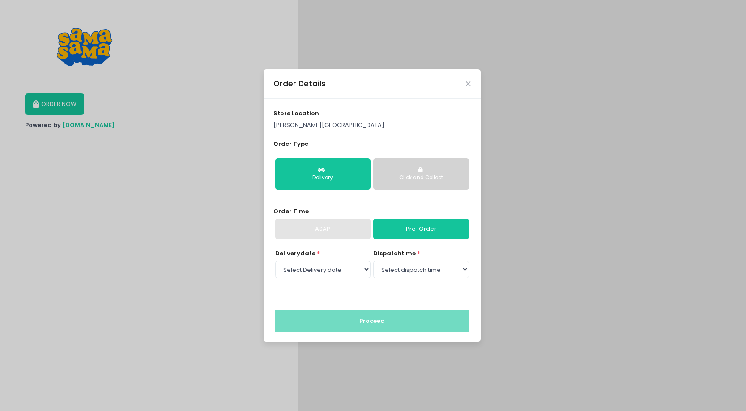
click at [329, 175] on div "Delivery" at bounding box center [323, 178] width 83 height 8
click at [339, 281] on div "Delivery date * Select Delivery date [DATE] [DATE] [DATE] dispatch time * Selec…" at bounding box center [372, 269] width 197 height 40
click at [344, 271] on select "Select Delivery date [DATE] [DATE] [DATE]" at bounding box center [322, 269] width 95 height 17
select select "[DATE]"
click at [275, 261] on select "Select Delivery date [DATE] [DATE] [DATE]" at bounding box center [322, 269] width 95 height 17
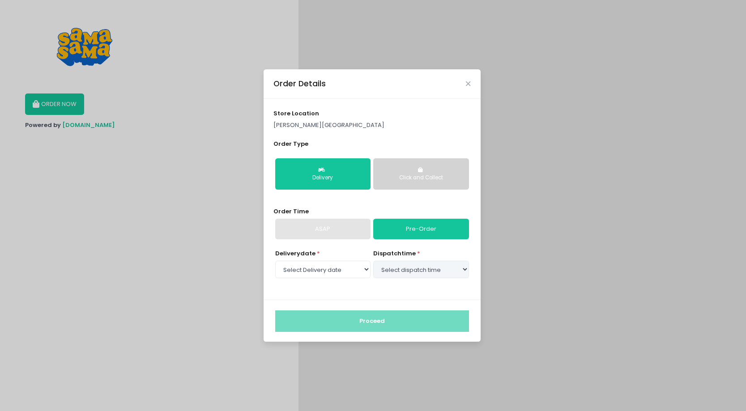
click at [383, 279] on div "dispatch time * Select dispatch time" at bounding box center [420, 264] width 95 height 30
click at [384, 274] on select "Select dispatch time 11:00 AM - 11:30 AM 11:30 AM - 12:00 PM 12:00 PM - 12:30 P…" at bounding box center [420, 269] width 95 height 17
select select "13:00"
click at [373, 261] on select "Select dispatch time 11:00 AM - 11:30 AM 11:30 AM - 12:00 PM 12:00 PM - 12:30 P…" at bounding box center [420, 269] width 95 height 17
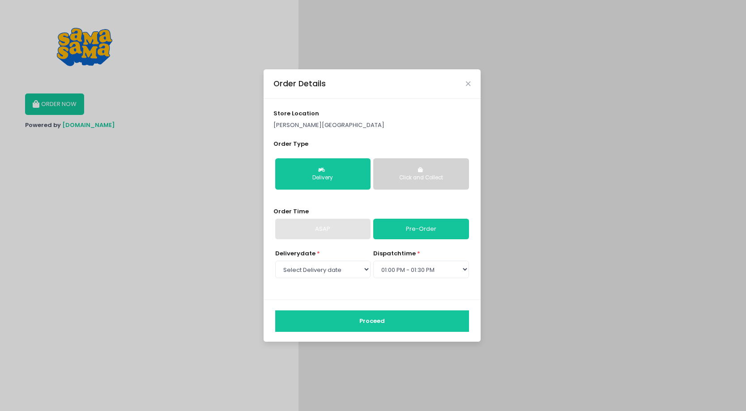
click at [366, 316] on button "Proceed" at bounding box center [372, 321] width 194 height 21
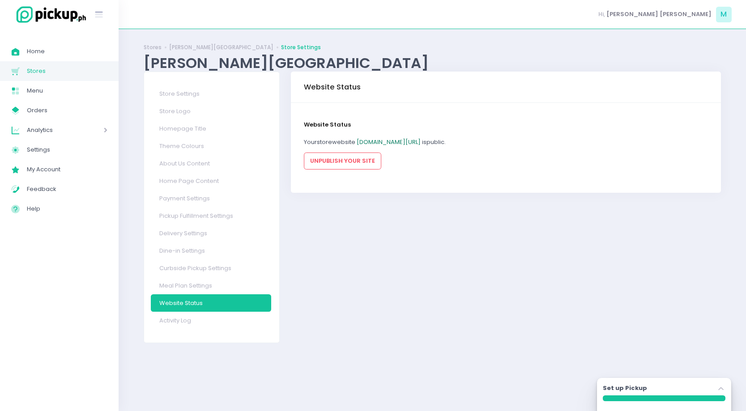
click at [411, 144] on link "[DOMAIN_NAME][URL]" at bounding box center [389, 142] width 64 height 9
click at [175, 126] on link "Homepage Title" at bounding box center [211, 128] width 120 height 17
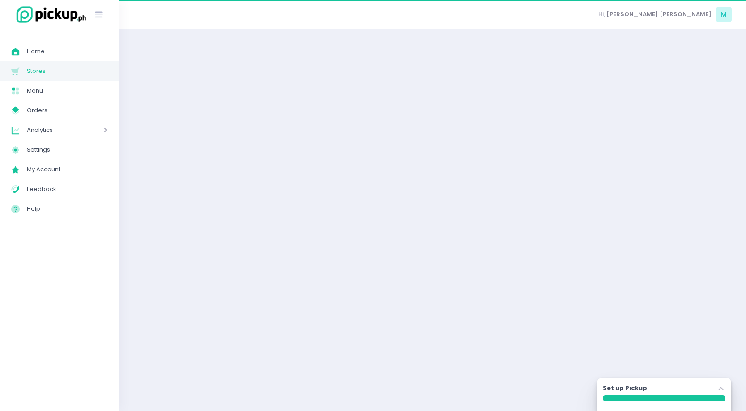
select select "normal"
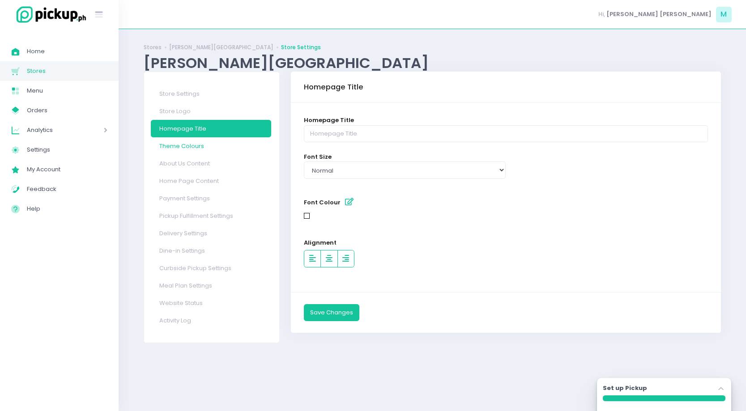
click at [177, 147] on link "Theme Colours" at bounding box center [211, 145] width 120 height 17
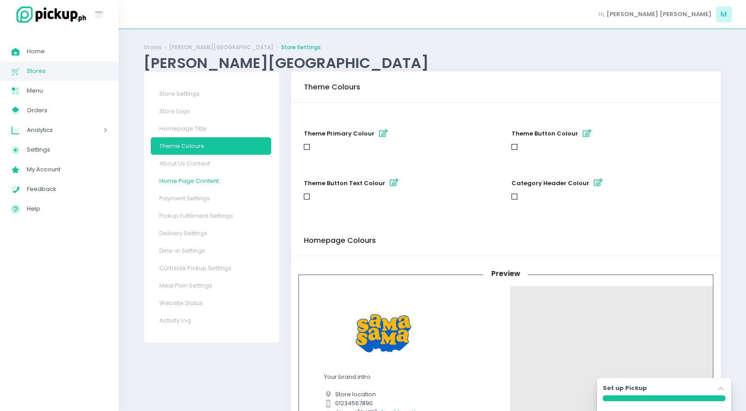
click at [209, 179] on link "Home Page Content" at bounding box center [211, 180] width 120 height 17
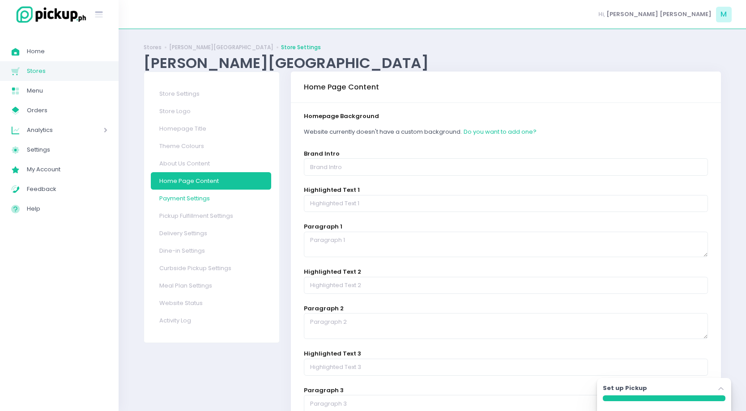
click at [215, 196] on link "Payment Settings" at bounding box center [211, 198] width 120 height 17
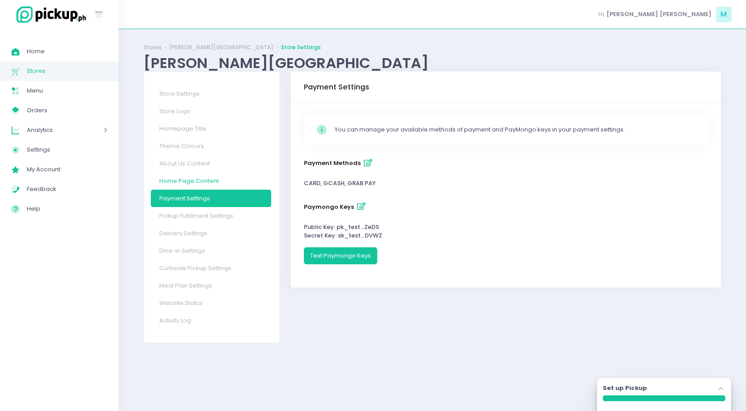
click at [208, 179] on link "Home Page Content" at bounding box center [211, 180] width 120 height 17
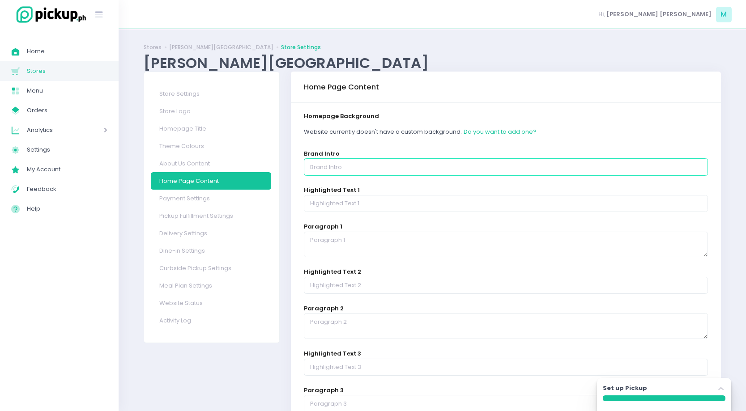
click at [386, 170] on input "text" at bounding box center [506, 166] width 404 height 17
click at [232, 238] on link "Delivery Settings" at bounding box center [211, 233] width 120 height 17
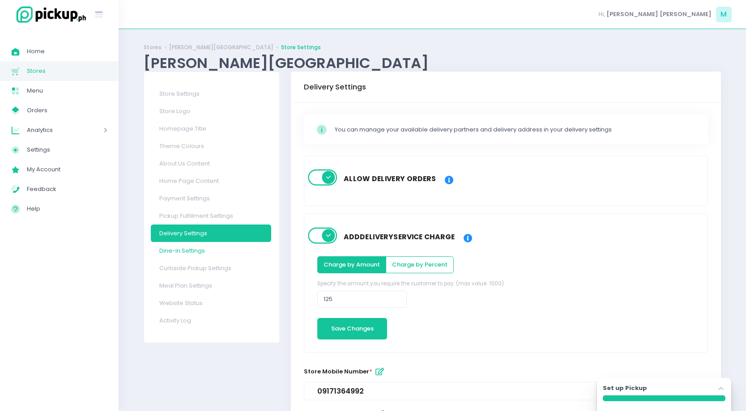
click at [235, 249] on link "Dine-in Settings" at bounding box center [211, 250] width 120 height 17
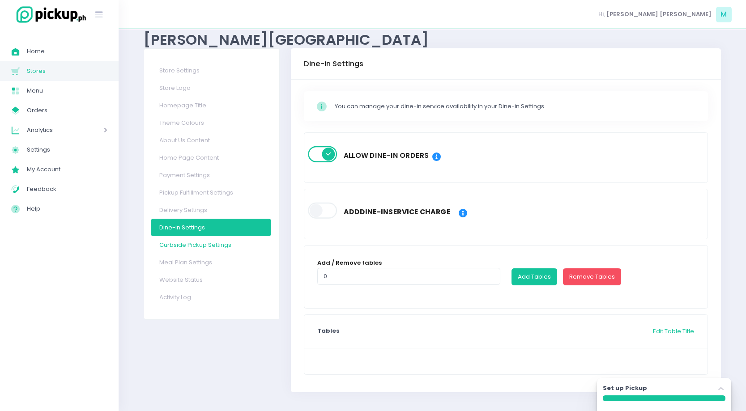
scroll to position [27, 0]
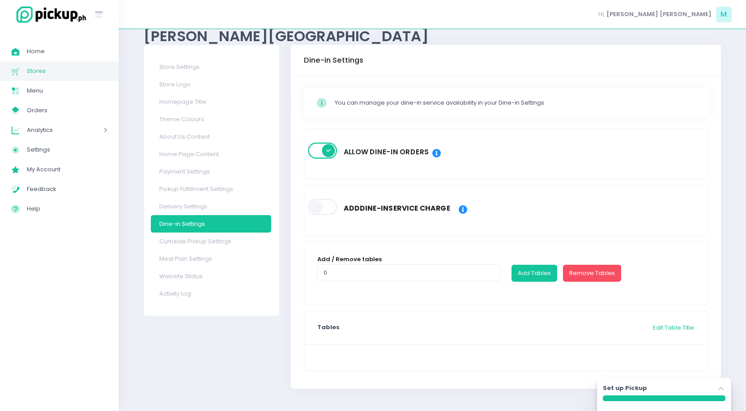
click at [313, 158] on span at bounding box center [323, 151] width 30 height 16
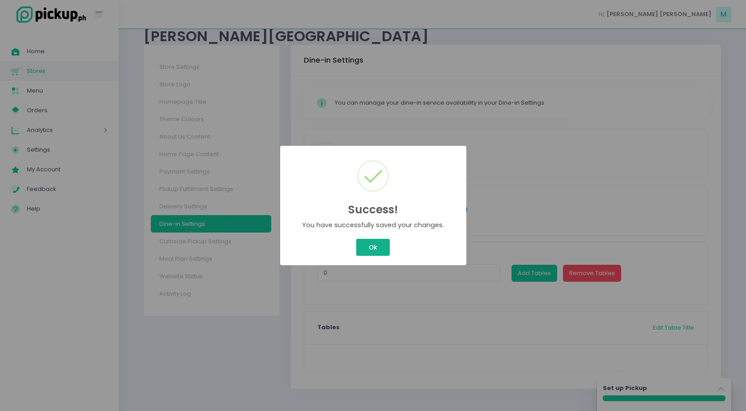
click at [368, 250] on button "Ok" at bounding box center [372, 247] width 33 height 17
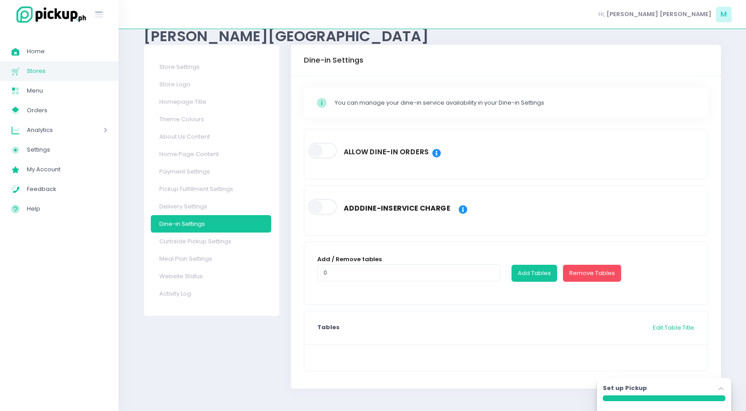
click at [324, 153] on span at bounding box center [323, 151] width 30 height 16
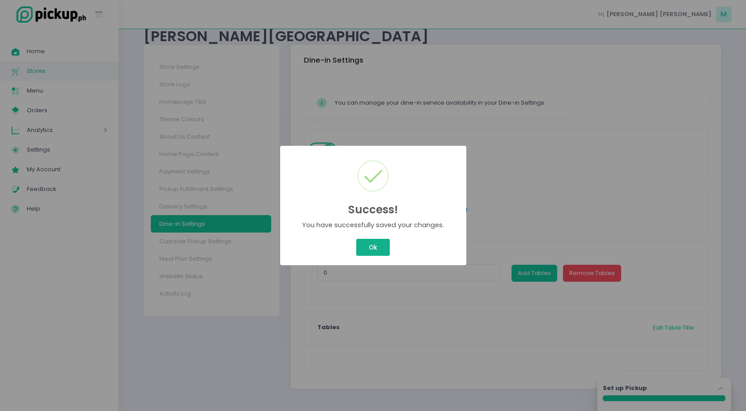
click at [381, 247] on button "Ok" at bounding box center [372, 247] width 33 height 17
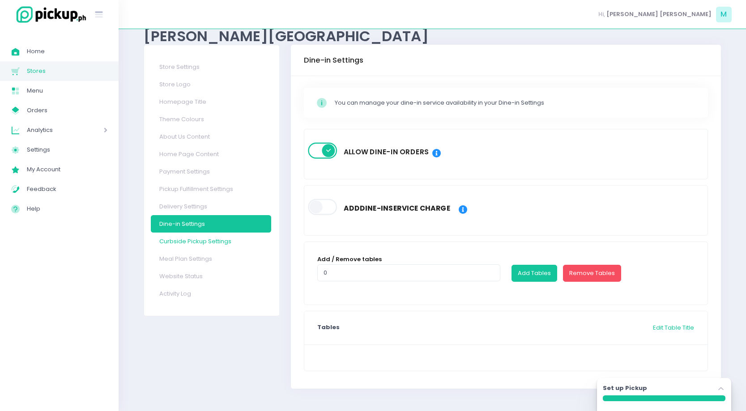
click at [238, 242] on link "Curbside Pickup Settings" at bounding box center [211, 241] width 120 height 17
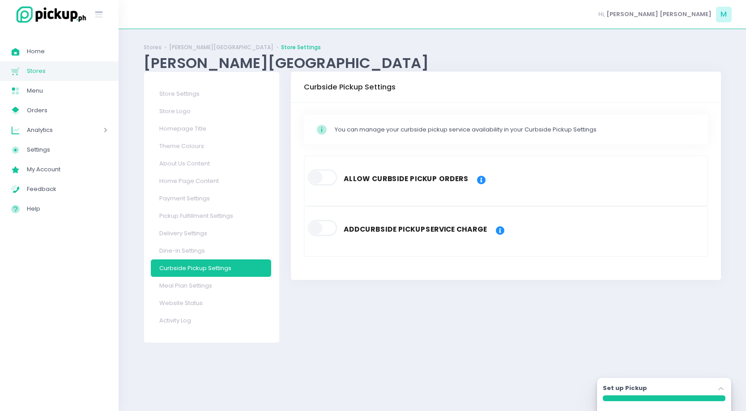
click at [335, 179] on span at bounding box center [323, 178] width 30 height 16
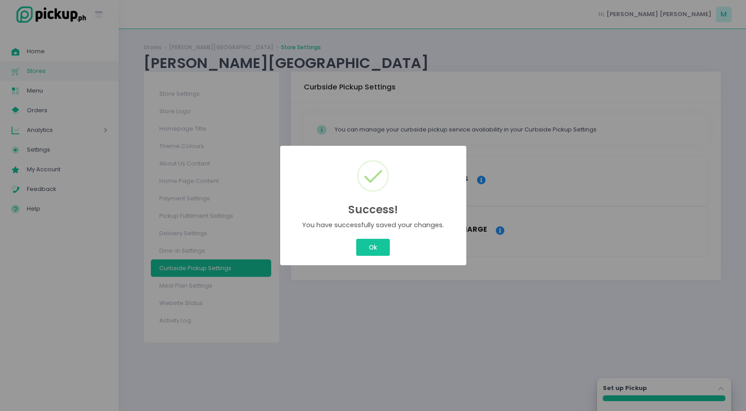
click at [364, 239] on div "Ok Cancel" at bounding box center [373, 247] width 172 height 21
click at [369, 245] on button "Ok" at bounding box center [372, 247] width 33 height 17
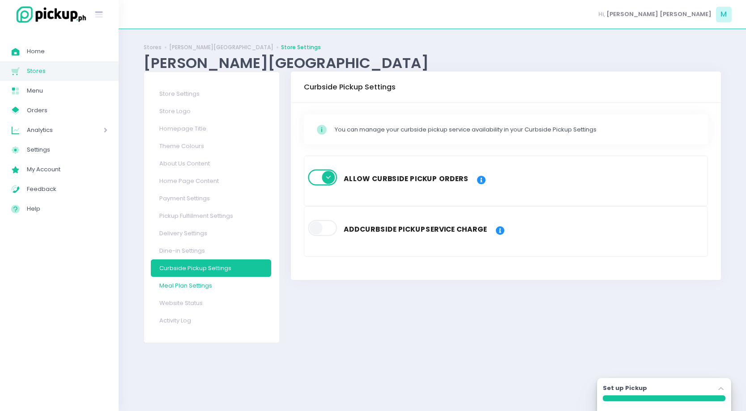
click at [214, 281] on link "Meal Plan Settings" at bounding box center [211, 285] width 120 height 17
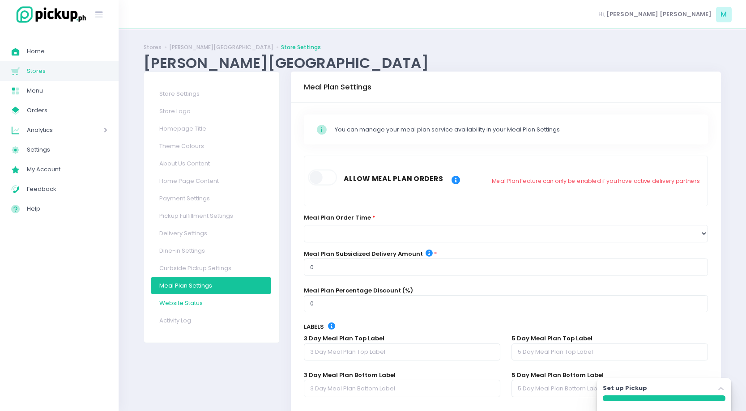
click at [224, 300] on link "Website Status" at bounding box center [211, 303] width 120 height 17
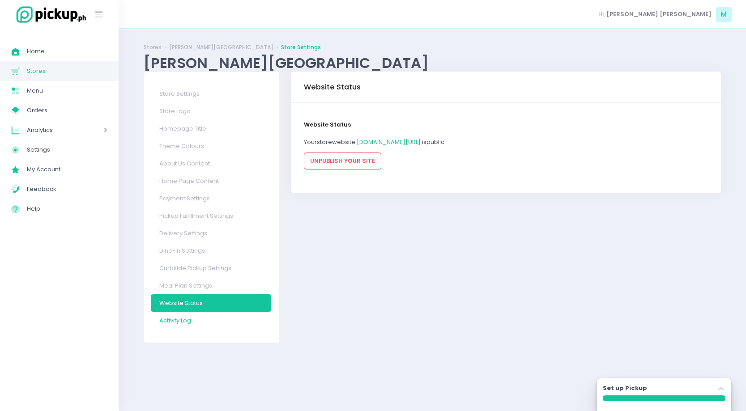
click at [228, 318] on link "Activity Log" at bounding box center [211, 320] width 120 height 17
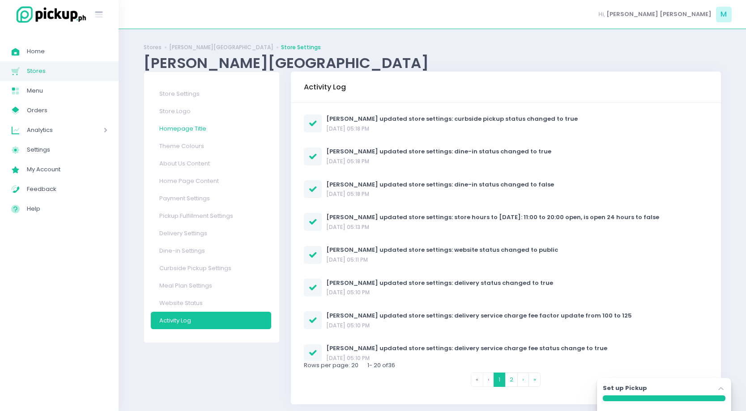
click at [222, 125] on link "Homepage Title" at bounding box center [211, 128] width 120 height 17
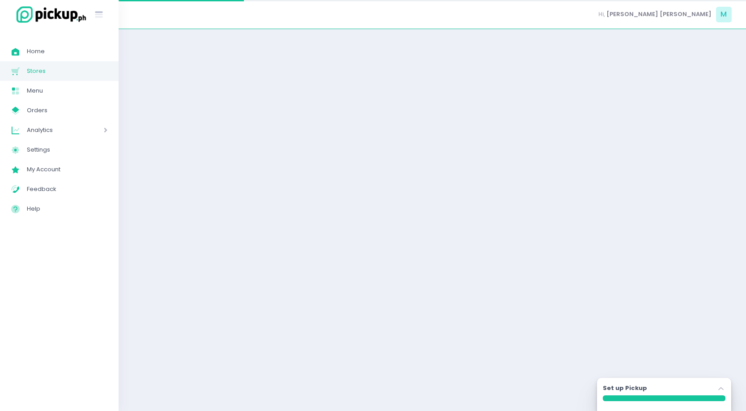
select select "normal"
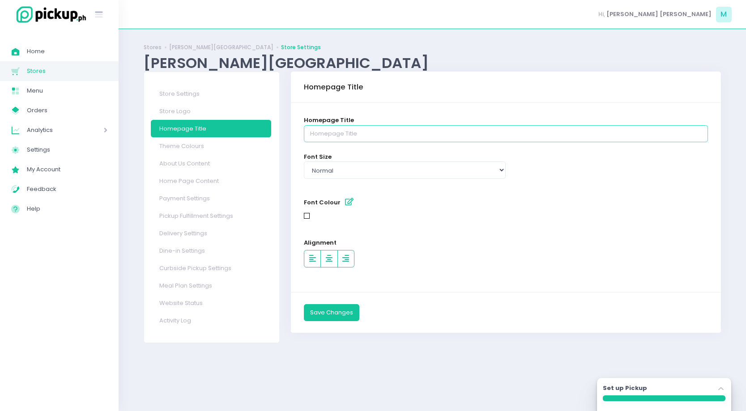
click at [332, 133] on input "text" at bounding box center [506, 133] width 404 height 17
type input "Sama Sama"
click at [340, 316] on button "Save Changes" at bounding box center [332, 312] width 56 height 17
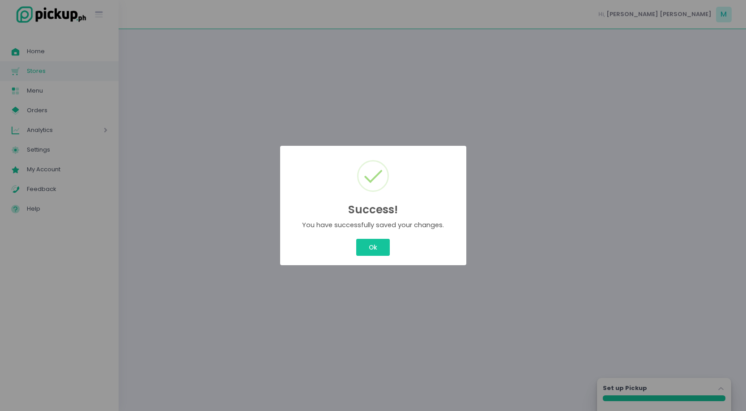
select select "normal"
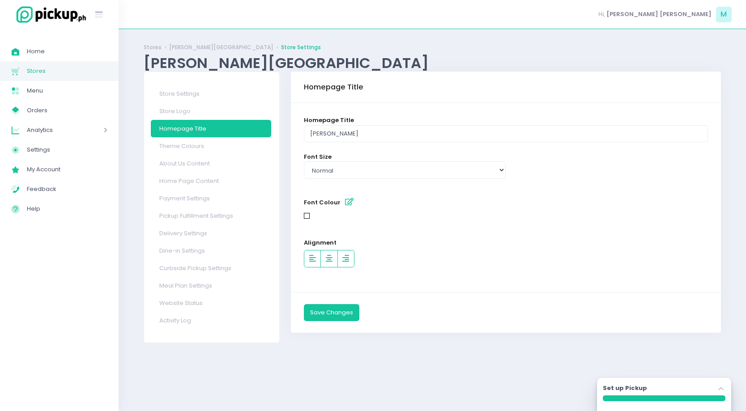
click at [374, 235] on div "Success! × You have successfully saved your changes. Ok Cancel" at bounding box center [373, 206] width 93 height 60
click at [210, 100] on link "Store Settings" at bounding box center [211, 93] width 120 height 17
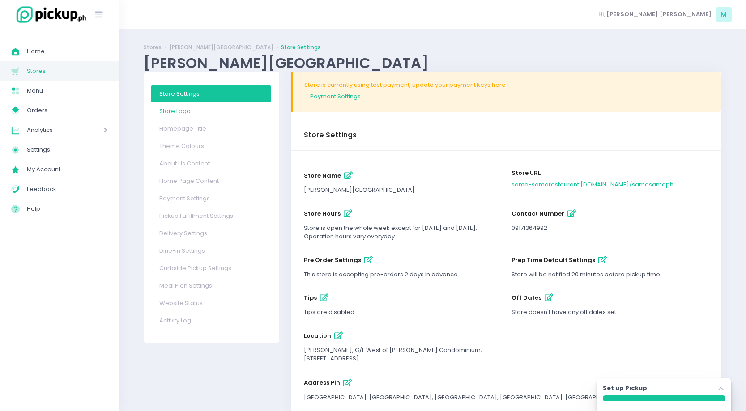
click at [205, 114] on link "Store Logo" at bounding box center [211, 111] width 120 height 17
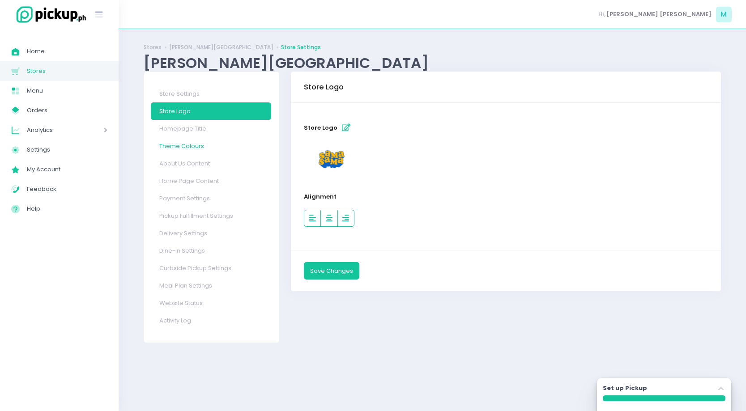
click at [211, 139] on link "Theme Colours" at bounding box center [211, 145] width 120 height 17
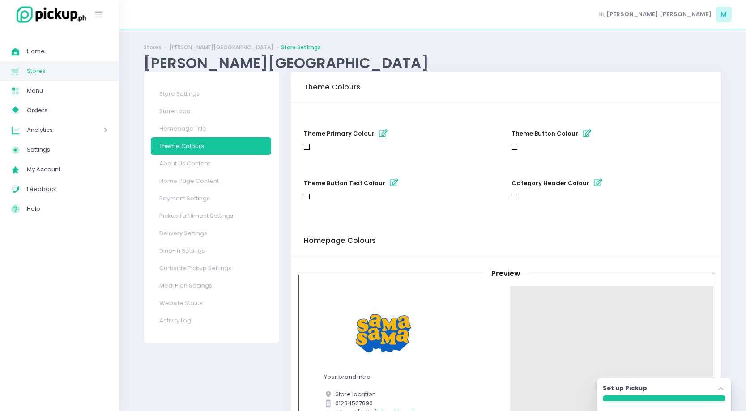
click at [379, 134] on icon "button" at bounding box center [383, 134] width 9 height 8
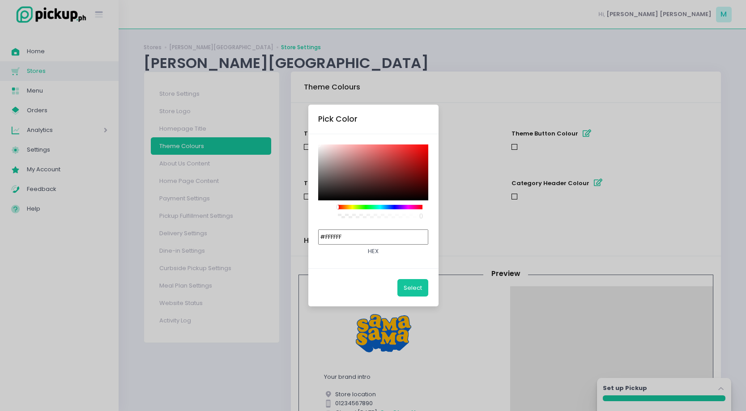
click at [368, 234] on input "#FFFFFF" at bounding box center [373, 237] width 110 height 15
paste input "https://menutigr.com/sama-sama-345233160046893"
type input "https://menutigr.com/sama-sama-345233160046893"
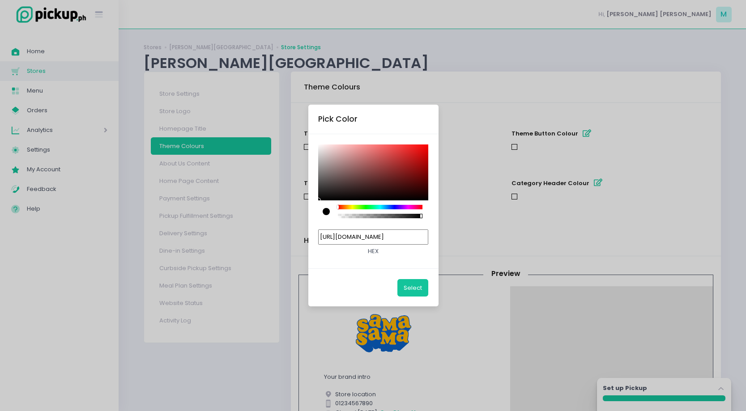
scroll to position [0, 88]
click at [372, 236] on input "https://menutigr.com/sama-sama-345233160046893" at bounding box center [373, 237] width 110 height 15
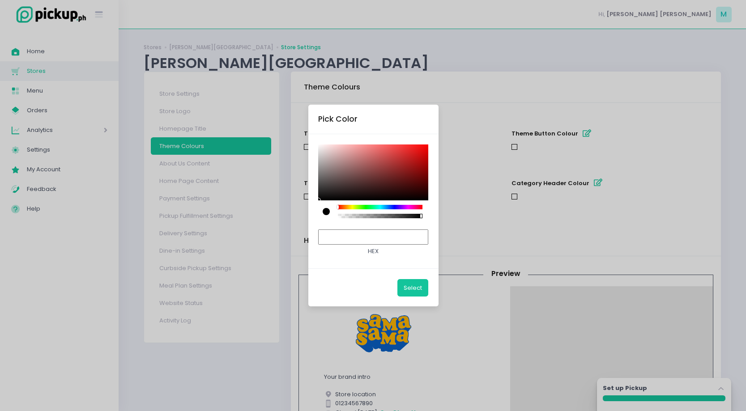
type input "#000000"
drag, startPoint x: 382, startPoint y: 238, endPoint x: 330, endPoint y: 237, distance: 51.9
click at [330, 237] on div "#000000 hex" at bounding box center [373, 241] width 110 height 36
paste input "f03c00"
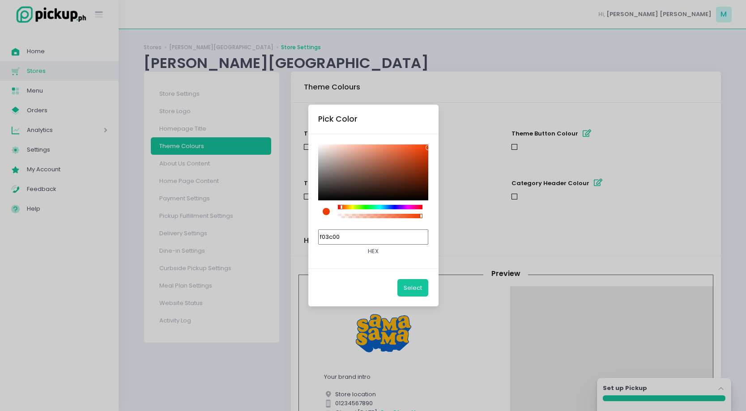
click at [338, 238] on input "f03c00" at bounding box center [373, 237] width 110 height 15
type input "#F03C00"
click at [412, 287] on button "Select" at bounding box center [413, 287] width 31 height 17
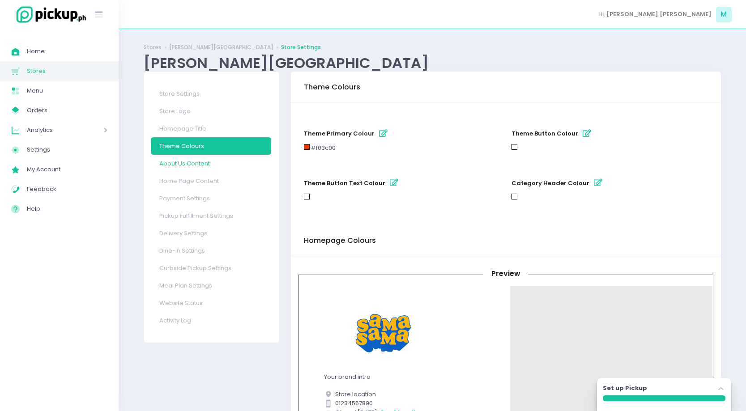
click at [239, 162] on link "About Us Content" at bounding box center [211, 163] width 120 height 17
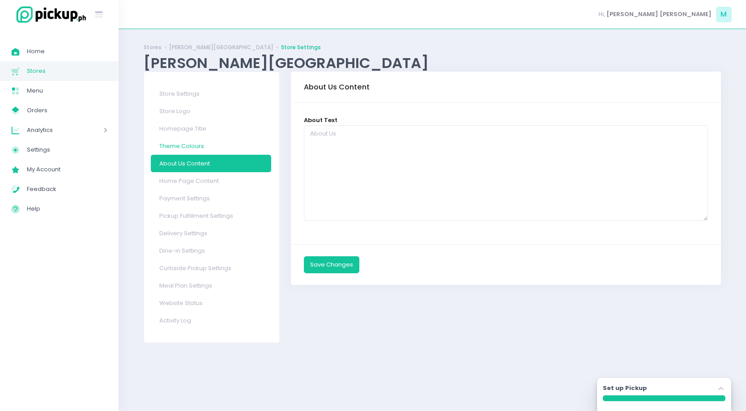
click at [224, 150] on link "Theme Colours" at bounding box center [211, 145] width 120 height 17
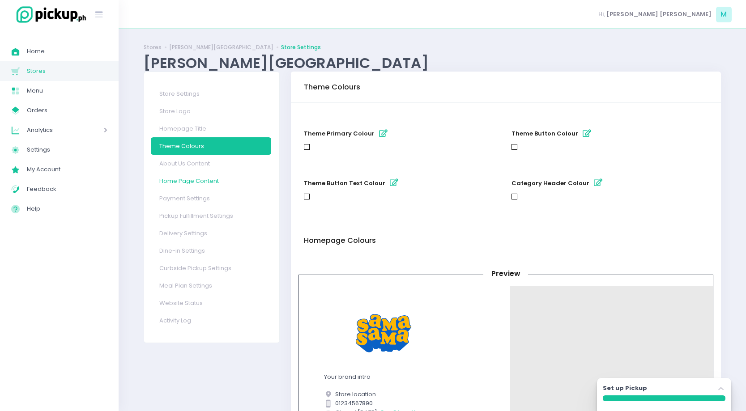
click at [225, 184] on link "Home Page Content" at bounding box center [211, 180] width 120 height 17
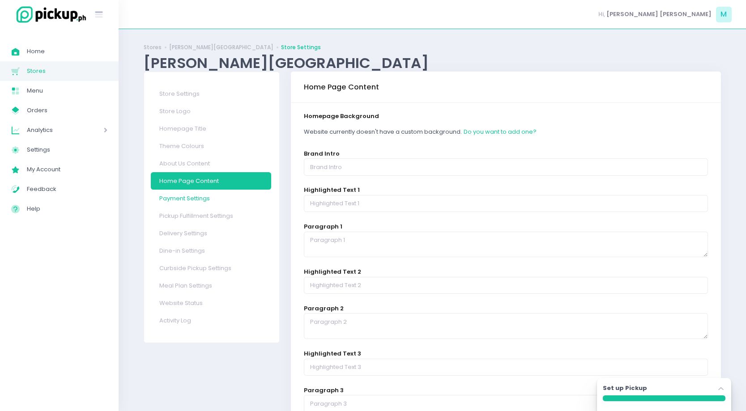
click at [200, 205] on link "Payment Settings" at bounding box center [211, 198] width 120 height 17
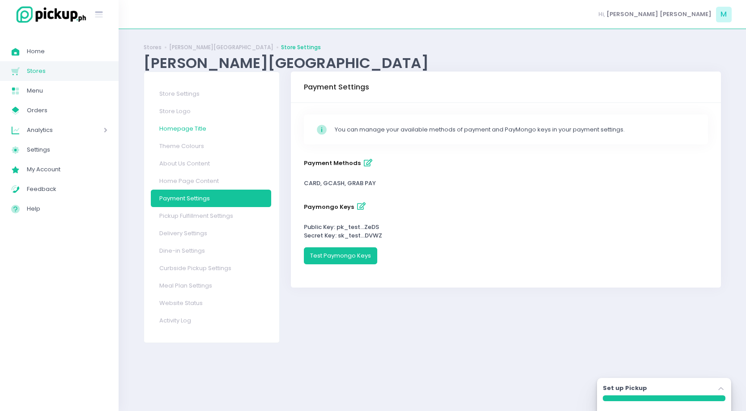
click at [184, 134] on link "Homepage Title" at bounding box center [211, 128] width 120 height 17
select select "normal"
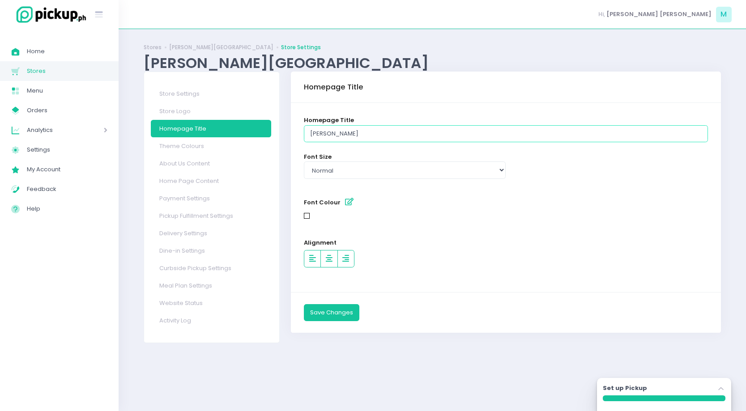
click at [379, 136] on input "Sama Sama" at bounding box center [506, 133] width 404 height 17
click at [430, 216] on div at bounding box center [506, 217] width 404 height 9
click at [79, 52] on span "Home" at bounding box center [67, 52] width 81 height 12
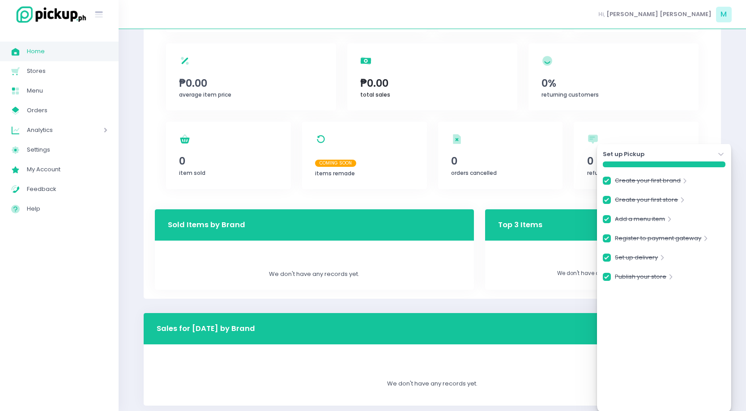
scroll to position [154, 0]
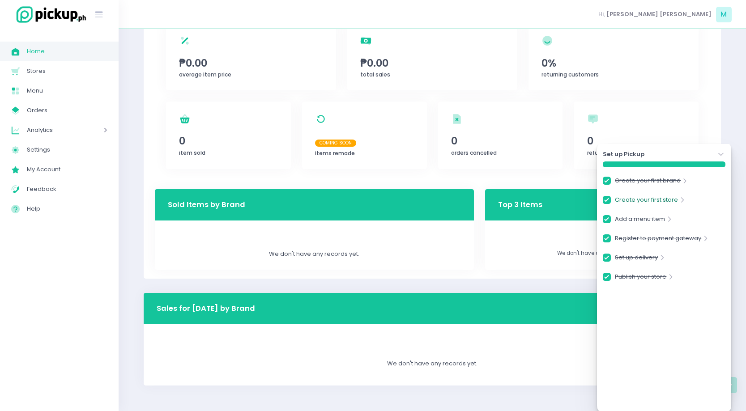
click at [659, 201] on link "Create your first store" at bounding box center [646, 202] width 63 height 12
checkbox input "true"
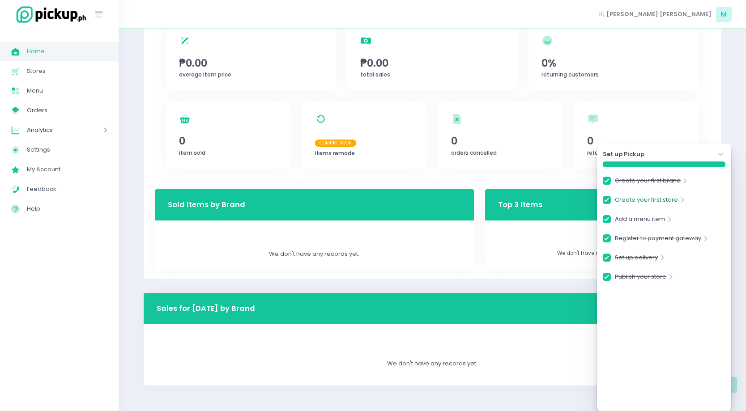
checkbox input "true"
click at [671, 200] on link "Create your first store" at bounding box center [646, 202] width 63 height 12
checkbox input "true"
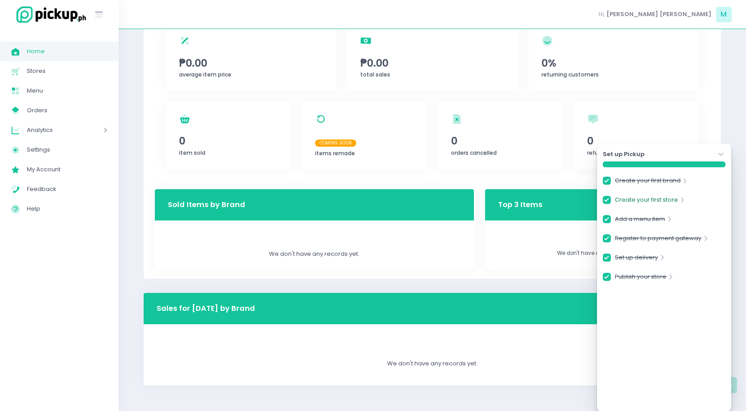
checkbox input "true"
click at [675, 201] on link "Create your first store" at bounding box center [646, 202] width 63 height 12
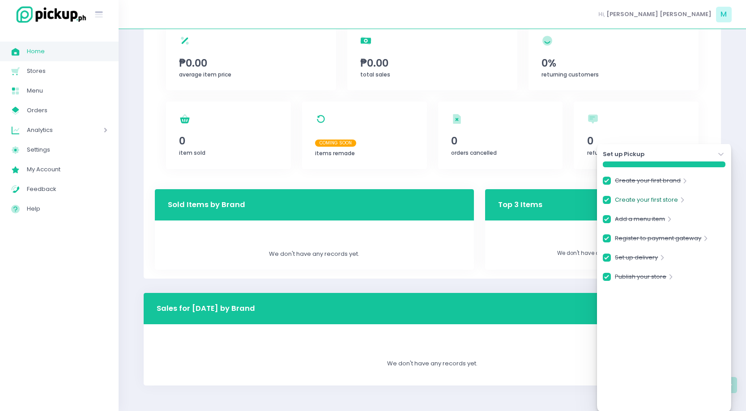
checkbox input "true"
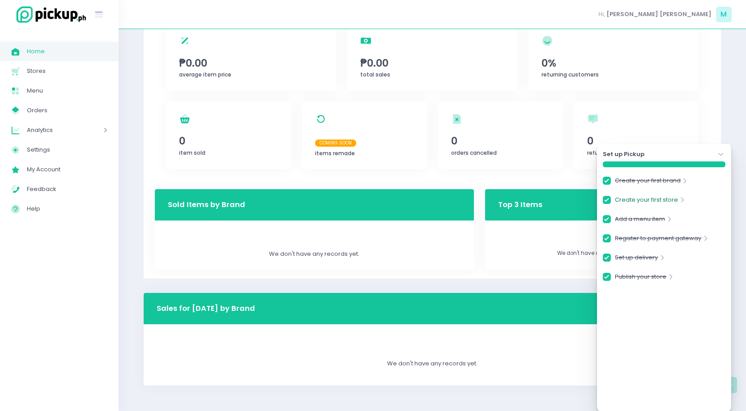
checkbox input "true"
click at [675, 201] on link "Create your first store" at bounding box center [646, 202] width 63 height 12
checkbox input "true"
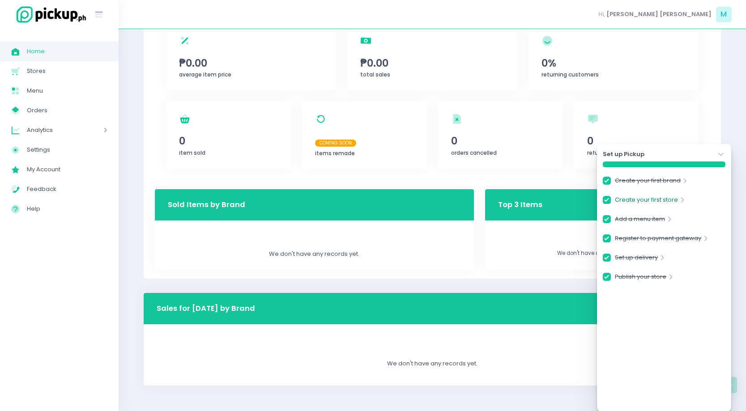
checkbox input "true"
click at [60, 100] on link "Menu Created with Sketch. Menu" at bounding box center [59, 91] width 119 height 20
checkbox input "true"
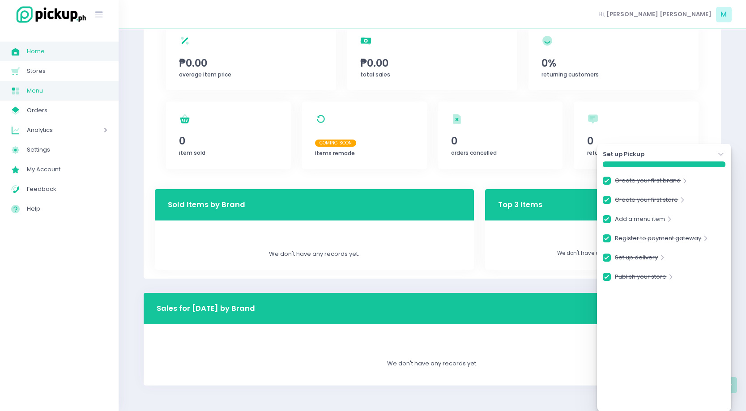
checkbox input "true"
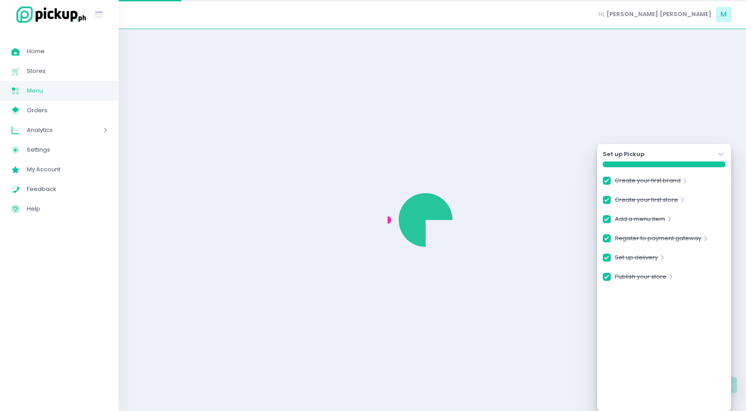
checkbox input "true"
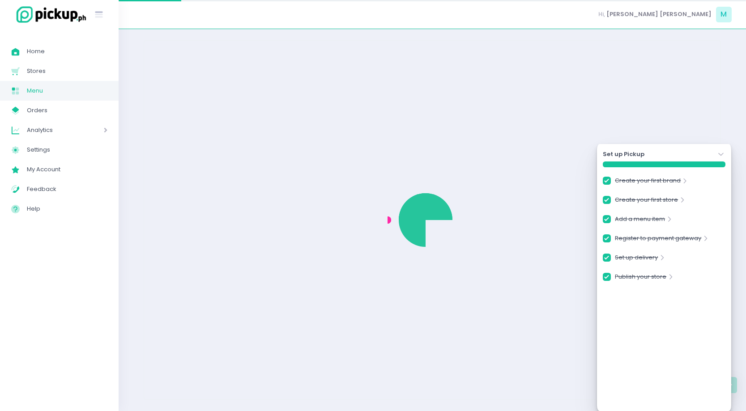
checkbox input "true"
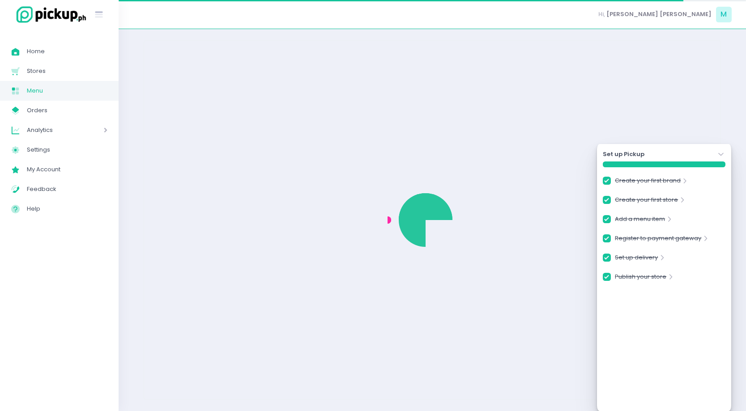
checkbox input "true"
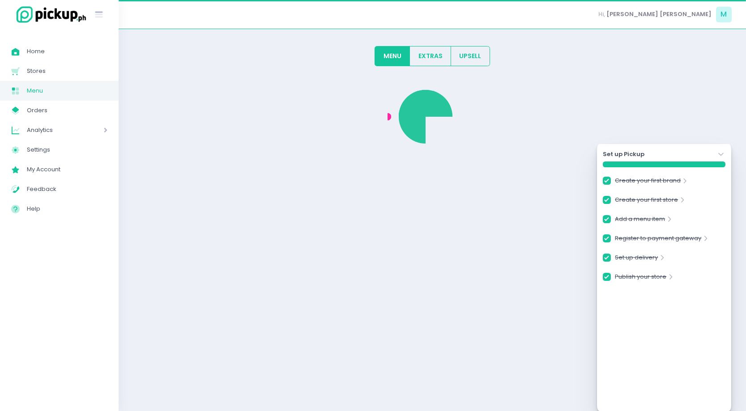
checkbox input "true"
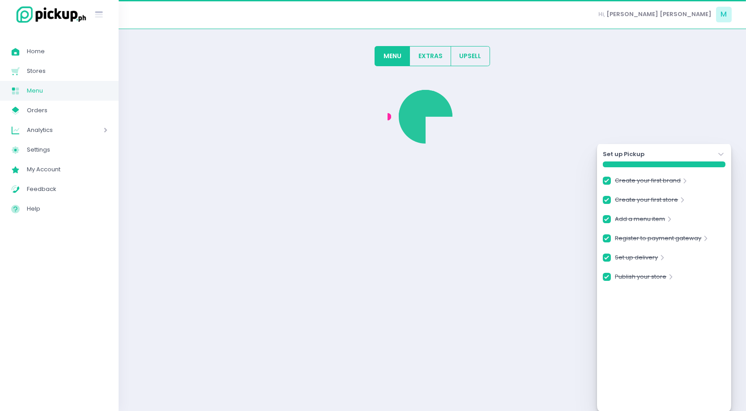
checkbox input "true"
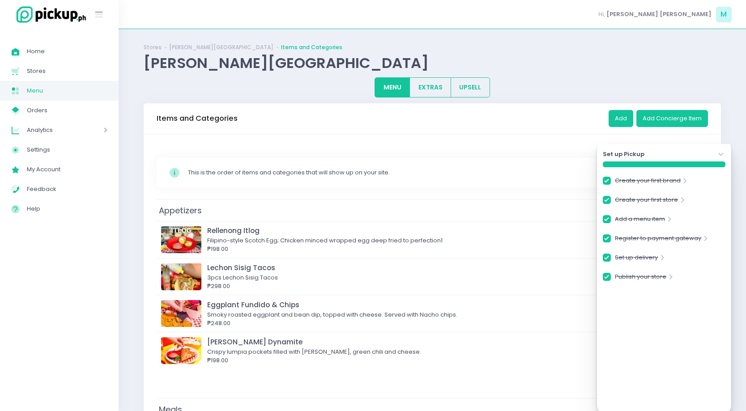
click at [299, 166] on div "Stockholm-icons / Code / Info-circle Created with Sketch. This is the order of …" at bounding box center [433, 173] width 552 height 30
click at [720, 150] on icon "Stockholm-icons / Navigation / Angle-down Created with Sketch." at bounding box center [721, 154] width 9 height 9
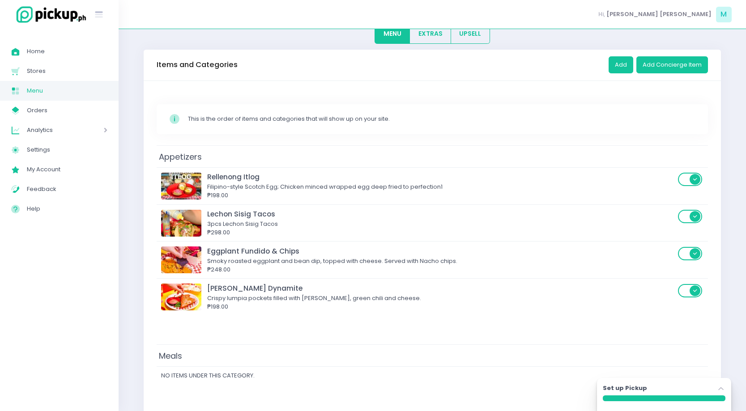
scroll to position [147, 0]
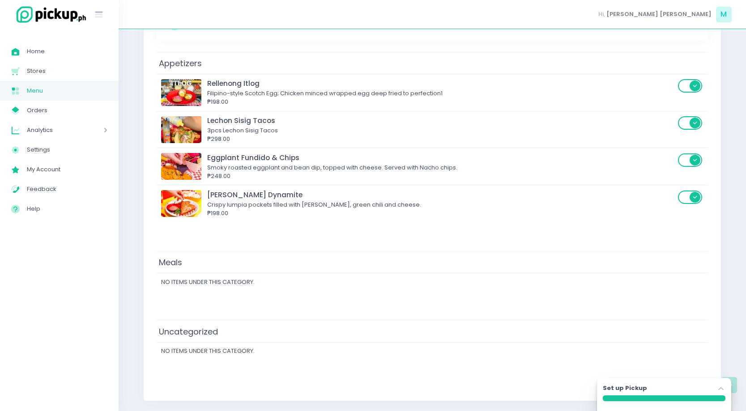
click at [463, 272] on td "Meals" at bounding box center [433, 263] width 552 height 22
click at [397, 345] on td "No items under this category." at bounding box center [433, 351] width 552 height 18
click at [701, 386] on div "Set up Pickup Stockholm-icons / Navigation / Angle-up Created with Sketch." at bounding box center [664, 390] width 123 height 12
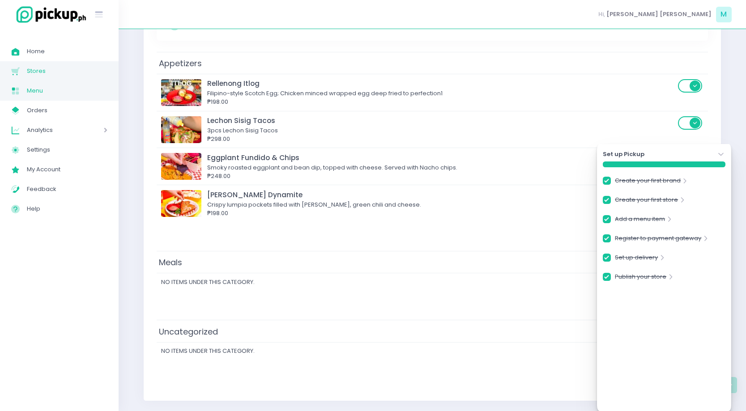
click at [66, 76] on span "Stores" at bounding box center [67, 71] width 81 height 12
checkbox input "true"
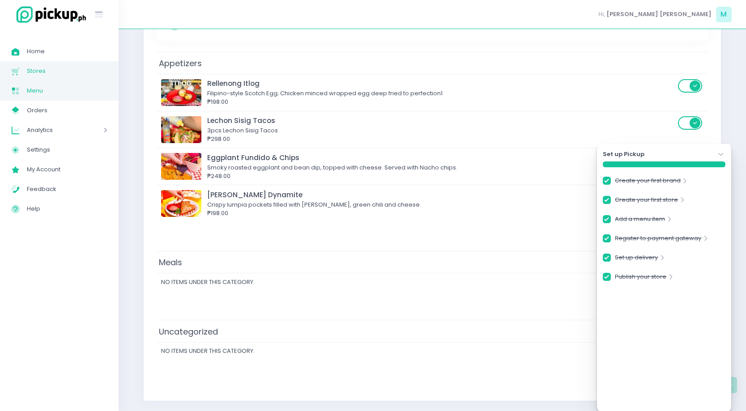
checkbox input "true"
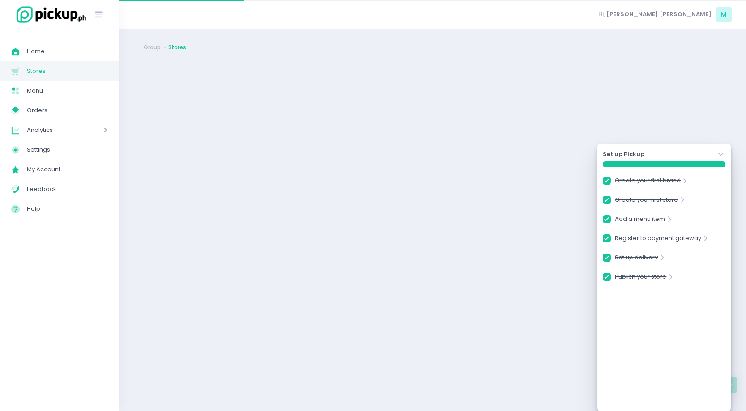
checkbox input "true"
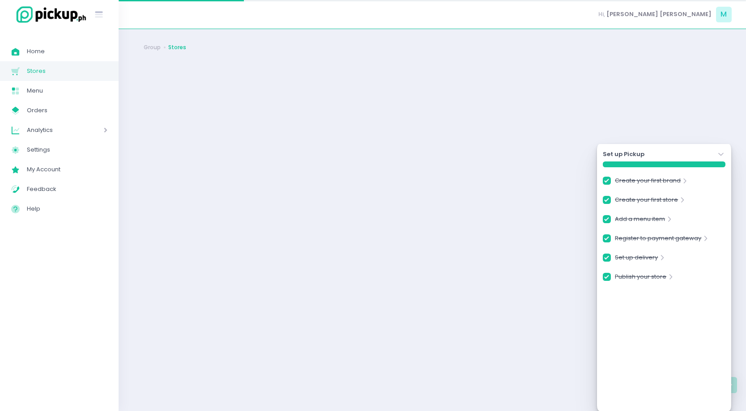
checkbox input "true"
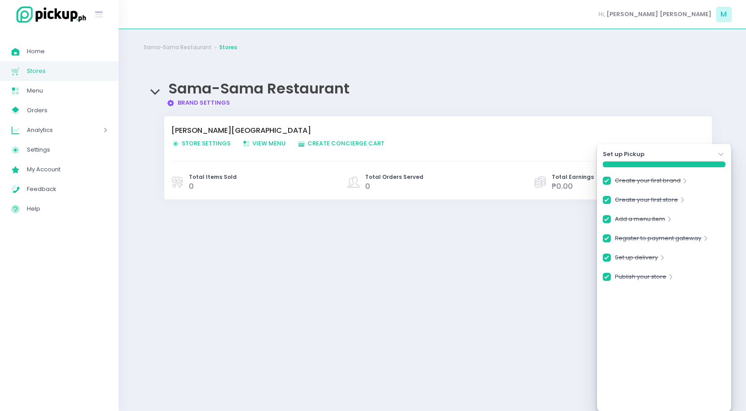
click at [207, 100] on link "Brand Settings Created with Sketch. Brand Settings" at bounding box center [199, 102] width 64 height 9
checkbox input "true"
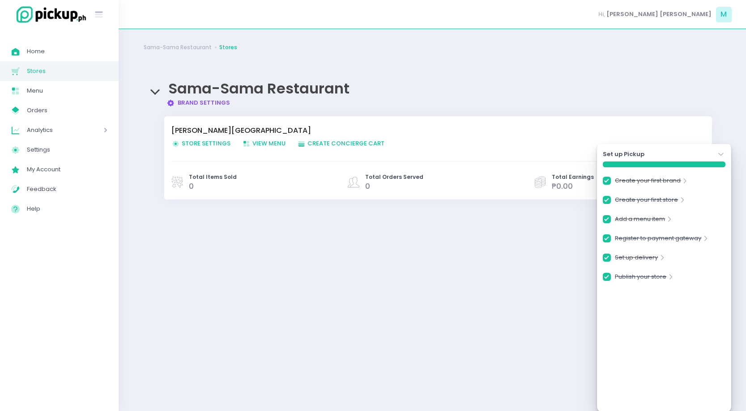
checkbox input "true"
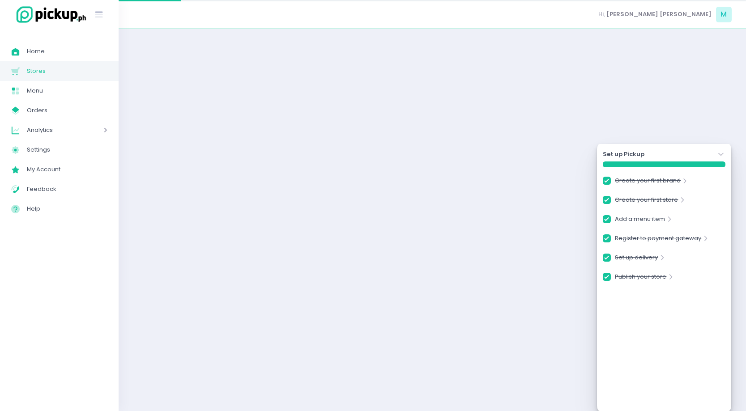
checkbox input "true"
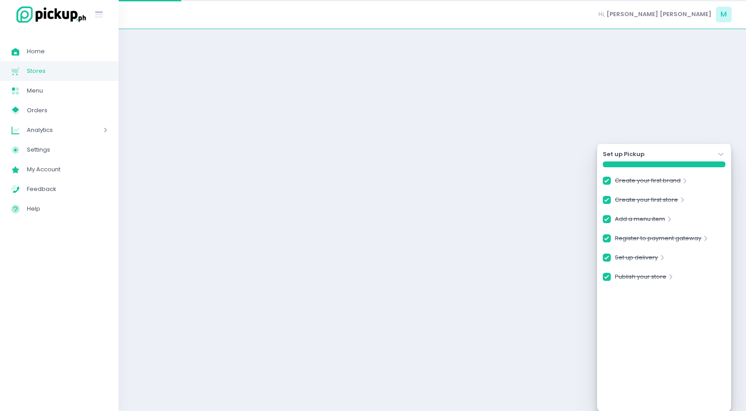
checkbox input "true"
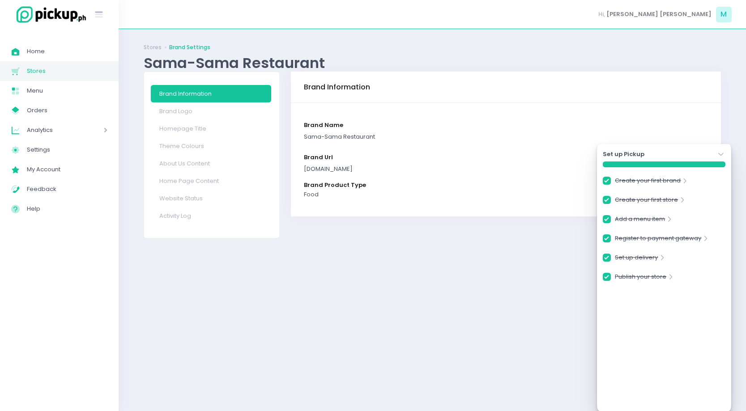
click at [205, 94] on link "Brand Information" at bounding box center [211, 93] width 120 height 17
checkbox input "true"
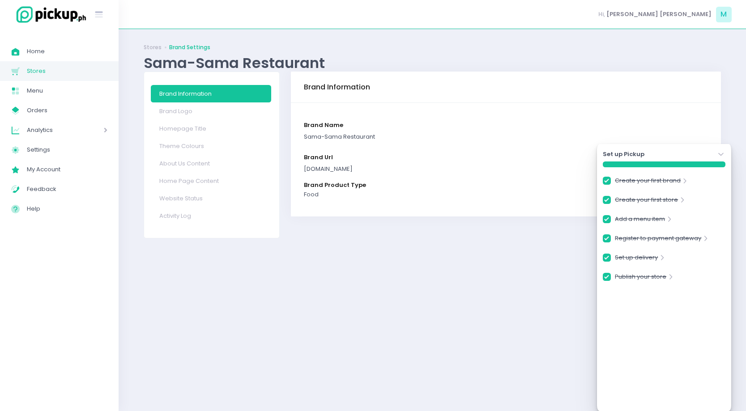
checkbox input "true"
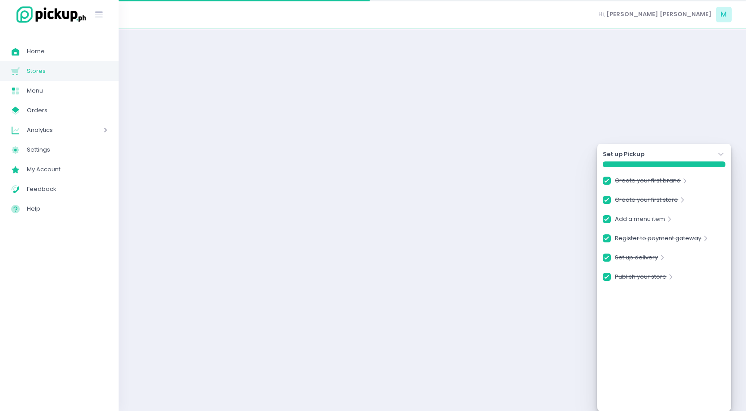
checkbox input "true"
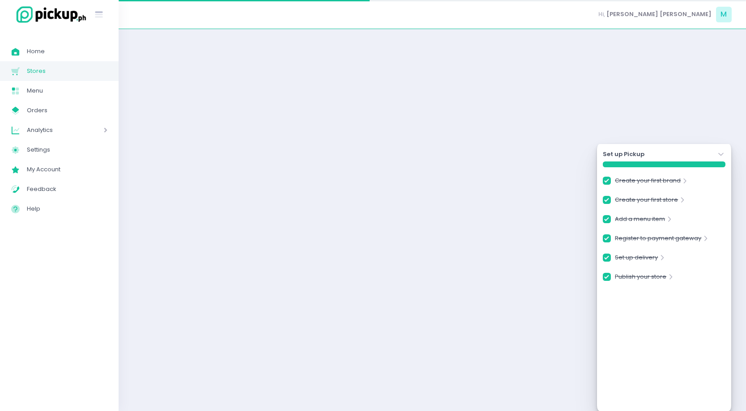
checkbox input "true"
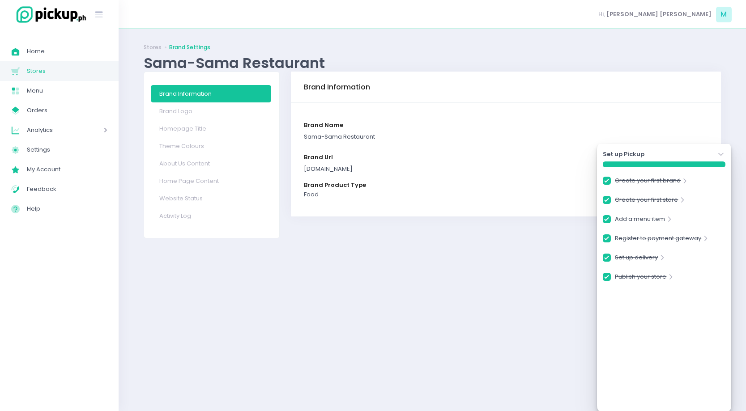
click at [327, 166] on div "sama-samarestaurant.pickup.ph" at bounding box center [506, 169] width 404 height 9
click at [342, 168] on div "sama-samarestaurant.pickup.ph" at bounding box center [506, 169] width 404 height 9
click at [719, 151] on icon "Stockholm-icons / Navigation / Angle-down Created with Sketch." at bounding box center [721, 154] width 9 height 9
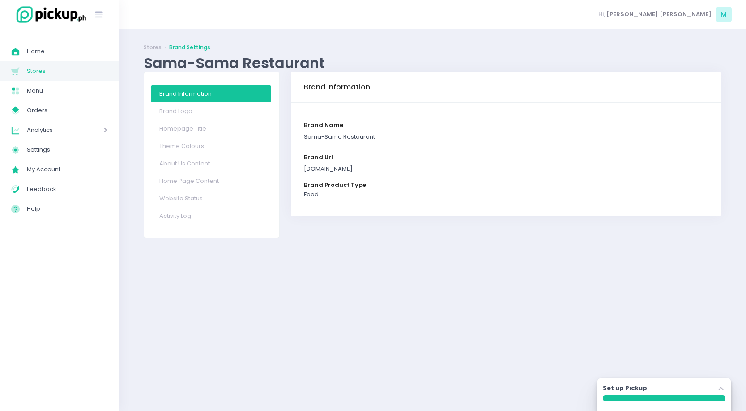
click at [382, 167] on div "sama-samarestaurant.pickup.ph" at bounding box center [506, 169] width 404 height 9
click at [183, 122] on link "Homepage Title" at bounding box center [211, 128] width 120 height 17
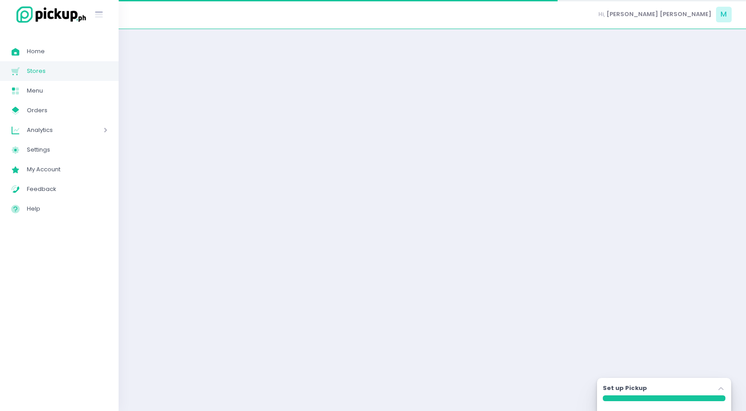
select select "normal"
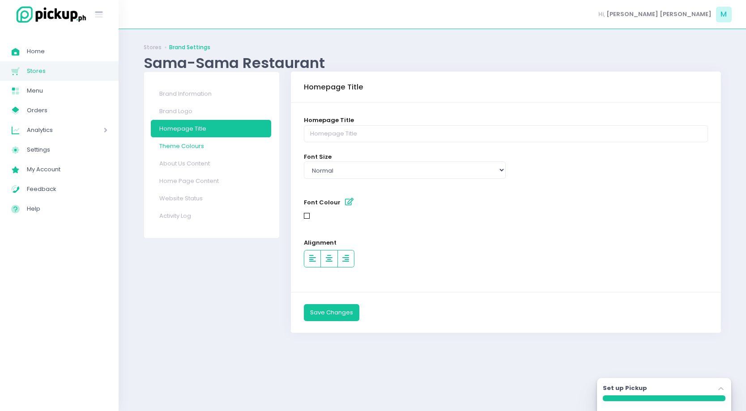
click at [193, 139] on link "Theme Colours" at bounding box center [211, 145] width 120 height 17
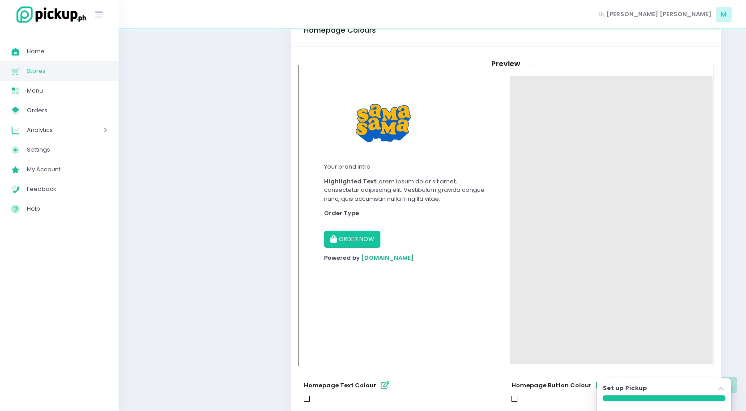
click at [610, 297] on div "Your brand intro Highlighted Text Lorem ipsum dolor sit amet, consectetur adipi…" at bounding box center [506, 220] width 415 height 288
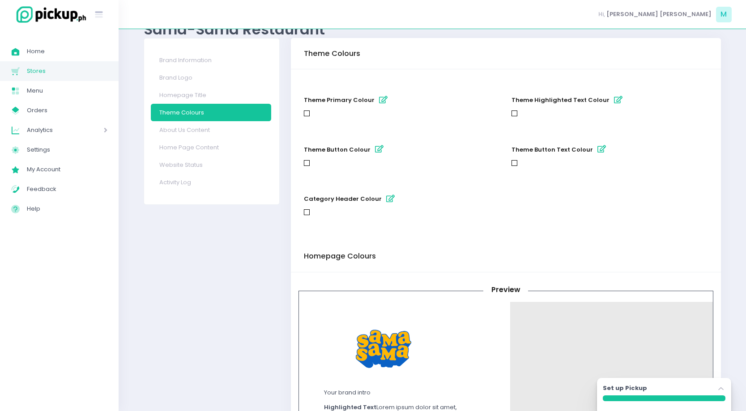
scroll to position [12, 0]
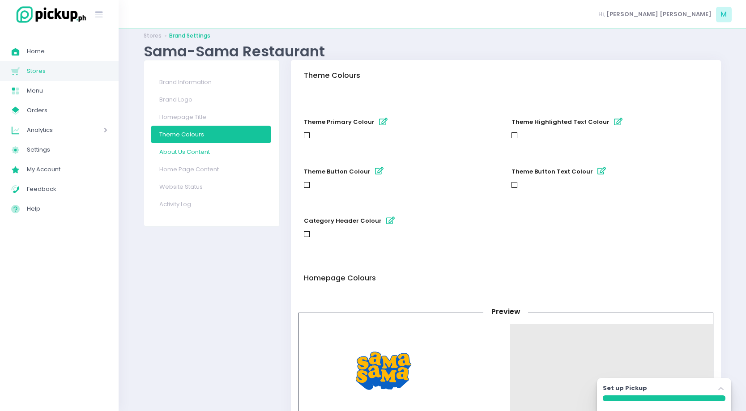
click at [234, 153] on link "About Us Content" at bounding box center [211, 151] width 120 height 17
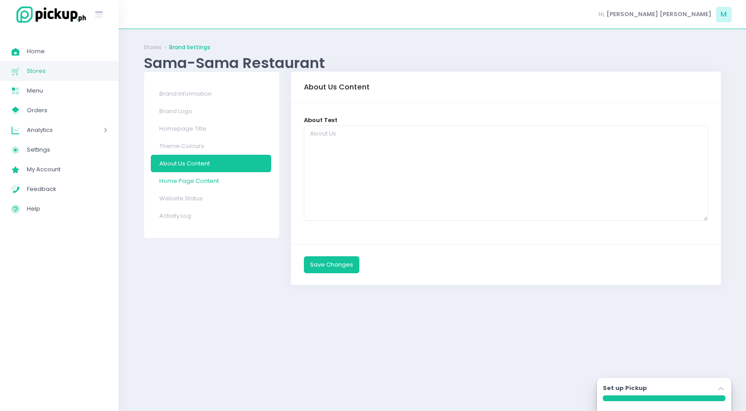
click at [236, 178] on link "Home Page Content" at bounding box center [211, 180] width 120 height 17
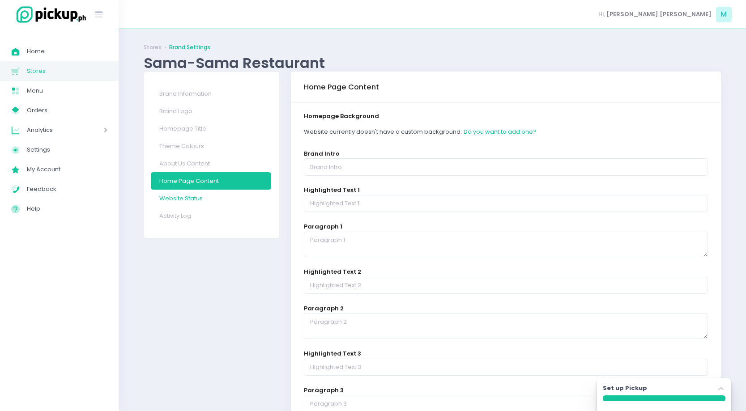
click at [233, 204] on link "Website Status" at bounding box center [211, 198] width 120 height 17
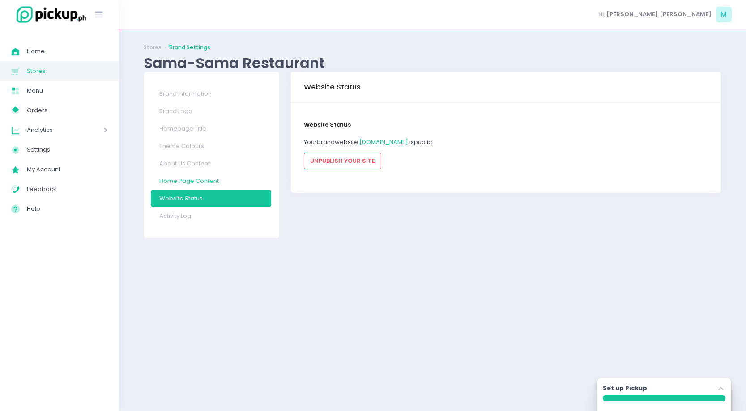
click at [225, 185] on link "Home Page Content" at bounding box center [211, 180] width 120 height 17
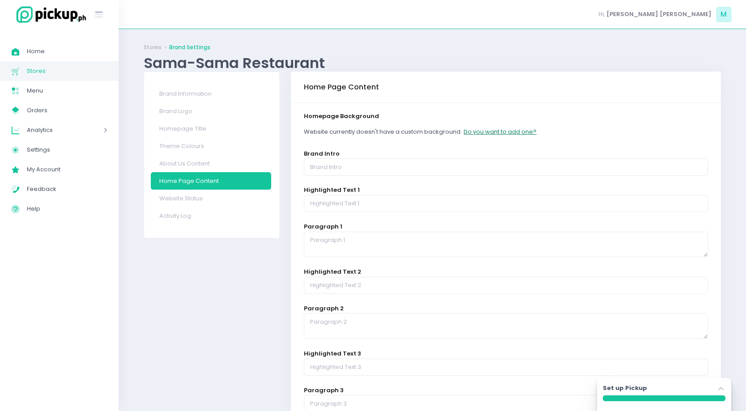
click at [490, 129] on button "Do you want to add one?" at bounding box center [500, 132] width 74 height 17
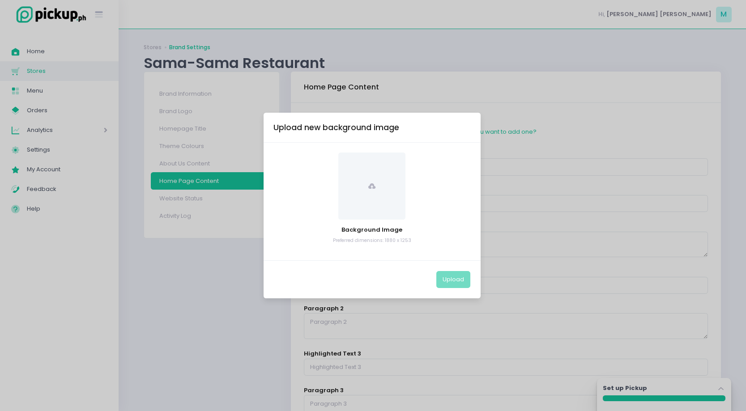
click at [390, 167] on span at bounding box center [371, 186] width 67 height 67
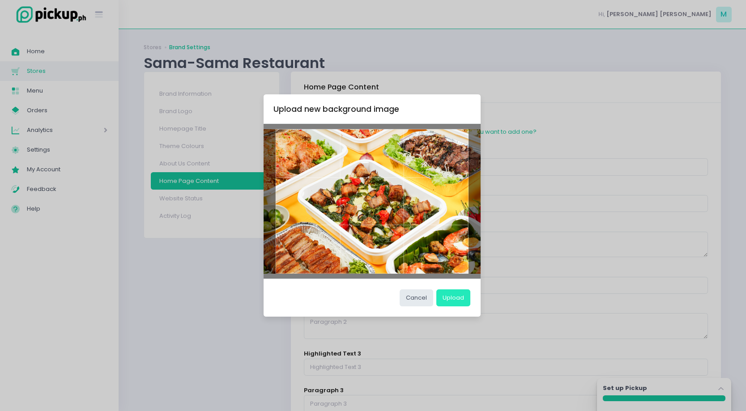
click at [451, 298] on button "Upload" at bounding box center [453, 298] width 34 height 17
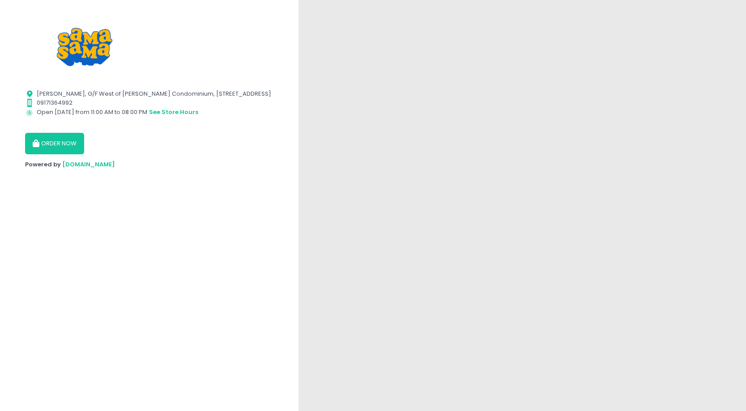
click at [71, 138] on button "ORDER NOW" at bounding box center [54, 143] width 59 height 21
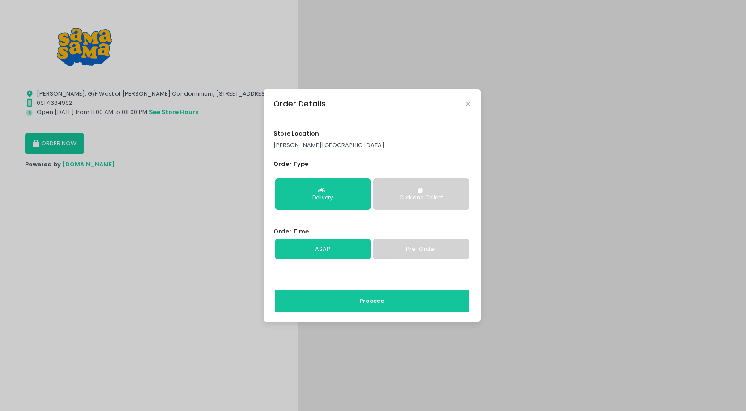
click at [342, 198] on div "Delivery" at bounding box center [323, 198] width 83 height 8
click at [345, 259] on link "ASAP" at bounding box center [322, 249] width 95 height 21
click at [371, 305] on button "Proceed" at bounding box center [372, 301] width 194 height 21
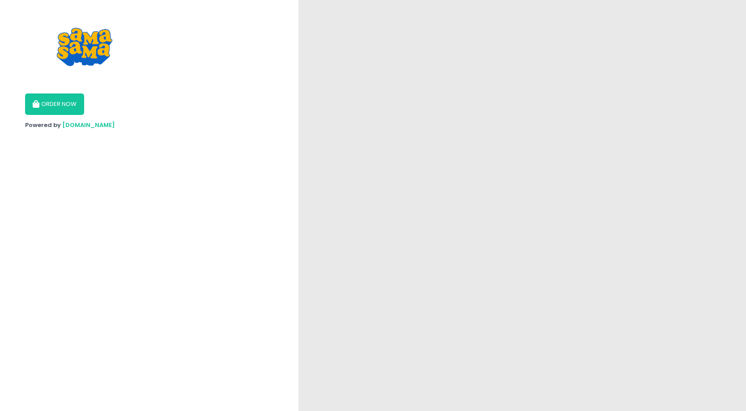
click at [79, 110] on button "ORDER NOW" at bounding box center [54, 104] width 59 height 21
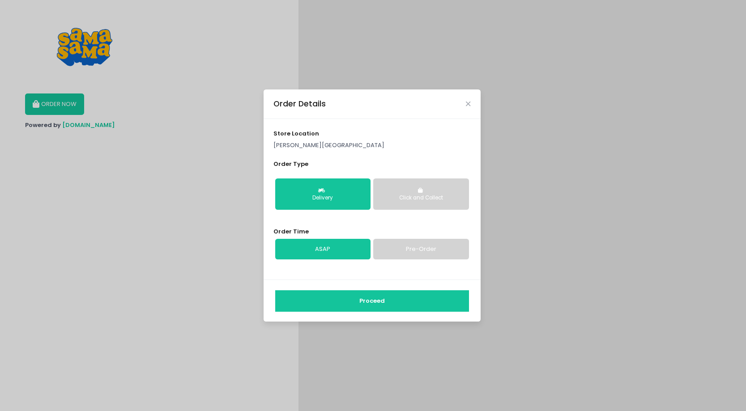
click at [448, 300] on button "Proceed" at bounding box center [372, 301] width 194 height 21
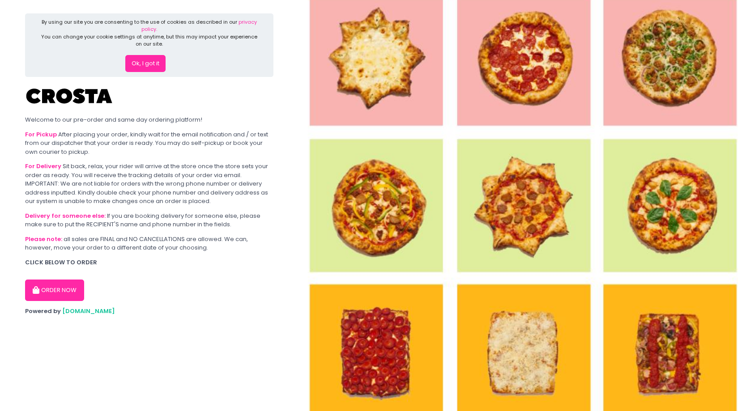
click at [141, 66] on button "Ok, I got it" at bounding box center [145, 63] width 40 height 17
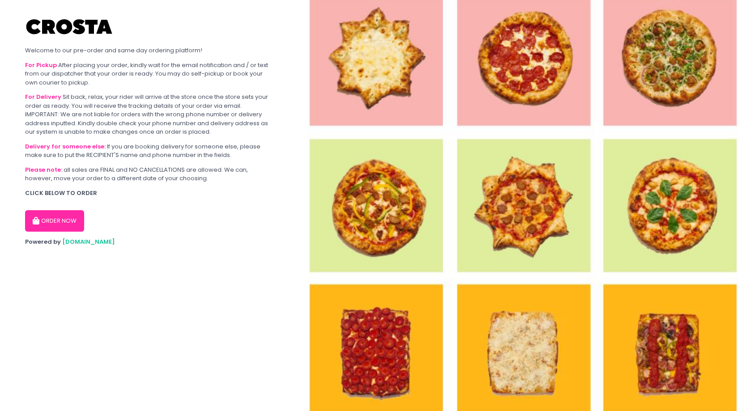
click at [69, 221] on button "ORDER NOW" at bounding box center [54, 220] width 59 height 21
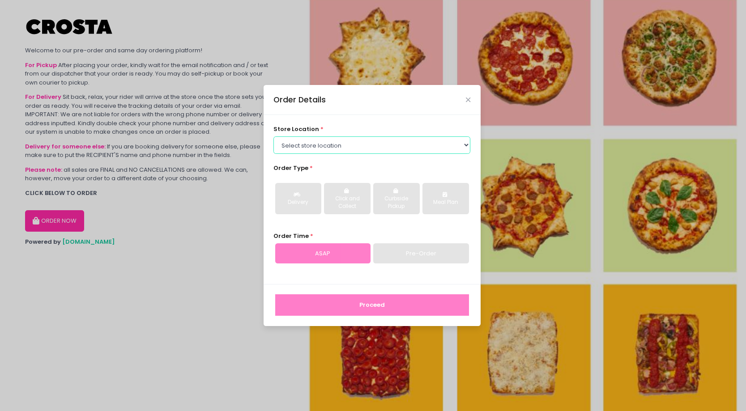
click at [385, 149] on select "Select store location Crosta Pizza - Salcedo Crosta Pizza - San Juan" at bounding box center [372, 145] width 197 height 17
select select "5fabb2e53664a8677beaeb89"
click at [274, 137] on select "Select store location Crosta Pizza - Salcedo Crosta Pizza - San Juan" at bounding box center [372, 145] width 197 height 17
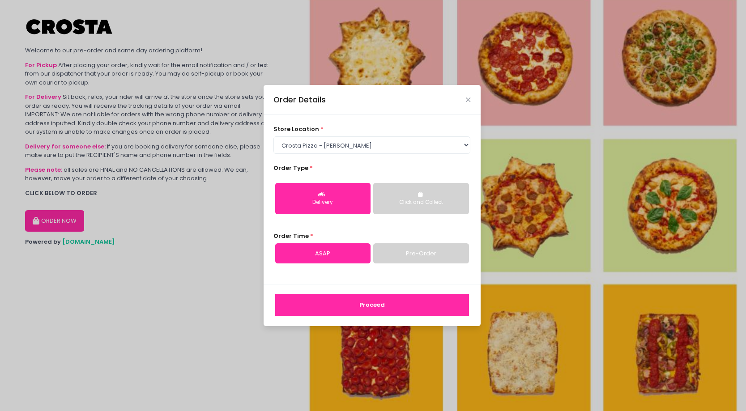
click at [374, 304] on button "Proceed" at bounding box center [372, 305] width 194 height 21
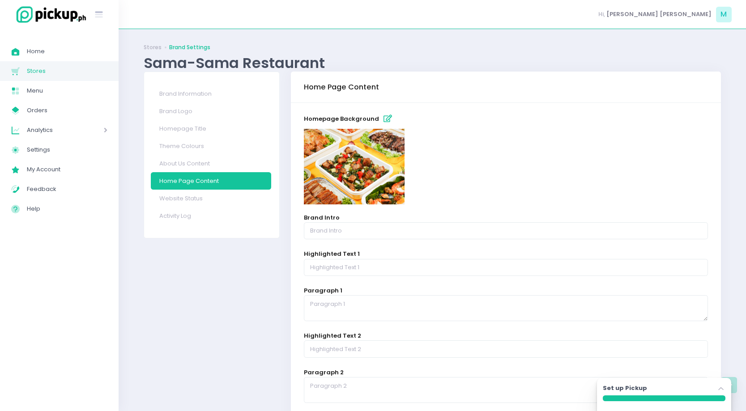
scroll to position [278, 0]
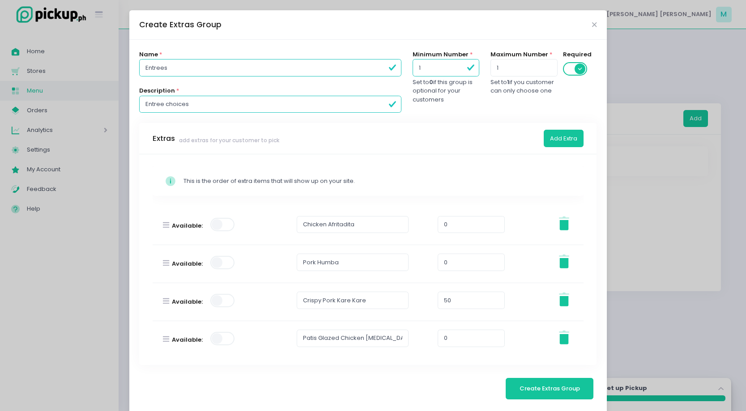
scroll to position [13, 0]
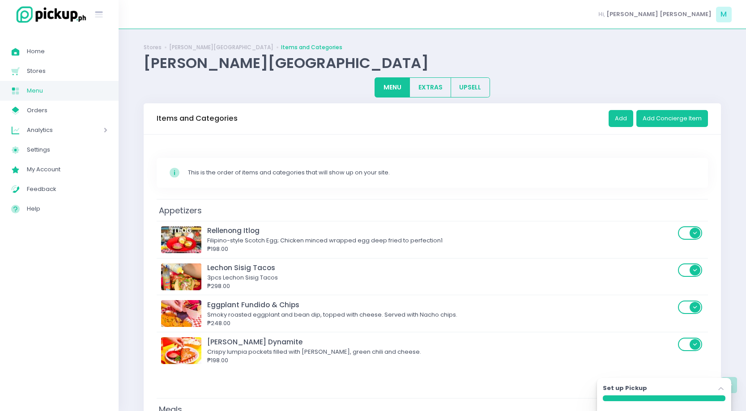
scroll to position [272, 0]
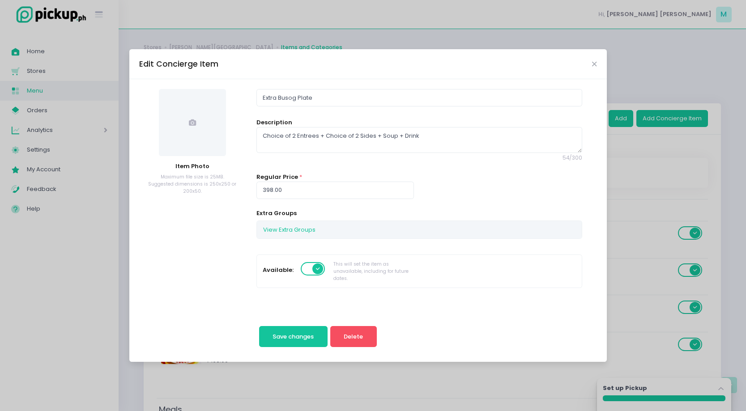
scroll to position [291, 0]
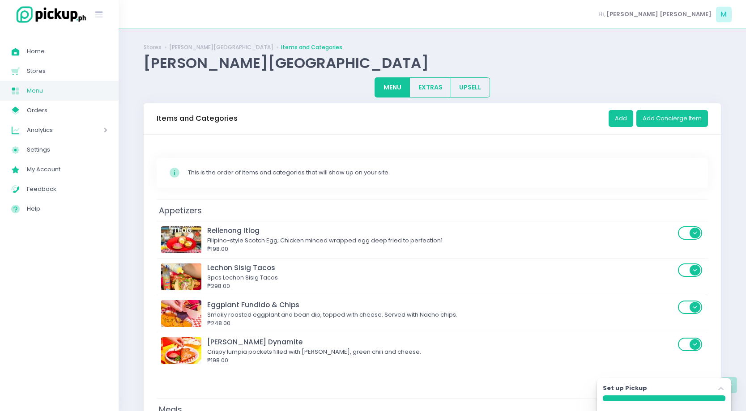
scroll to position [323, 0]
